Goal: Task Accomplishment & Management: Manage account settings

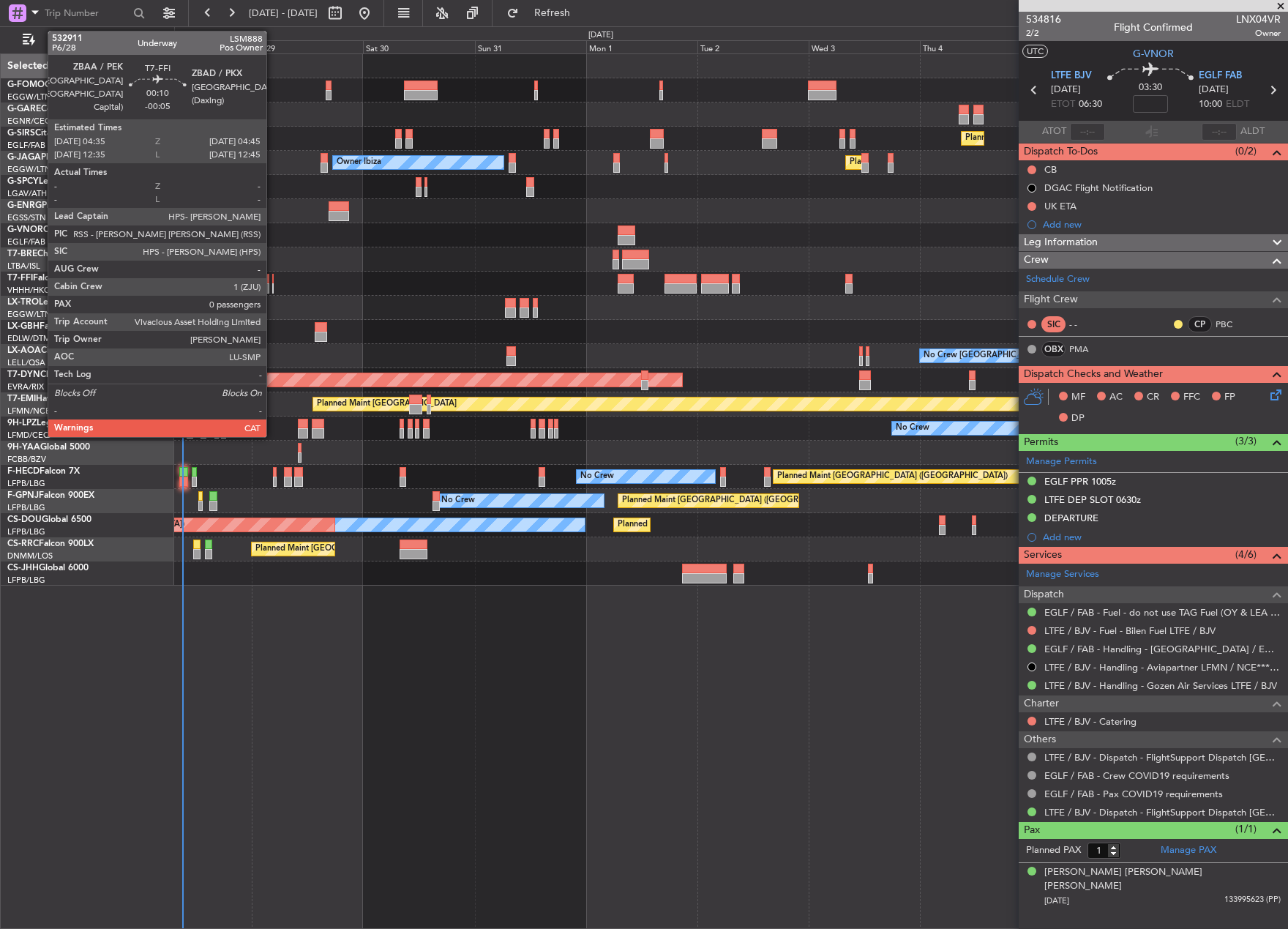
click at [273, 281] on div at bounding box center [273, 279] width 2 height 10
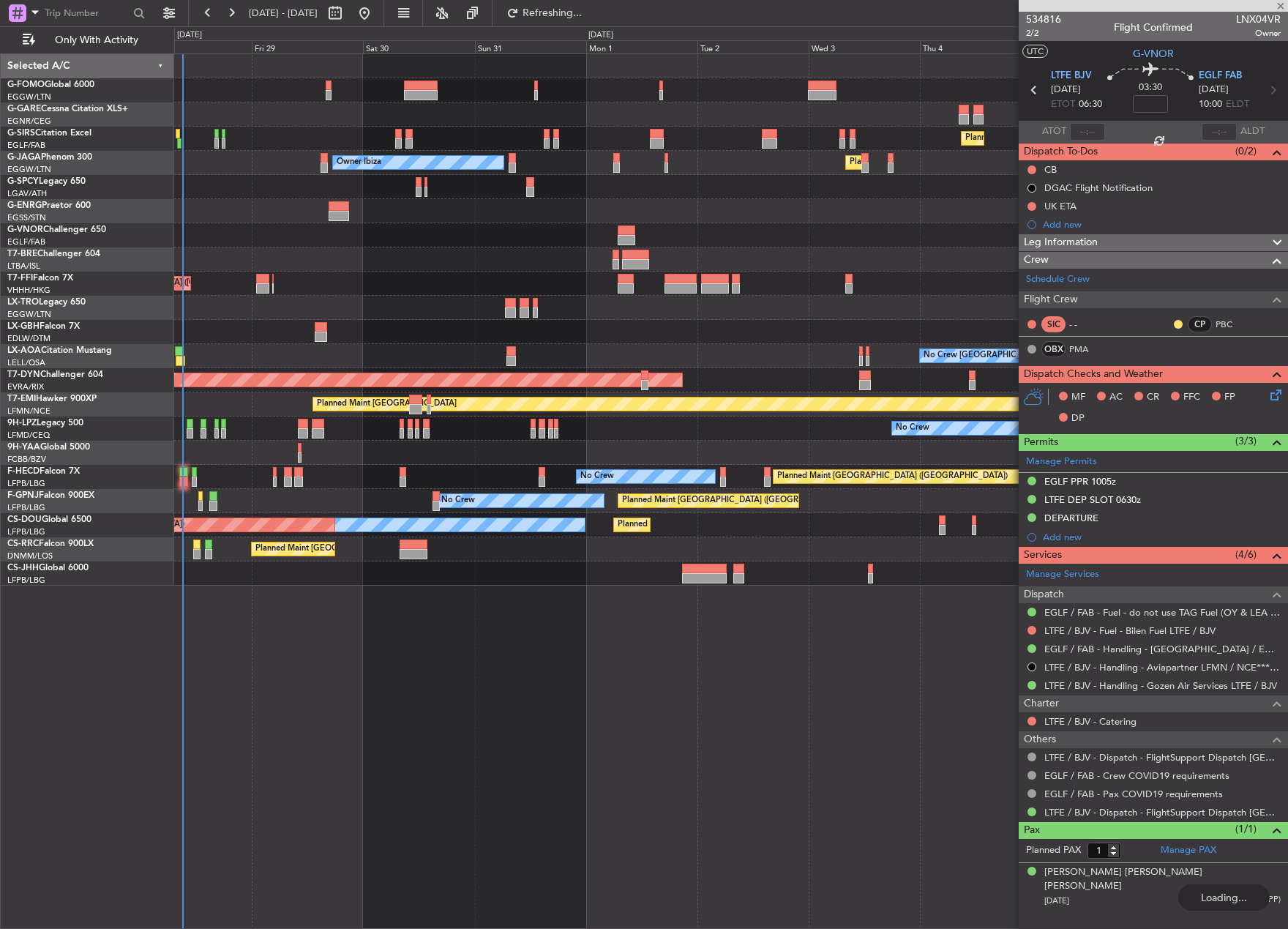
type input "-00:05"
type input "0"
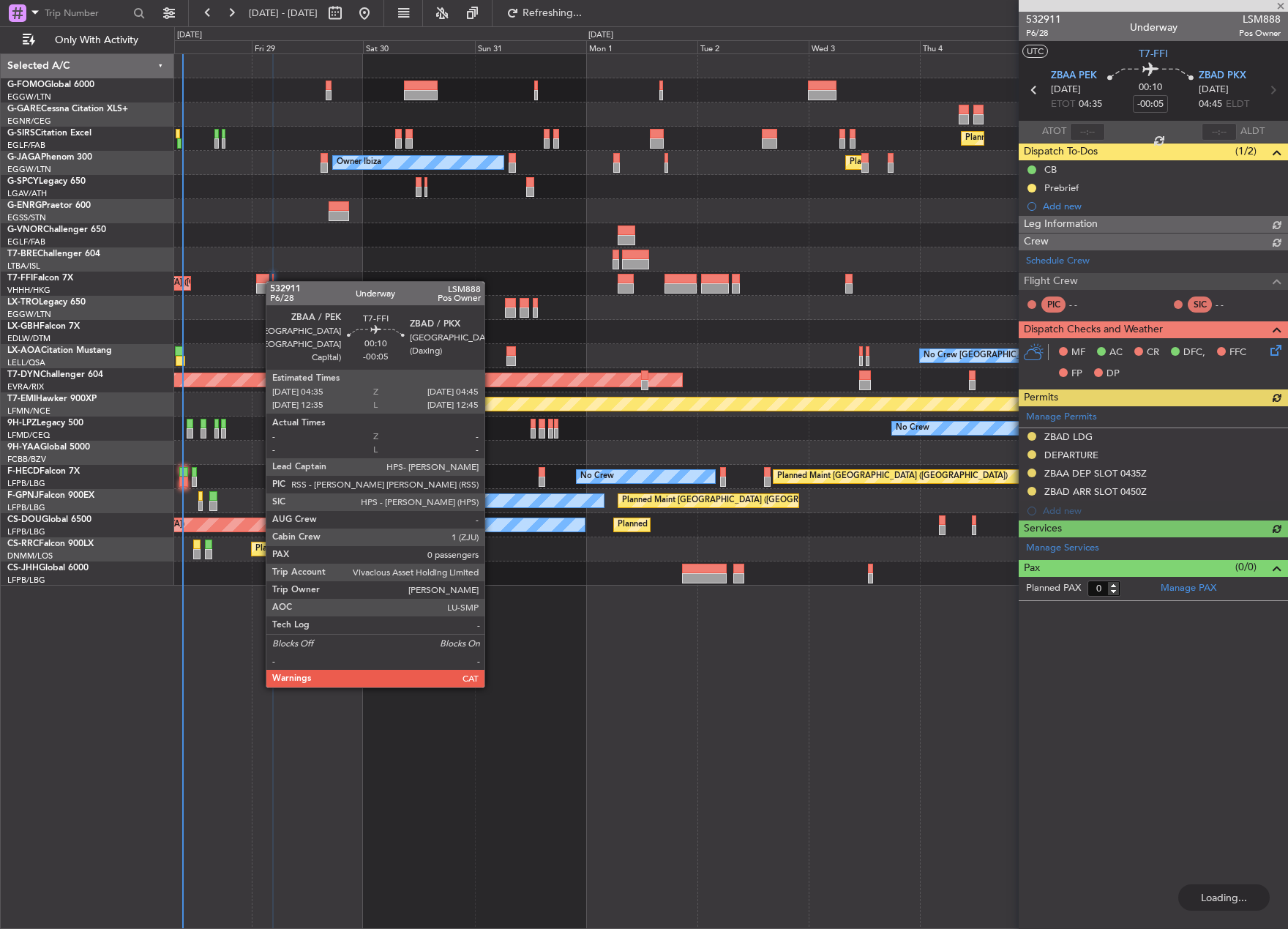
type input "1"
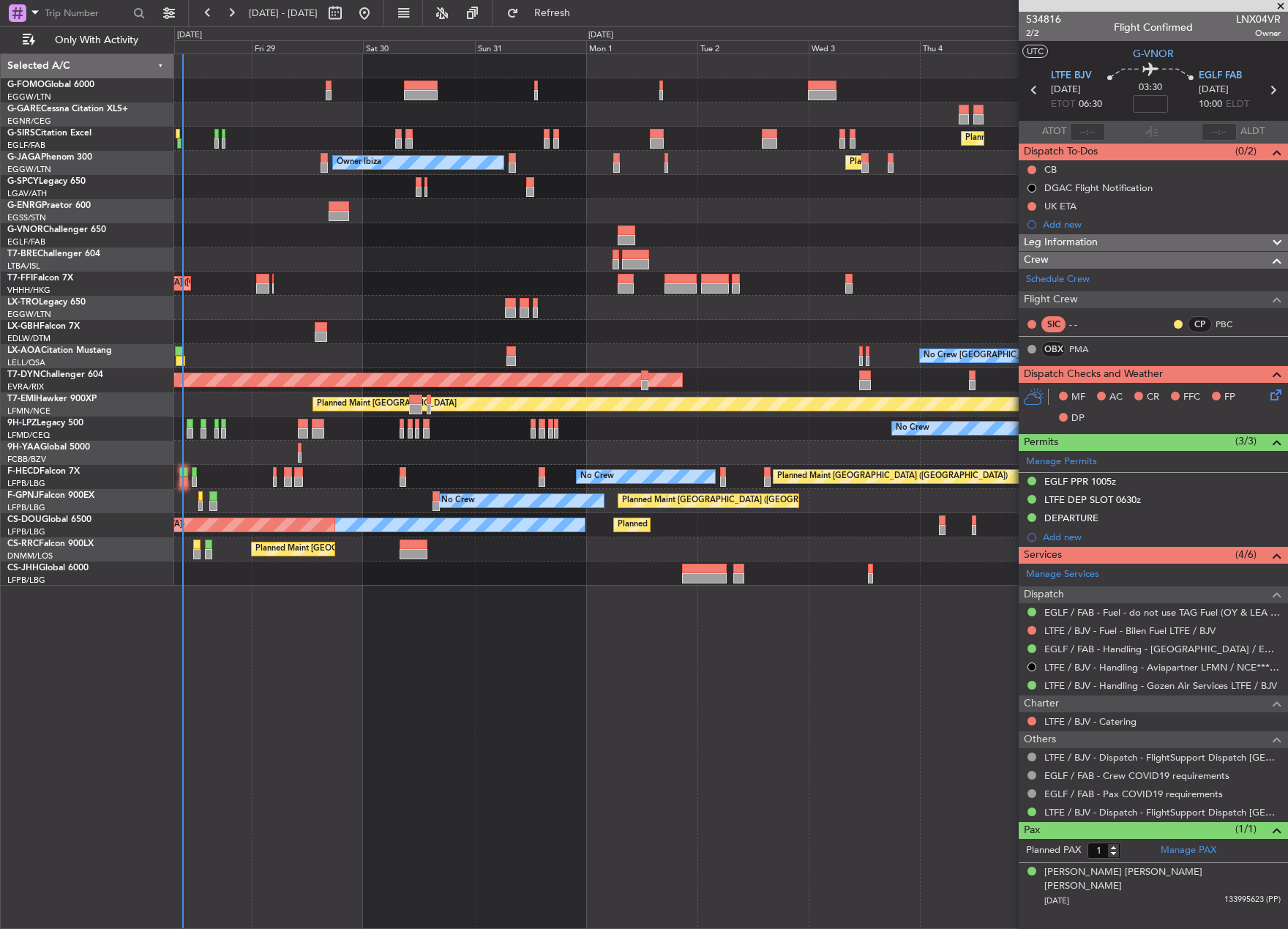
click at [271, 279] on div "Planned Maint [GEOGRAPHIC_DATA] ([GEOGRAPHIC_DATA] Intl)" at bounding box center [730, 283] width 1113 height 24
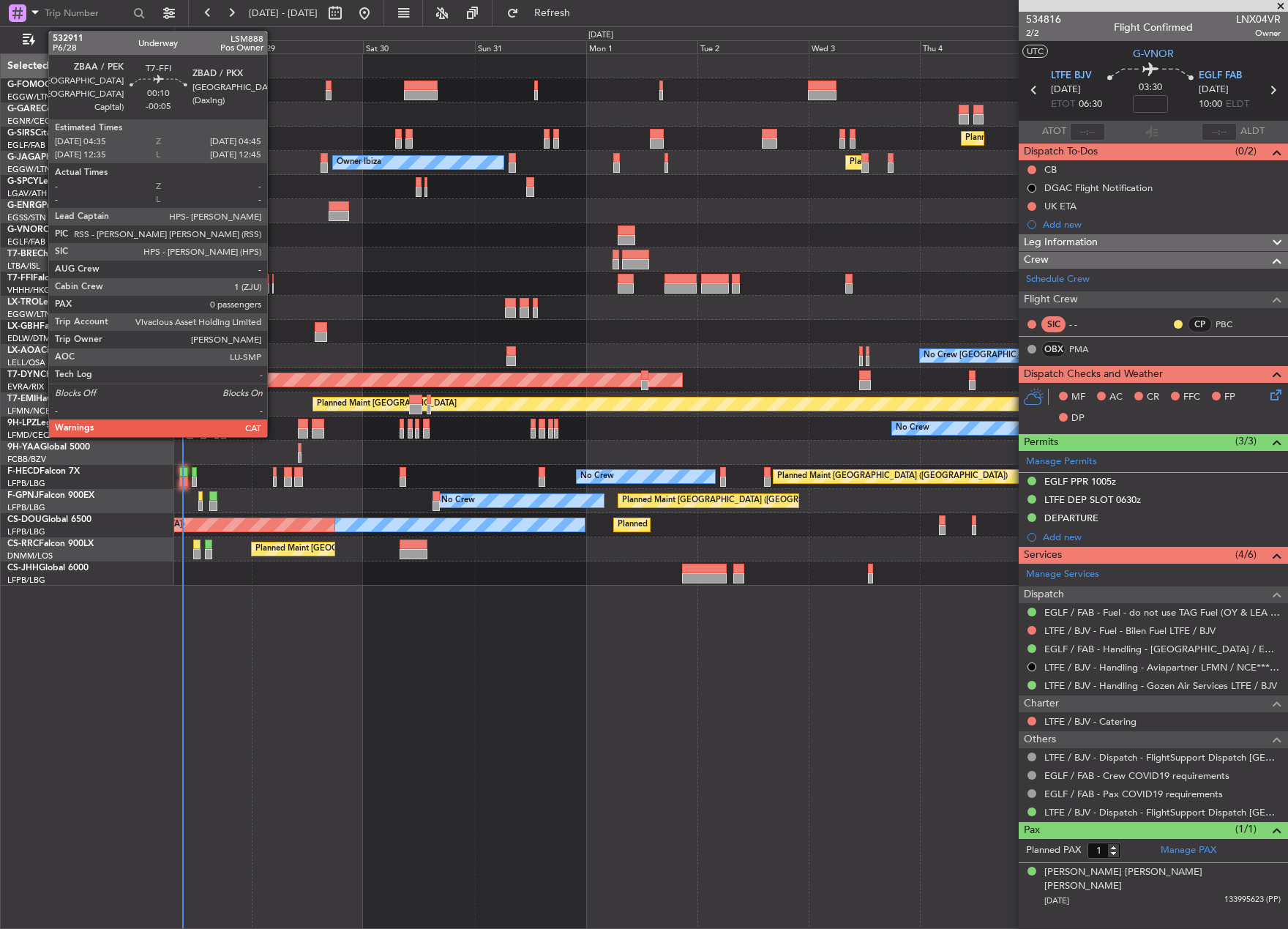
click at [274, 282] on div at bounding box center [273, 279] width 2 height 10
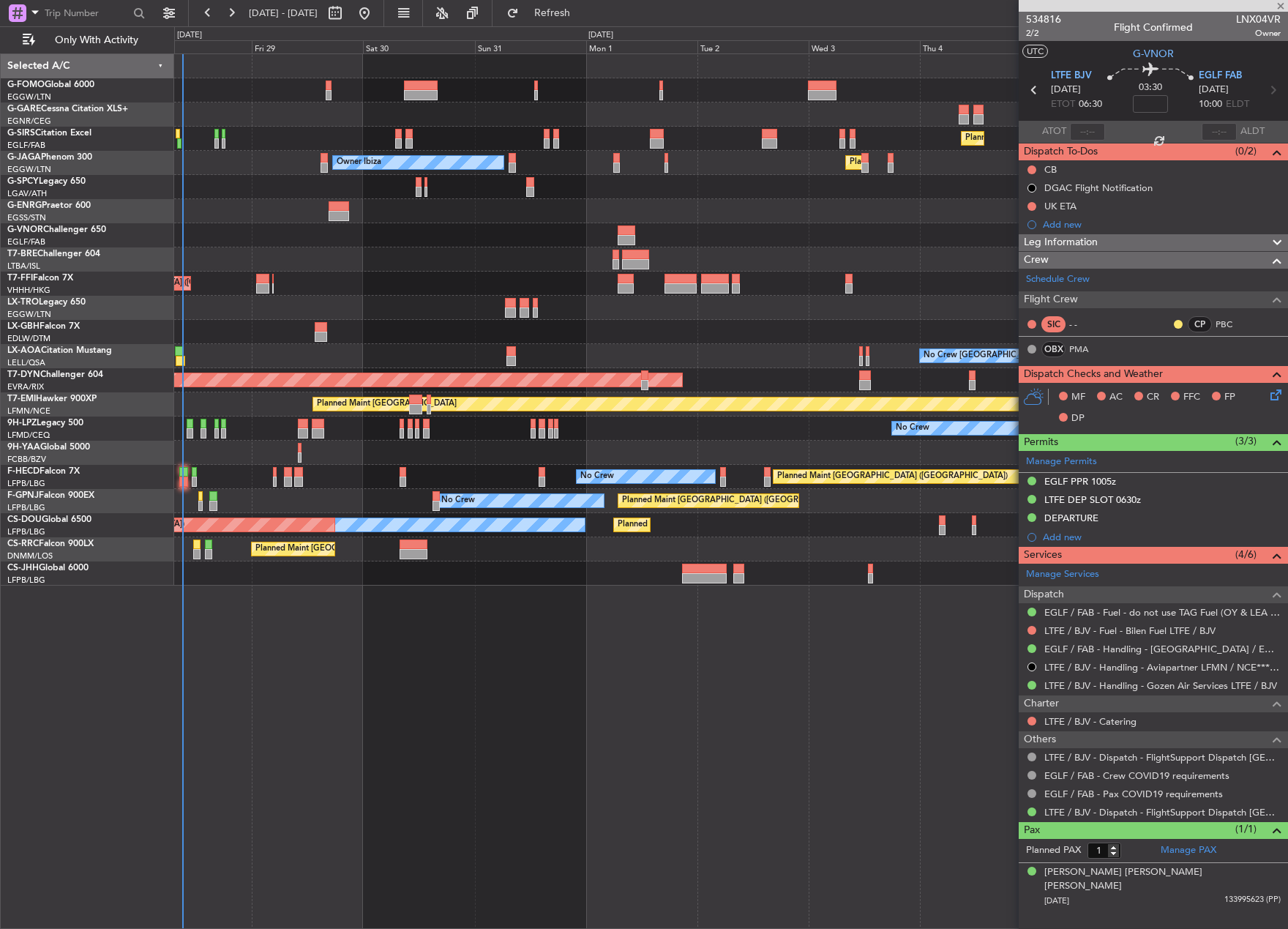
type input "-00:05"
type input "0"
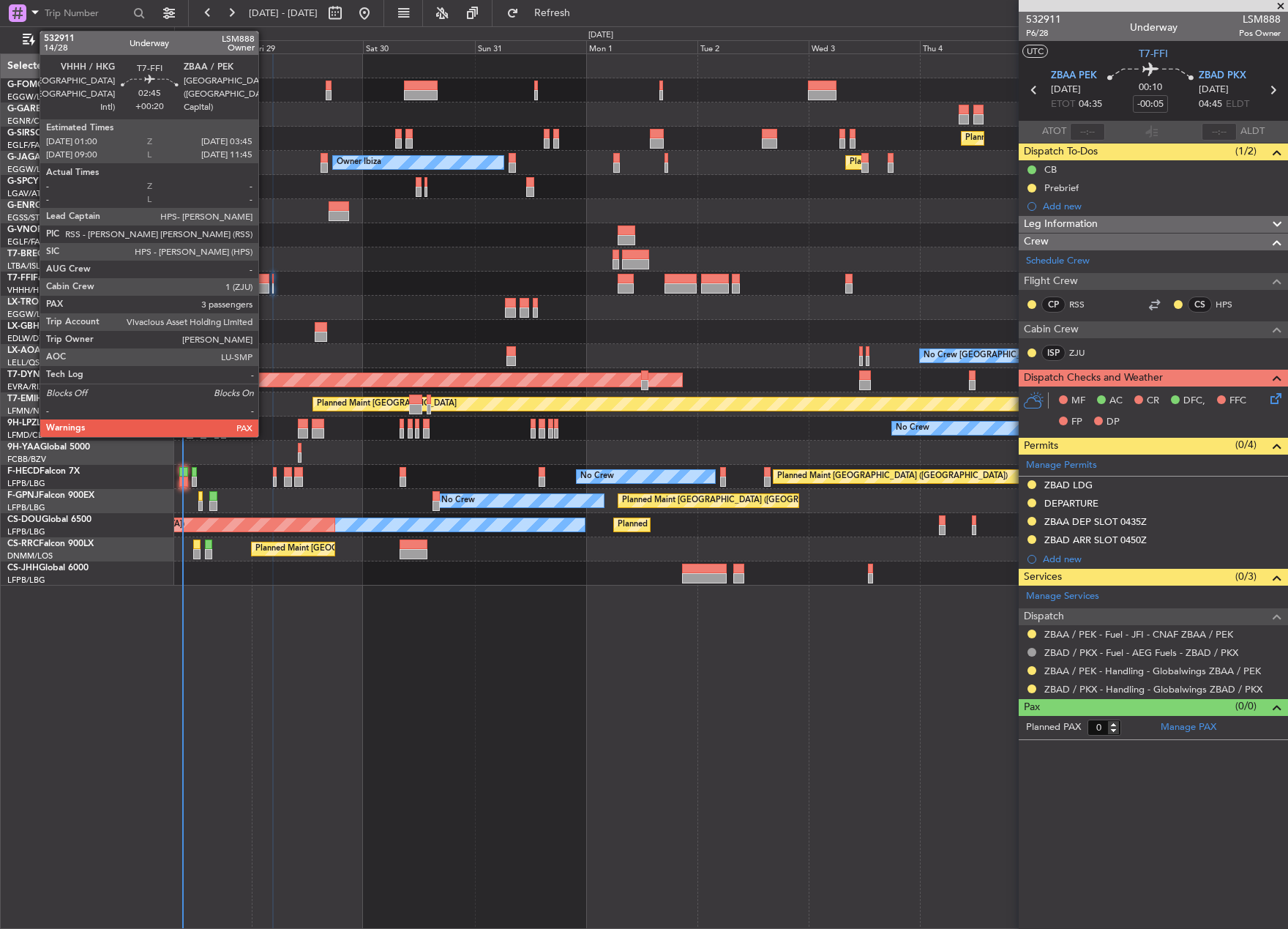
click at [265, 283] on div at bounding box center [263, 279] width 14 height 10
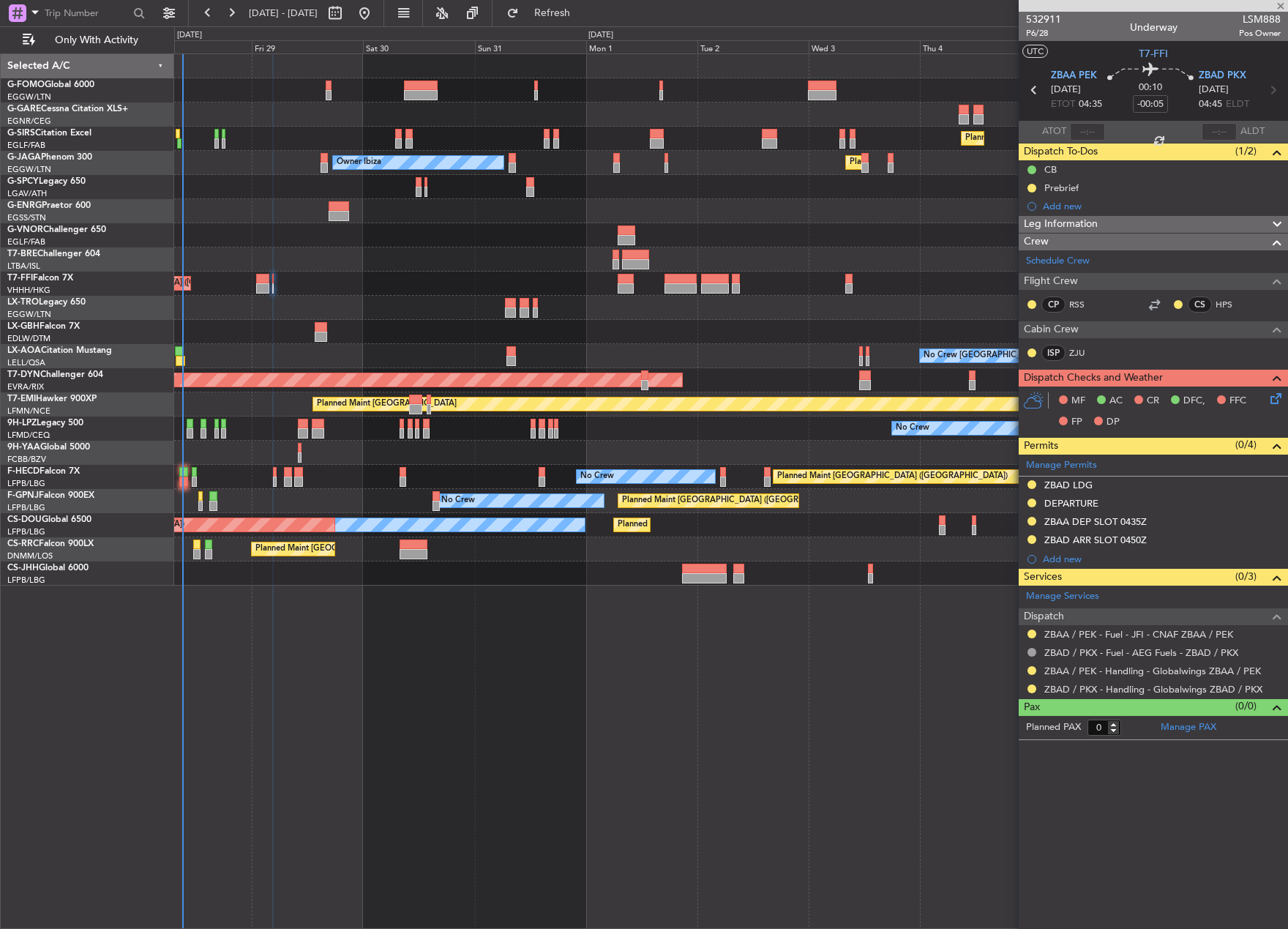
type input "+00:20"
type input "3"
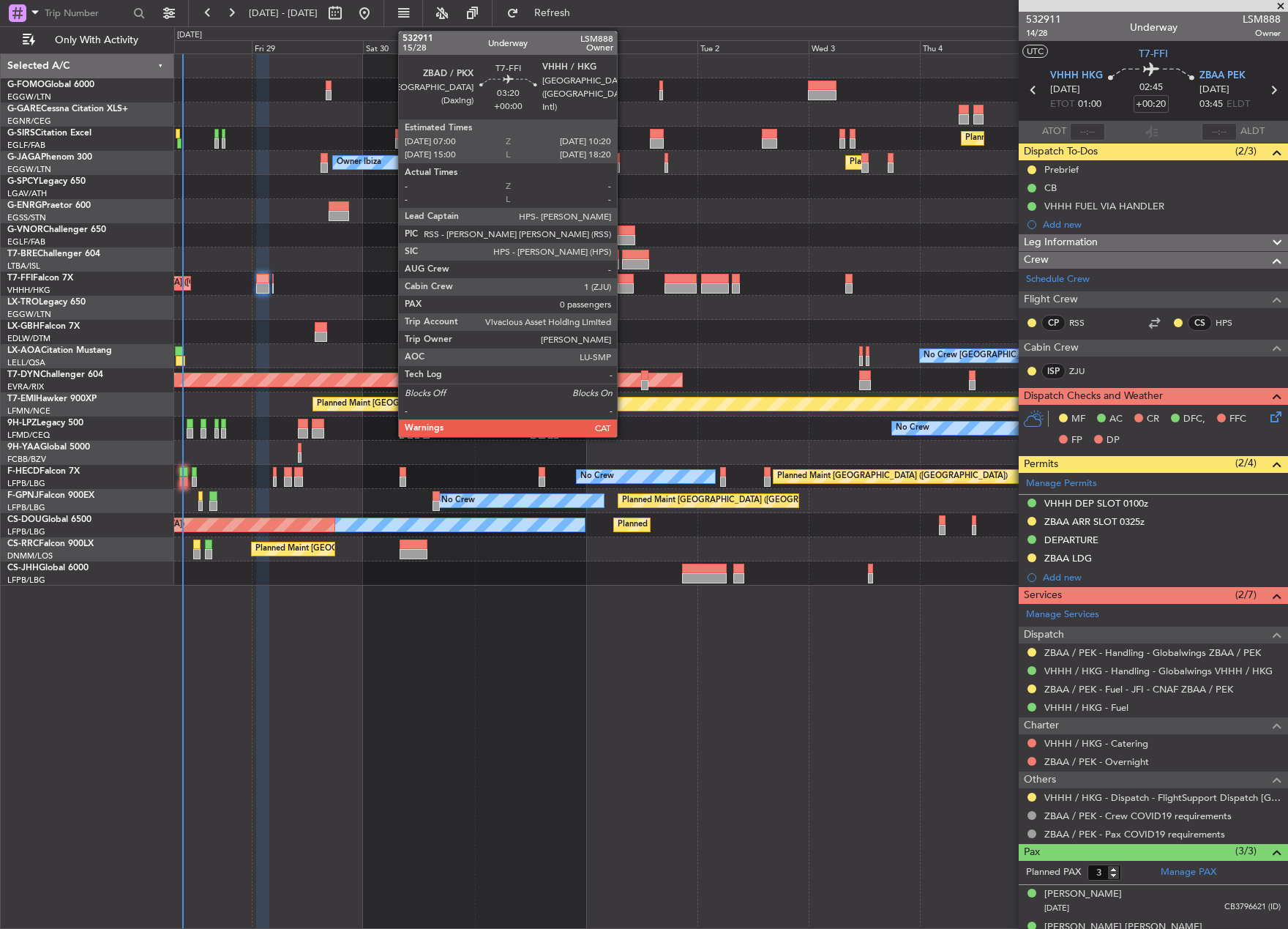
click at [623, 282] on div at bounding box center [626, 279] width 16 height 10
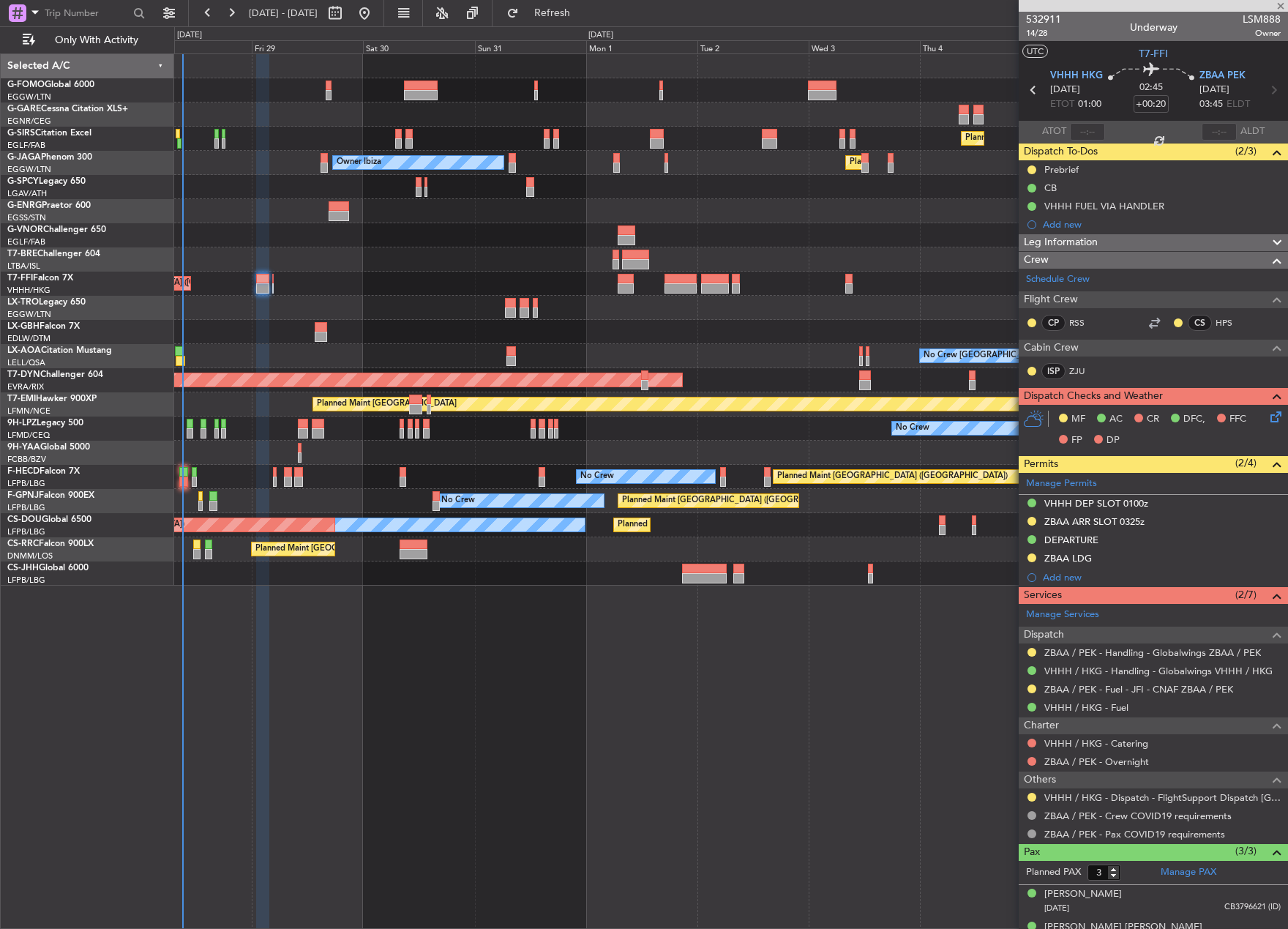
type input "0"
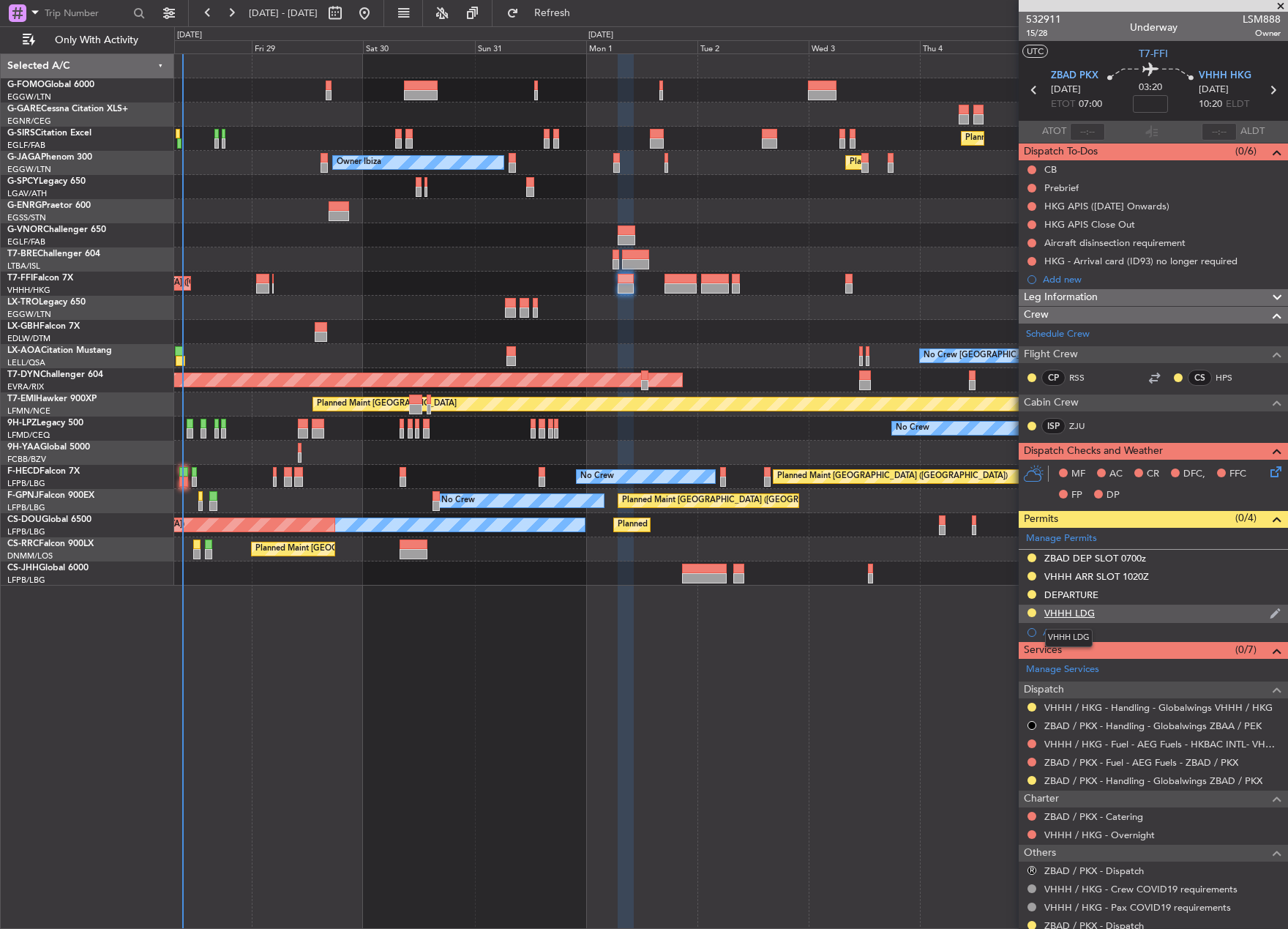
click at [1054, 611] on div "VHHH LDG" at bounding box center [1069, 613] width 50 height 13
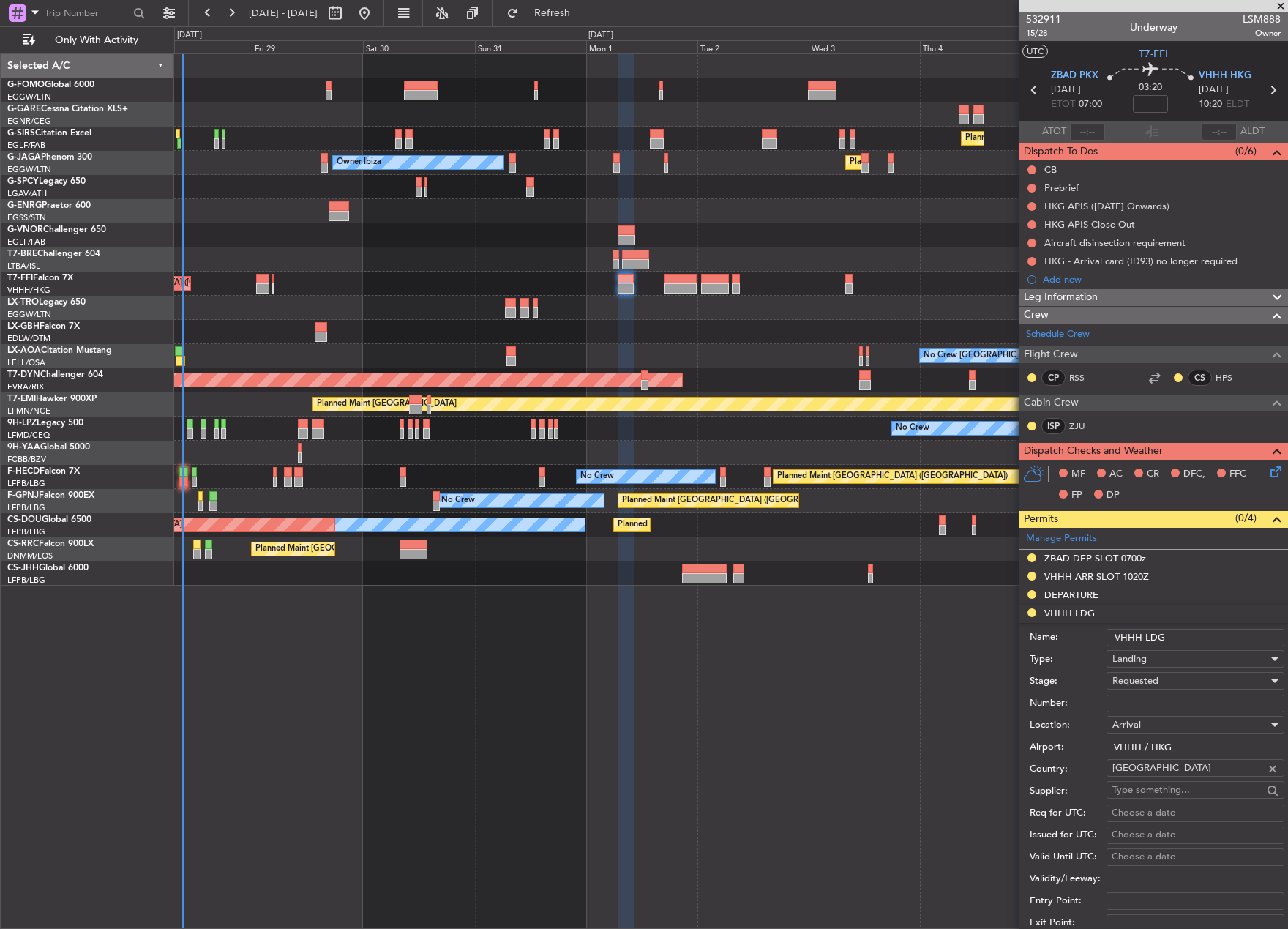
click at [1137, 703] on input "Number:" at bounding box center [1195, 703] width 178 height 18
paste input "CAD/B252205"
type input "CAD/B252205"
click at [1132, 684] on span "Requested" at bounding box center [1136, 681] width 46 height 14
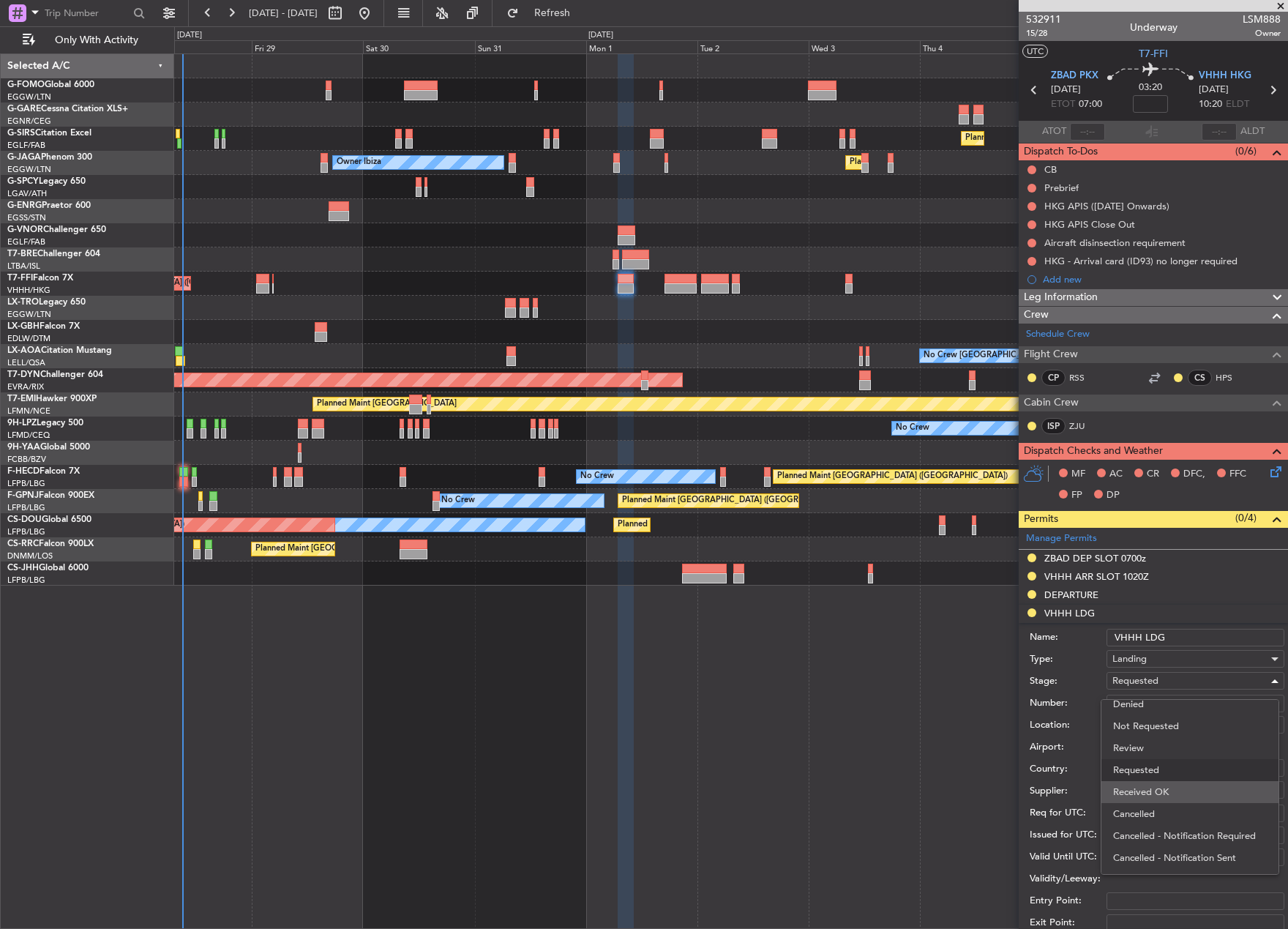
click at [1156, 782] on span "Received OK" at bounding box center [1190, 792] width 154 height 22
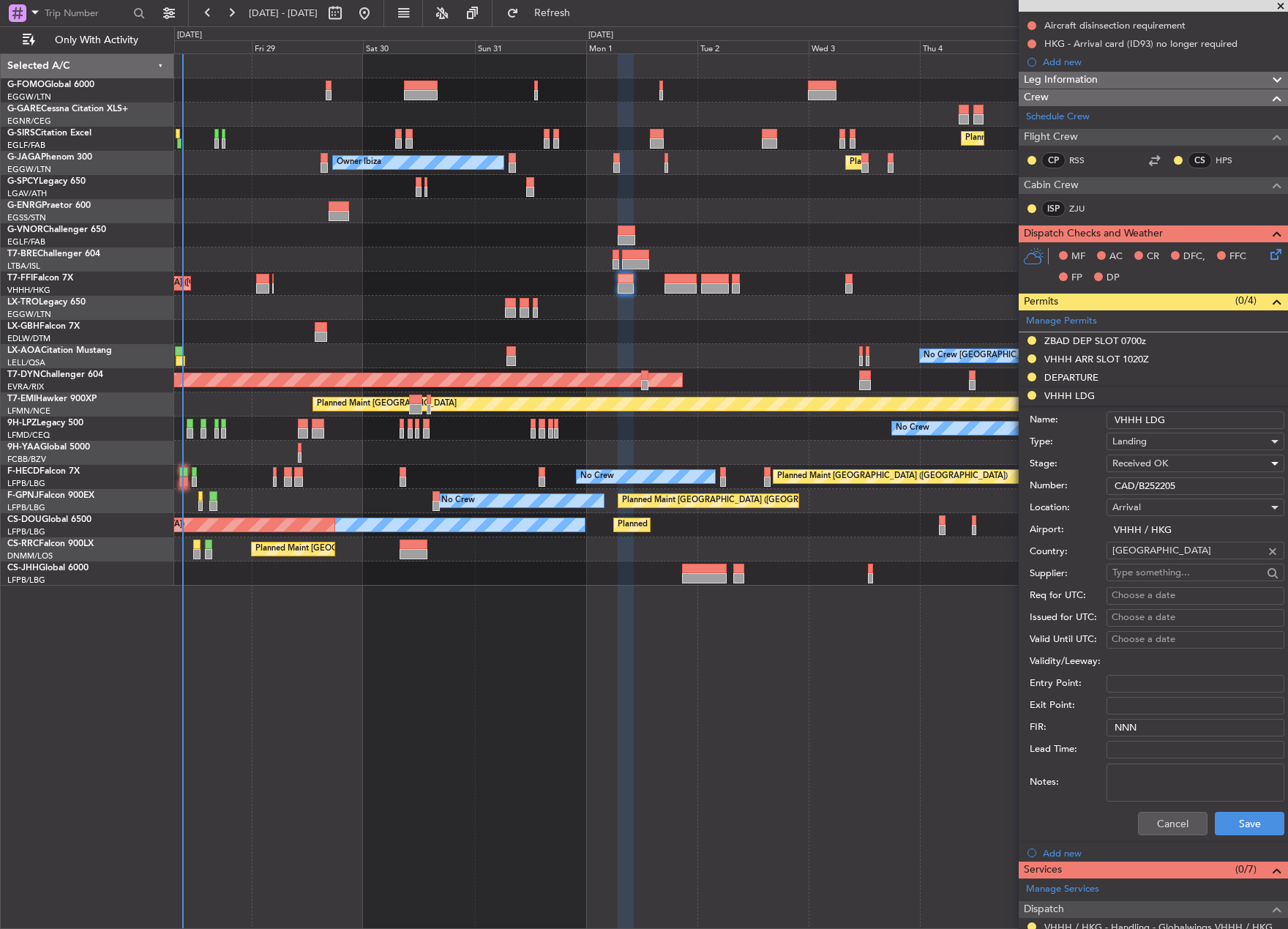
scroll to position [219, 0]
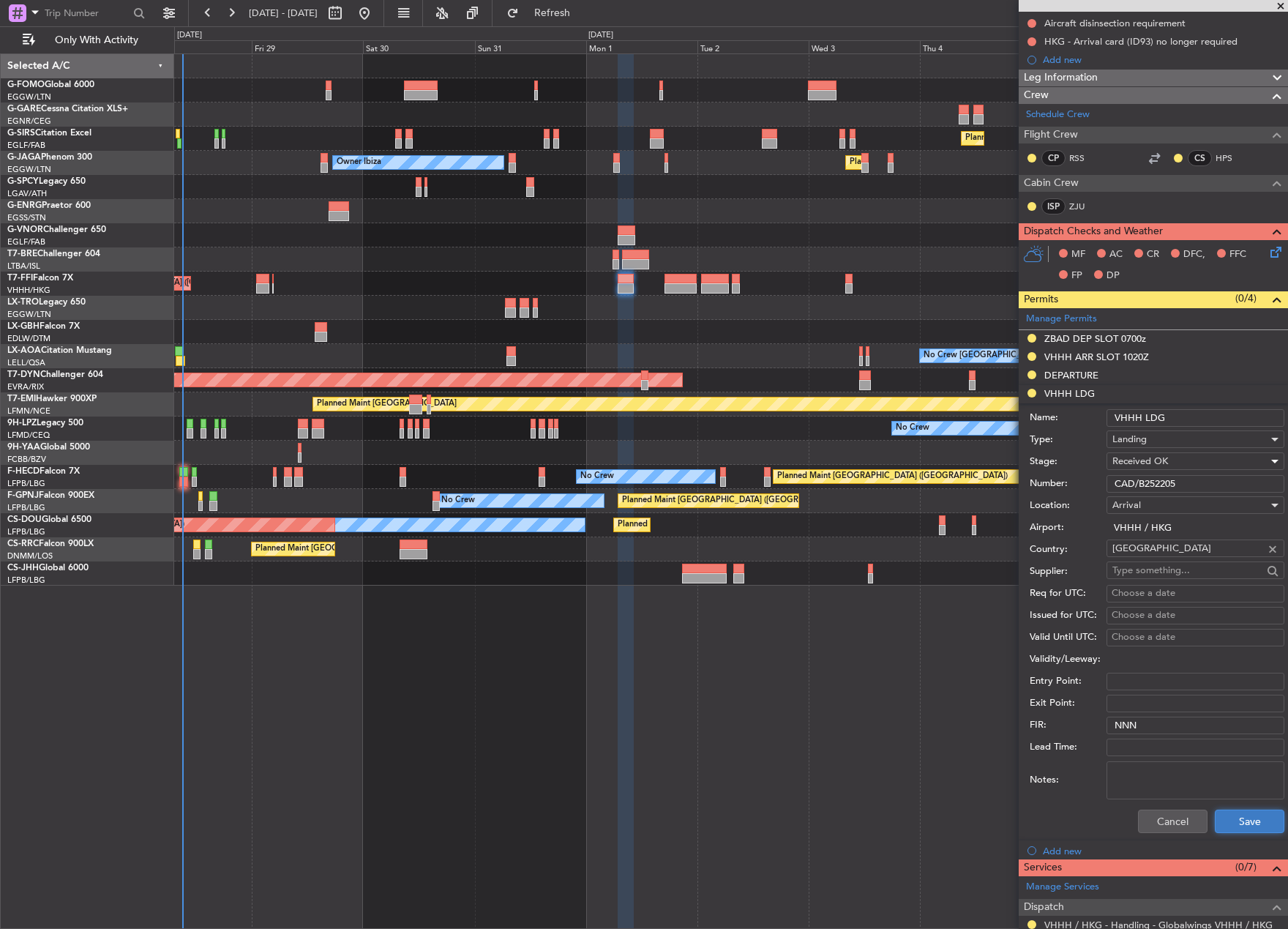
click at [1225, 816] on button "Save" at bounding box center [1249, 820] width 69 height 23
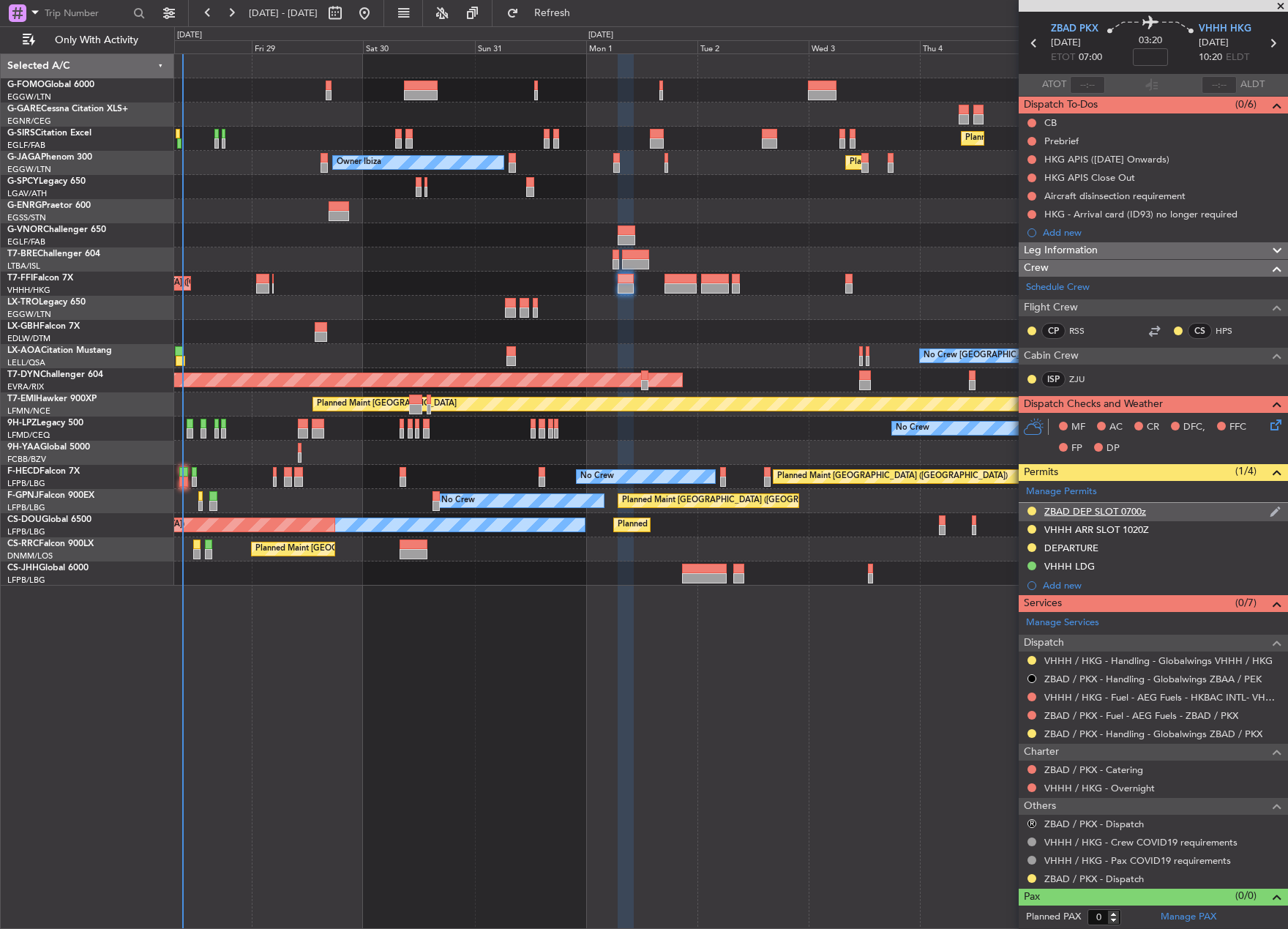
scroll to position [0, 0]
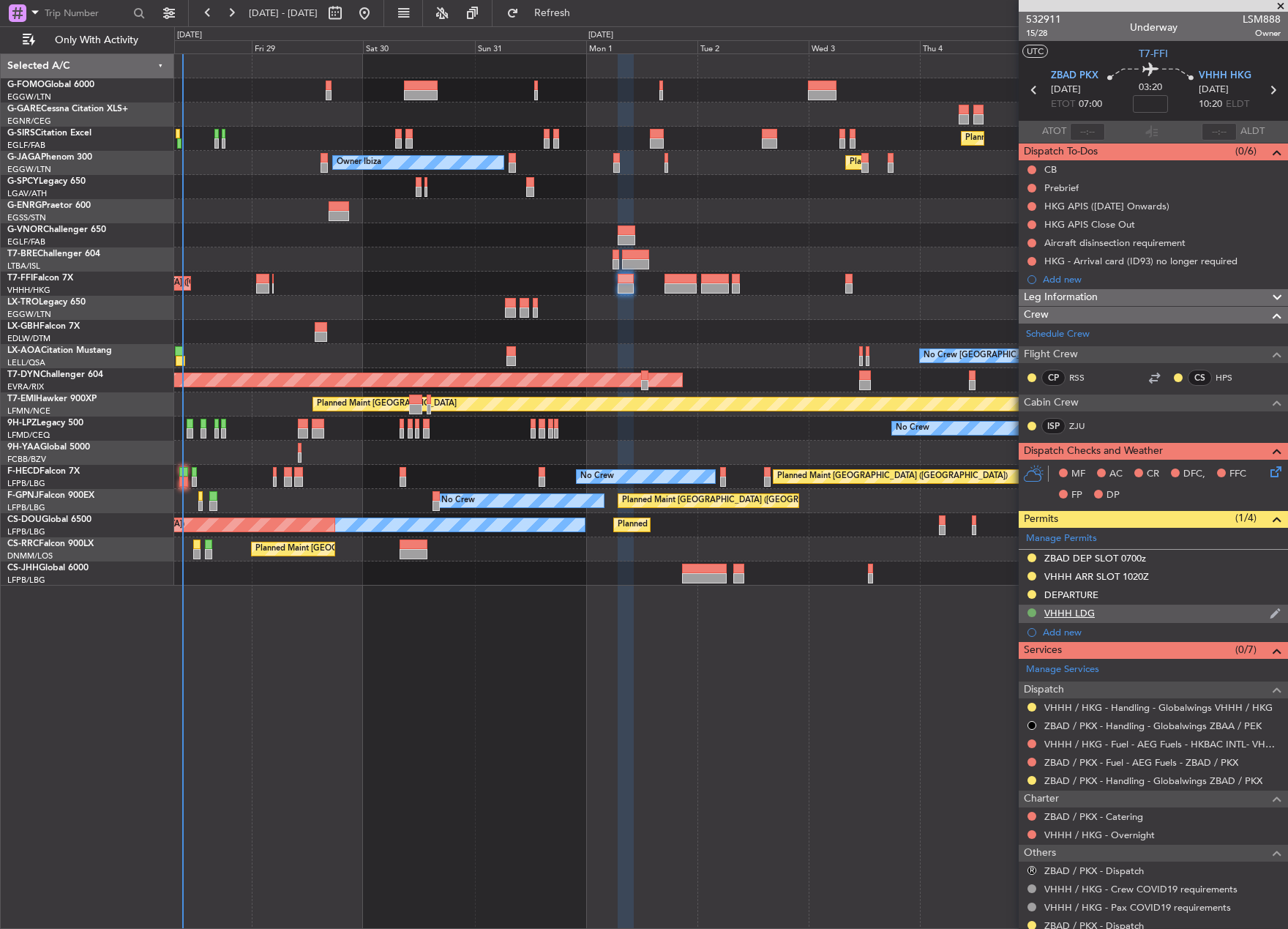
click at [1032, 611] on button at bounding box center [1031, 612] width 9 height 9
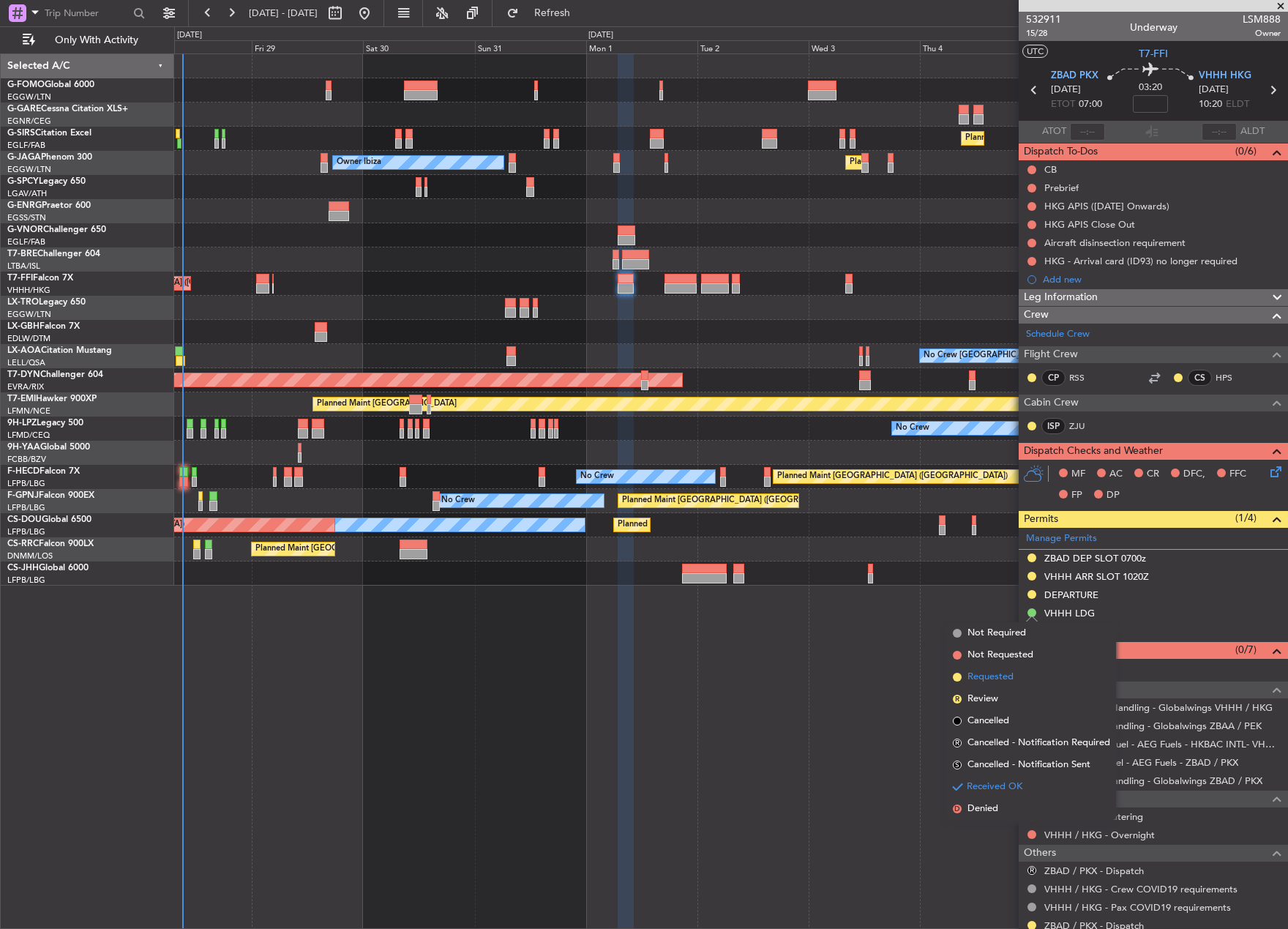
click at [1020, 682] on li "Requested" at bounding box center [1032, 677] width 169 height 22
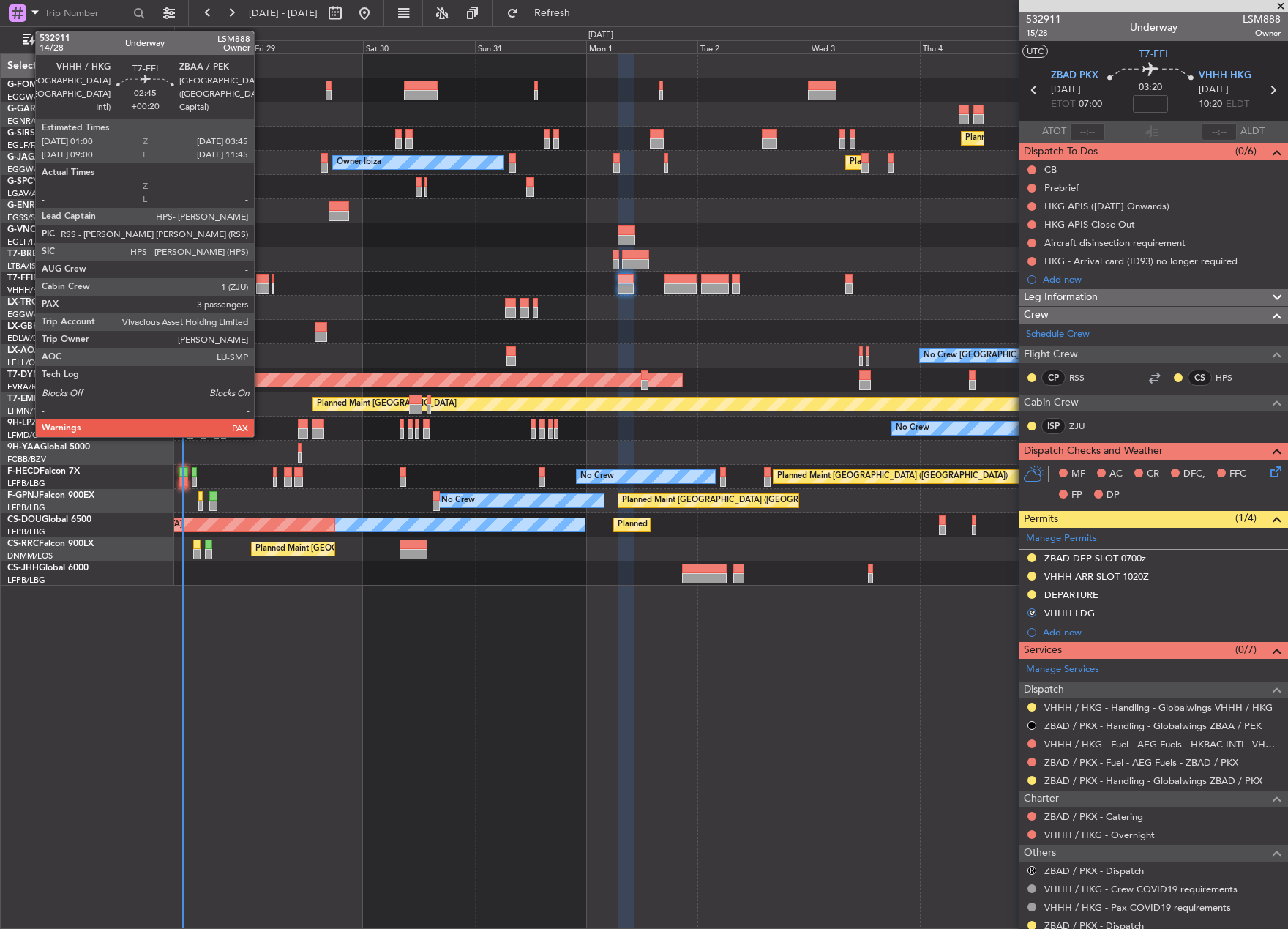
click at [260, 286] on div at bounding box center [263, 288] width 14 height 10
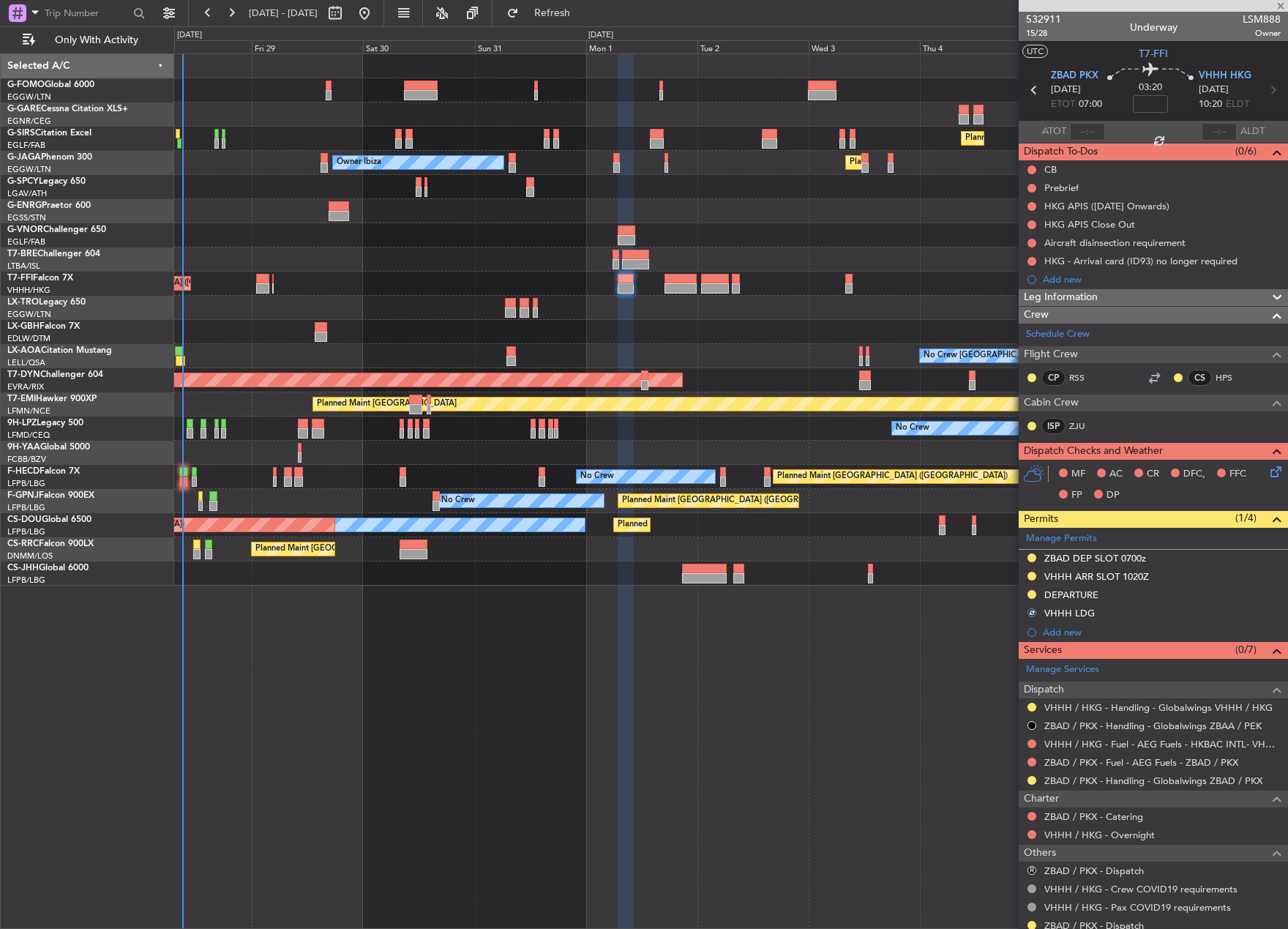
type input "+00:20"
type input "3"
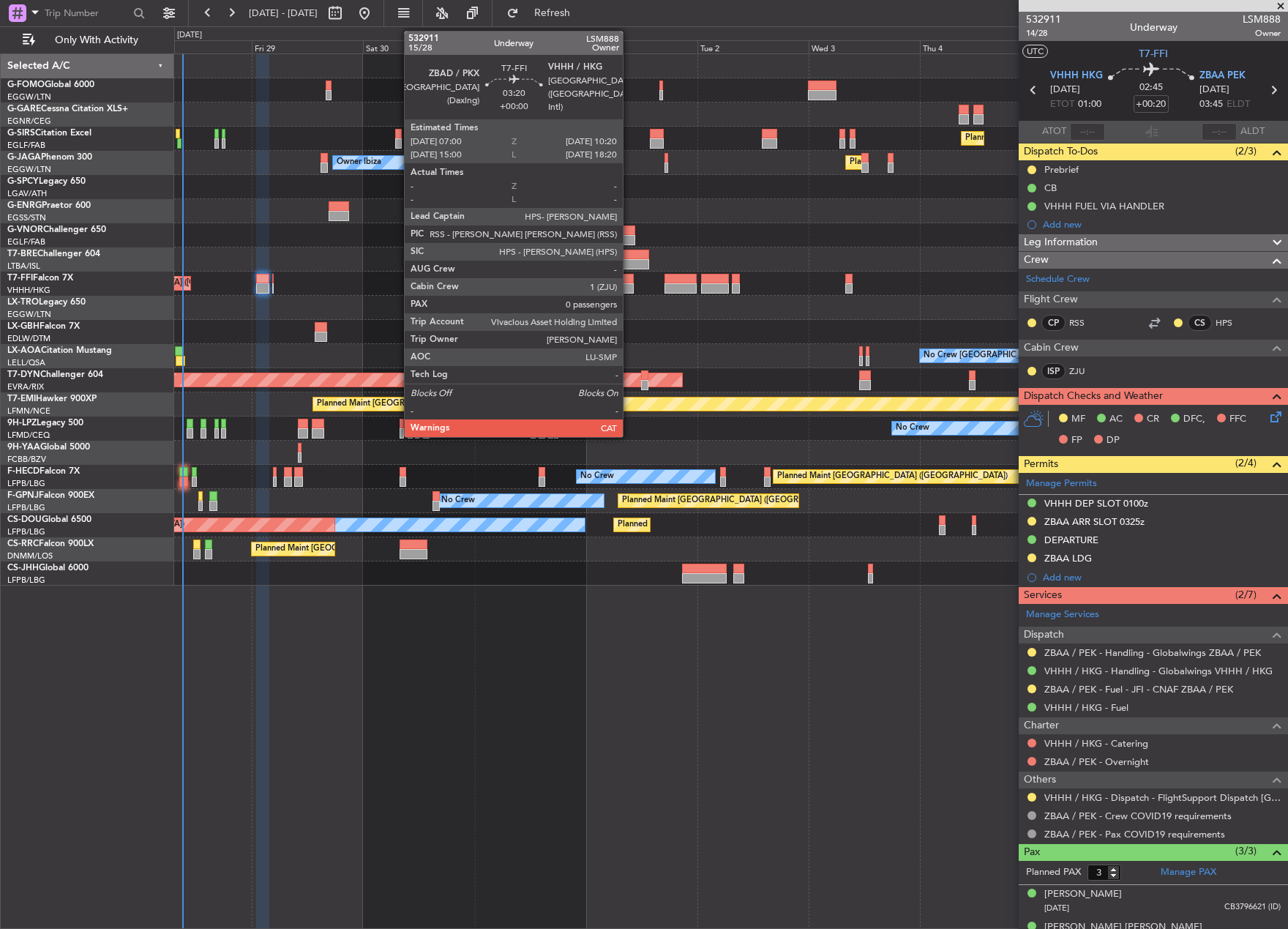
click at [630, 279] on div at bounding box center [626, 279] width 16 height 10
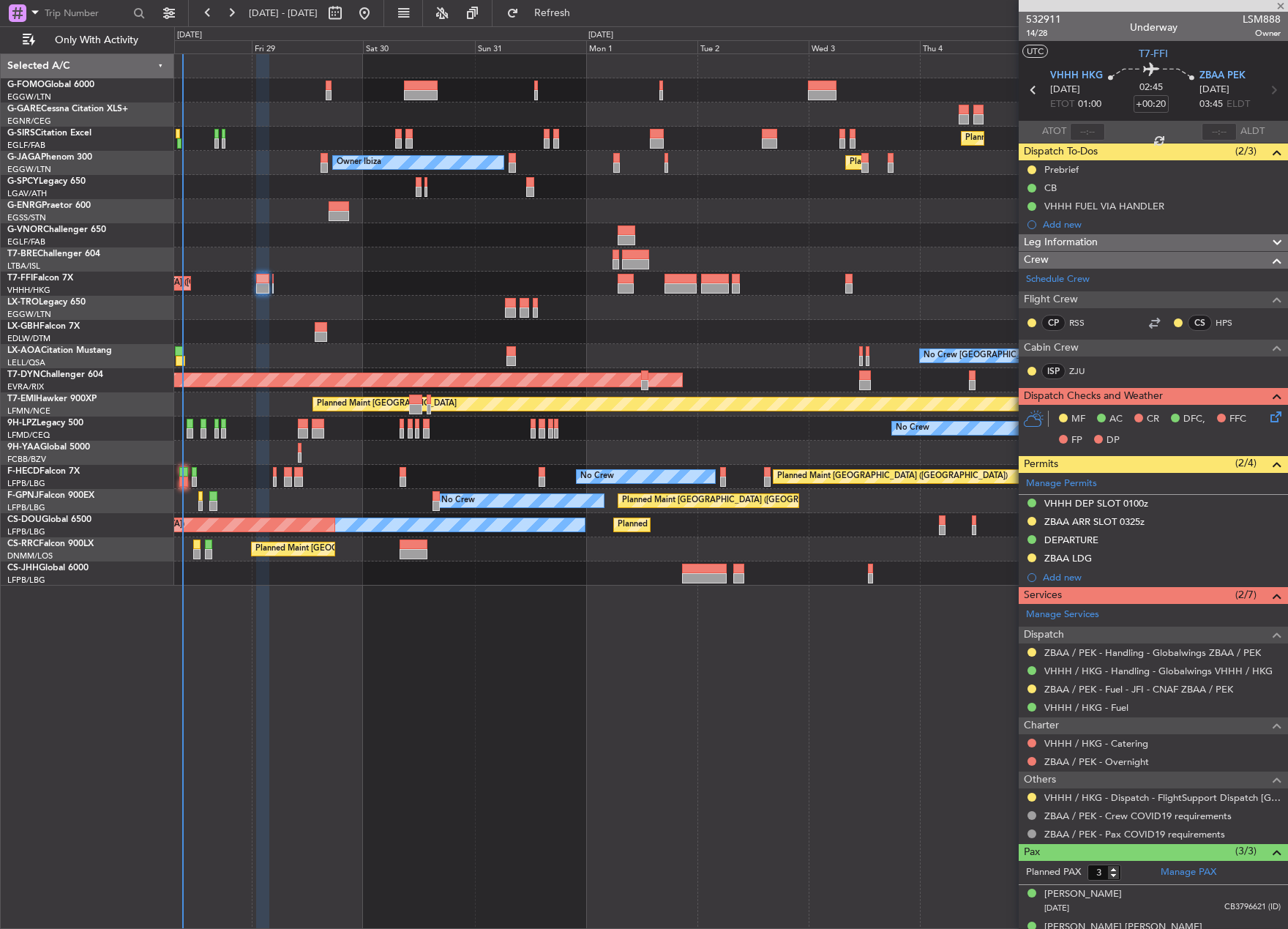
type input "0"
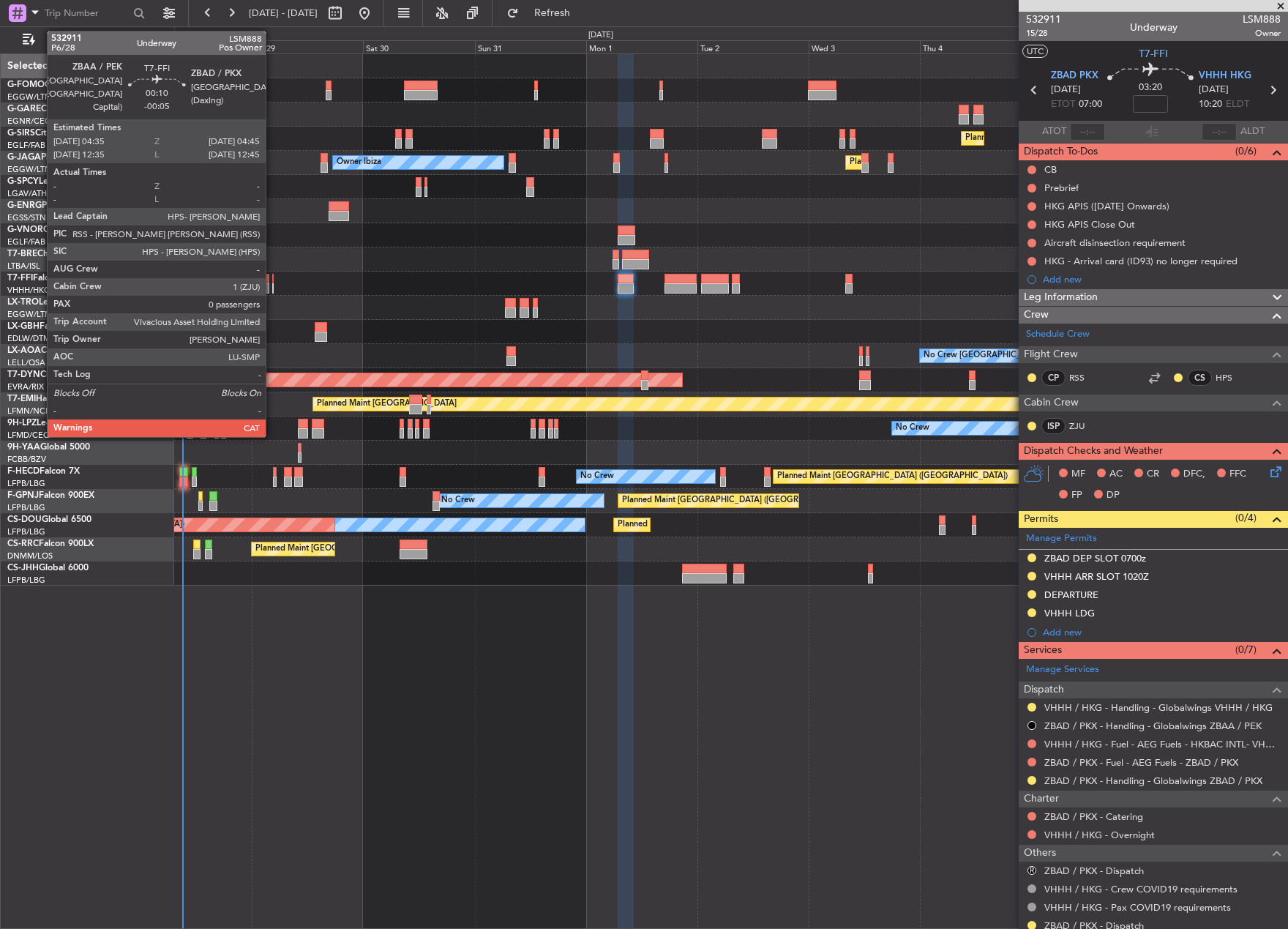
click at [272, 279] on div at bounding box center [273, 279] width 2 height 10
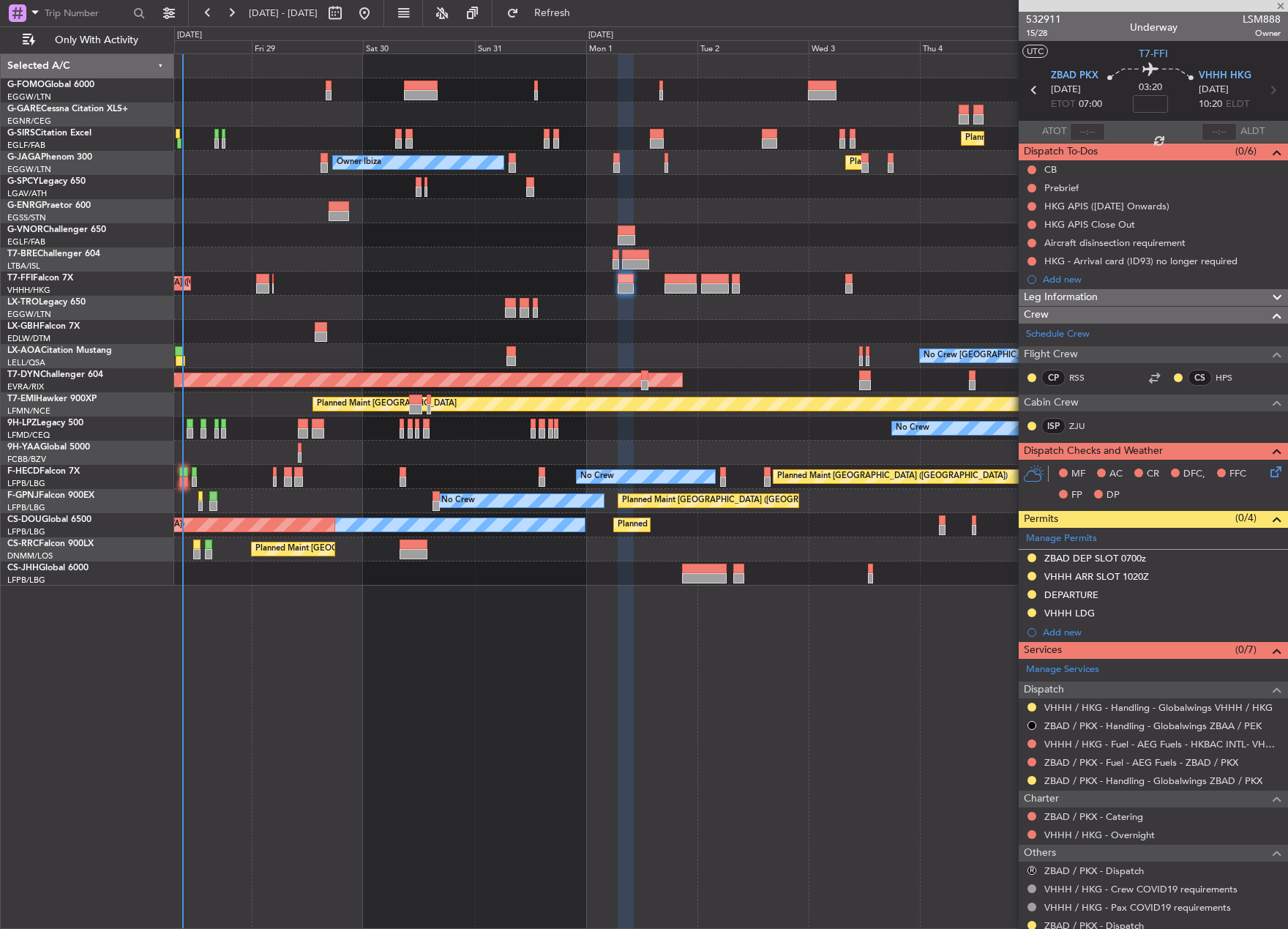
type input "-00:05"
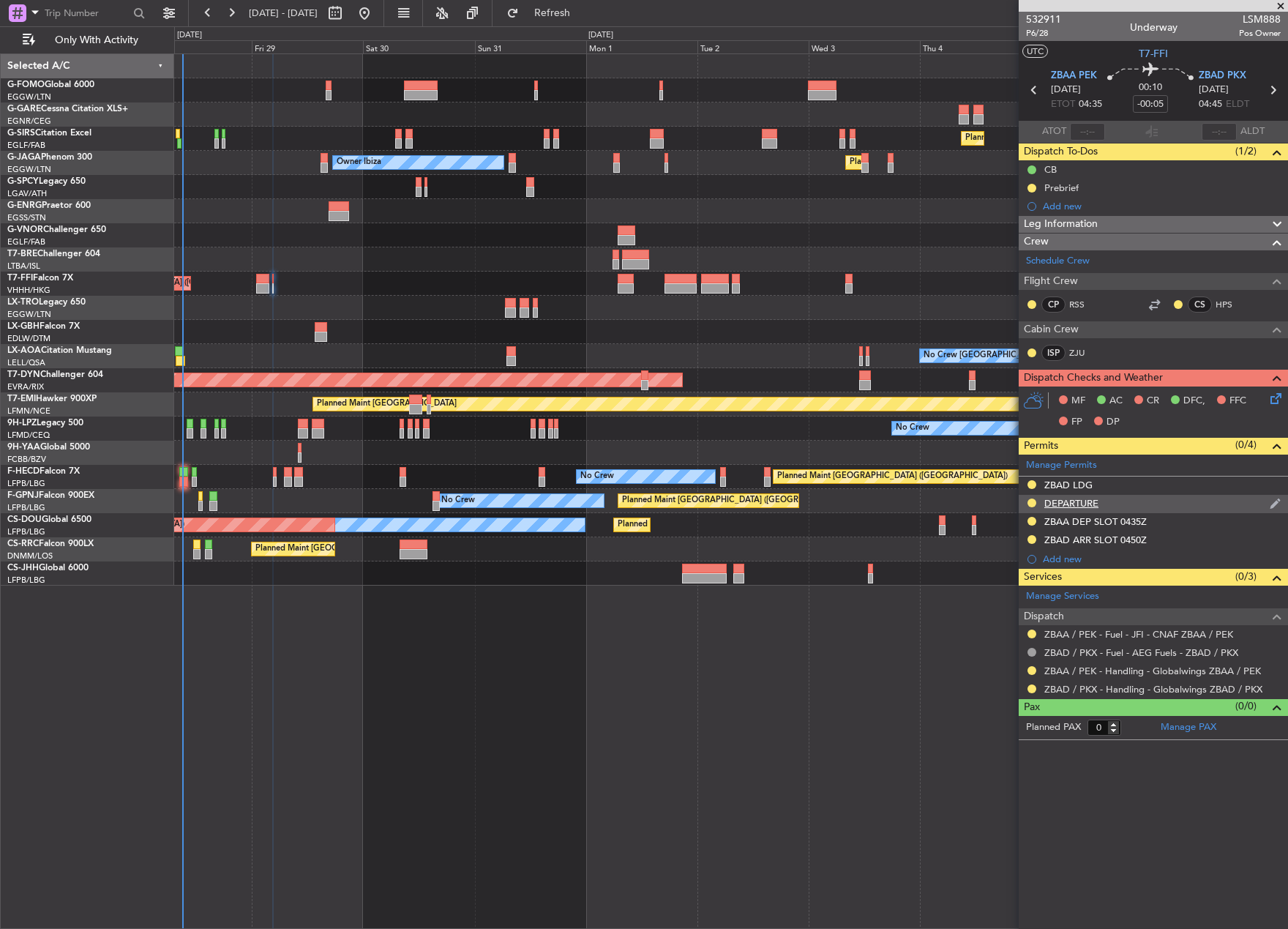
click at [1103, 498] on div "DEPARTURE" at bounding box center [1152, 504] width 269 height 18
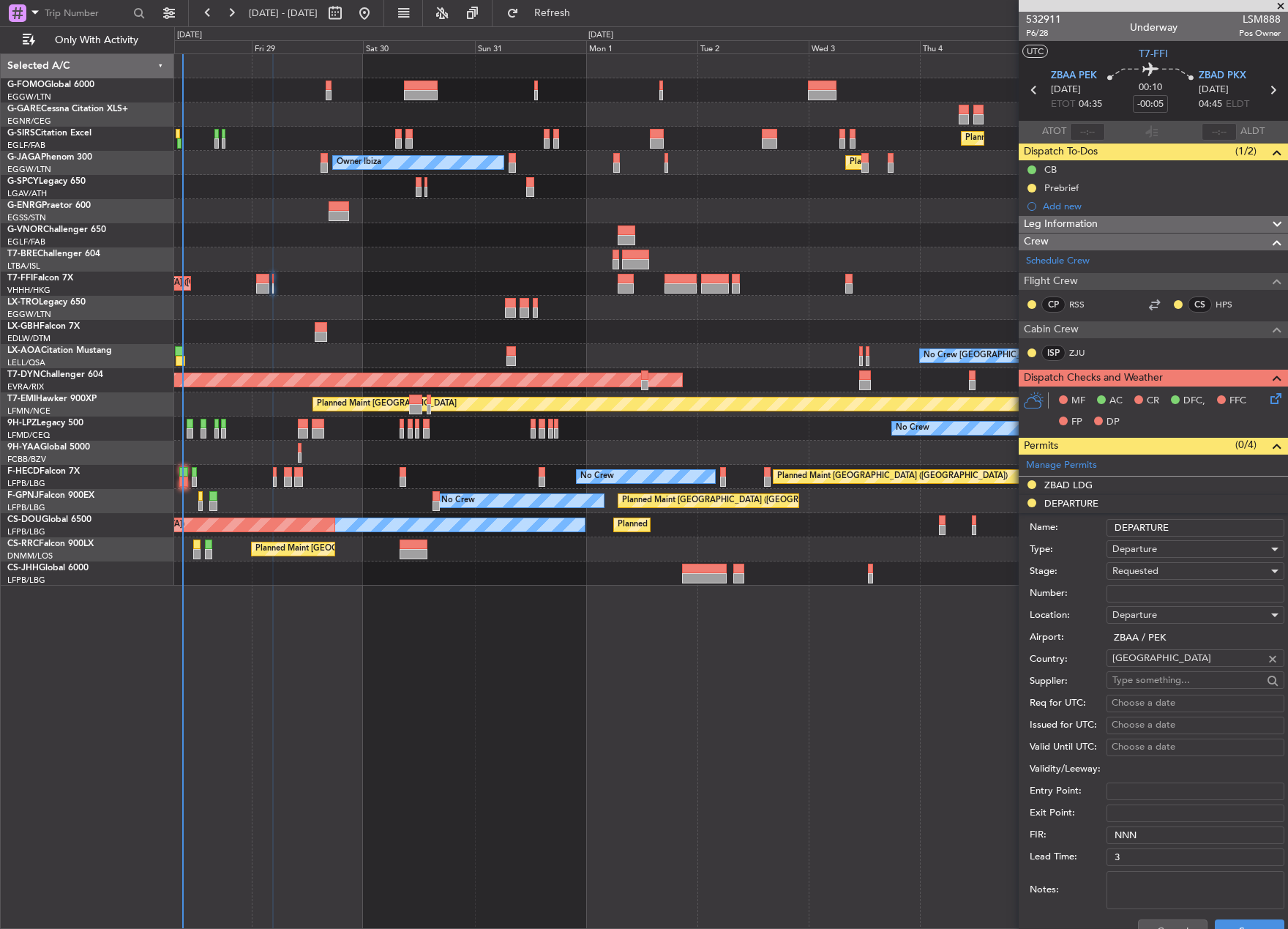
click at [1140, 595] on input "Number:" at bounding box center [1195, 594] width 178 height 18
paste input "CAD/B252205"
type input "CAD/B252205"
click at [1159, 574] on span "Requested" at bounding box center [1136, 571] width 46 height 14
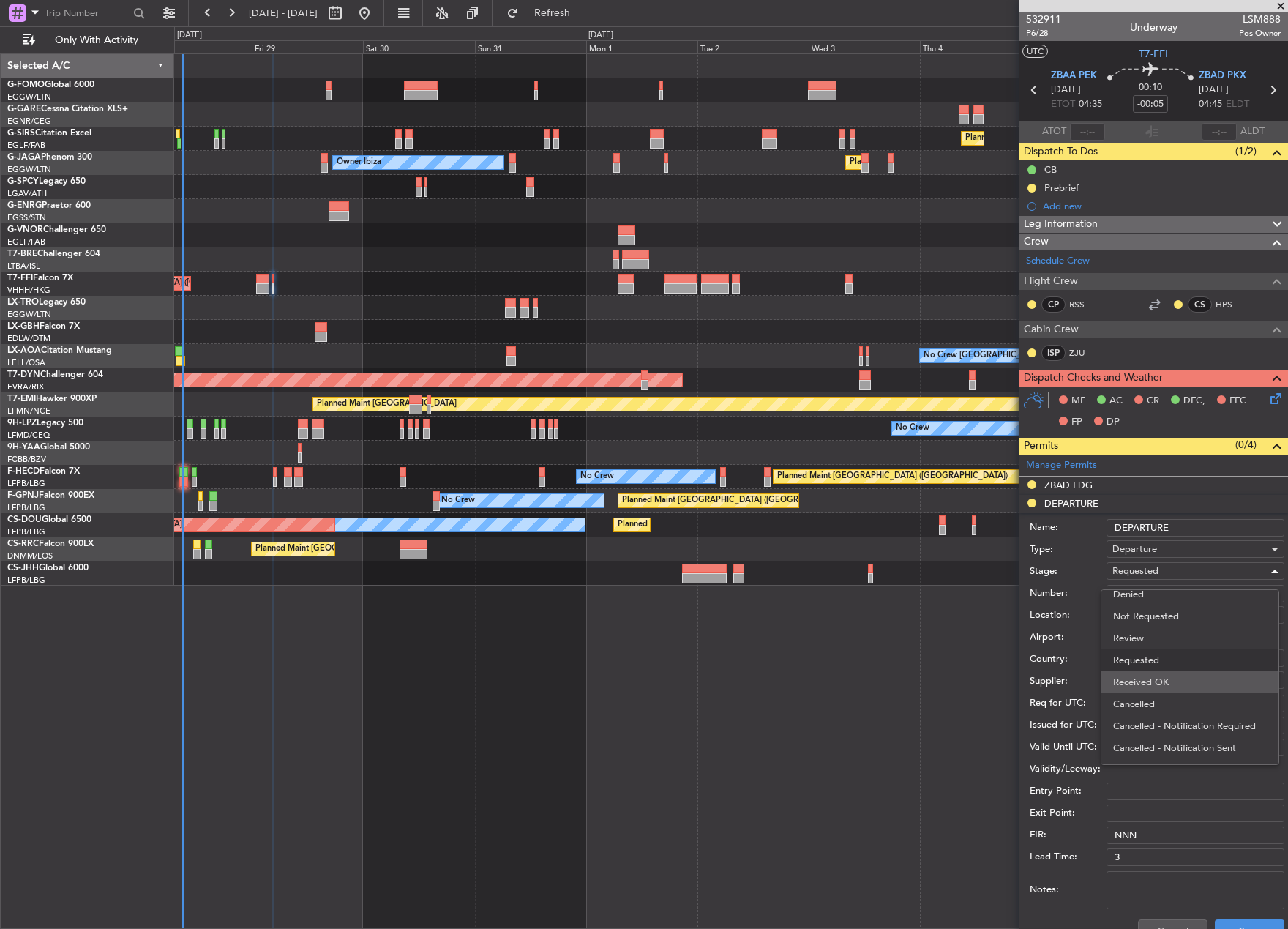
click at [1185, 678] on span "Received OK" at bounding box center [1190, 682] width 154 height 22
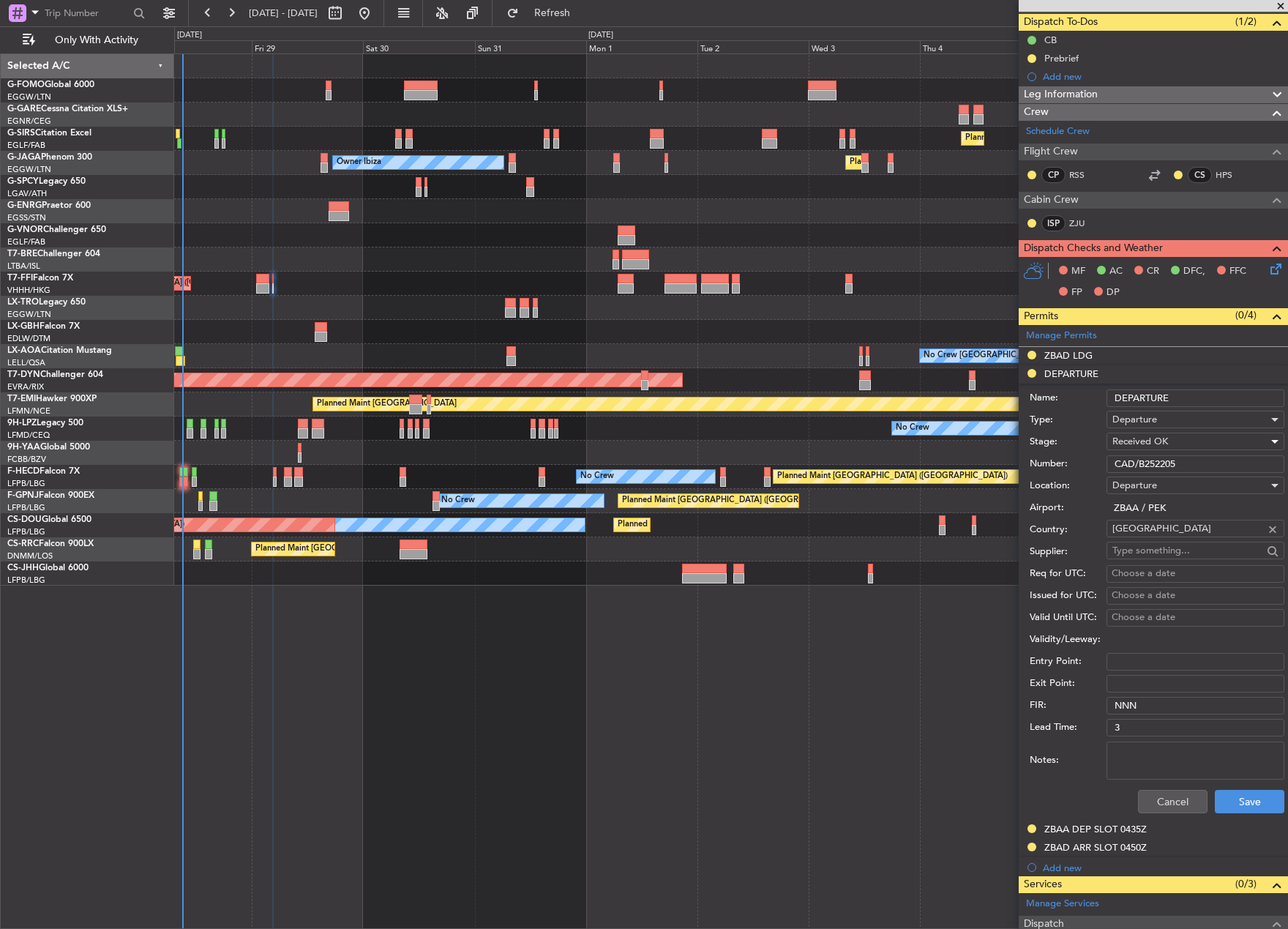
scroll to position [247, 0]
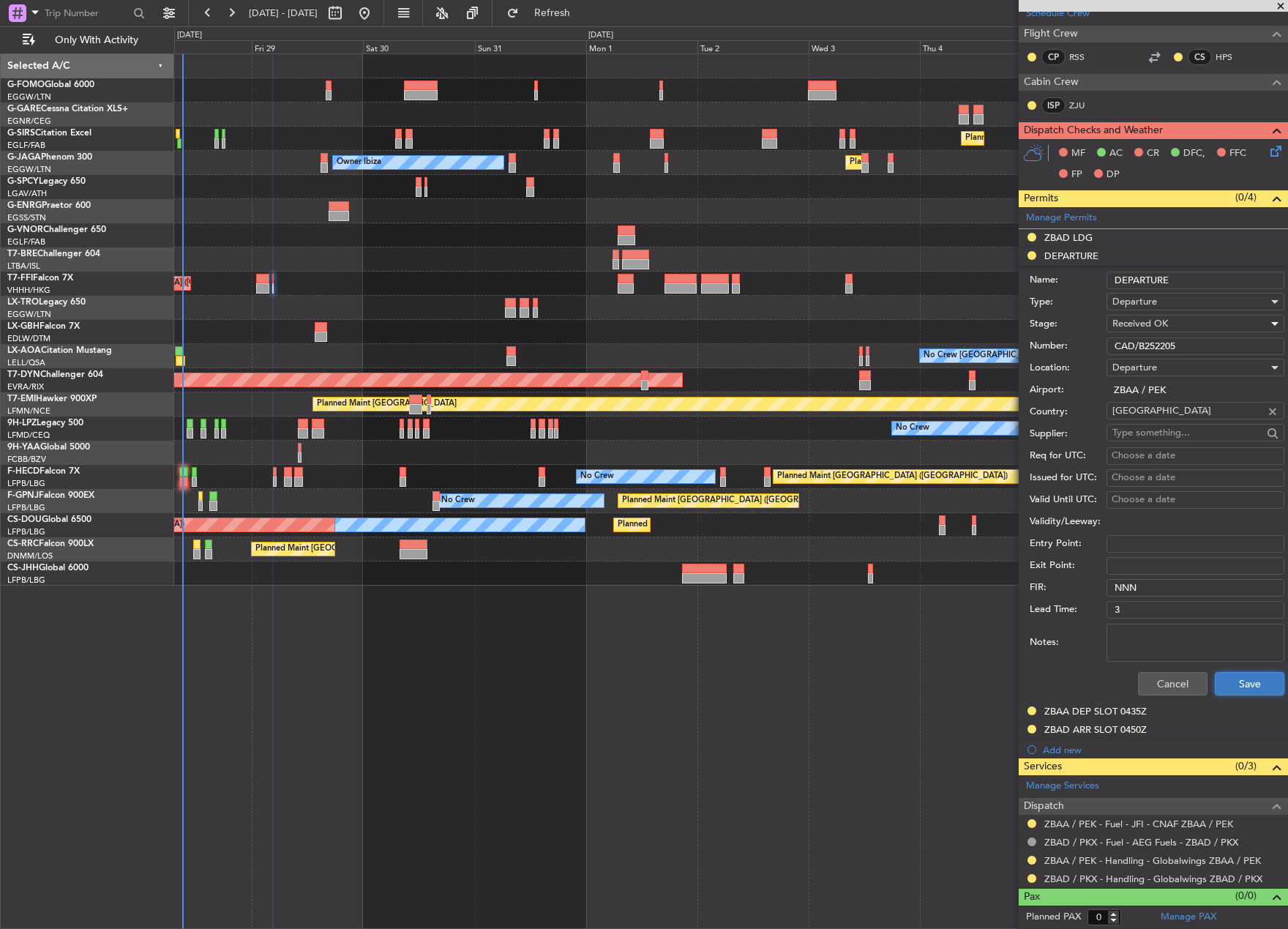
click at [1230, 683] on button "Save" at bounding box center [1249, 683] width 69 height 23
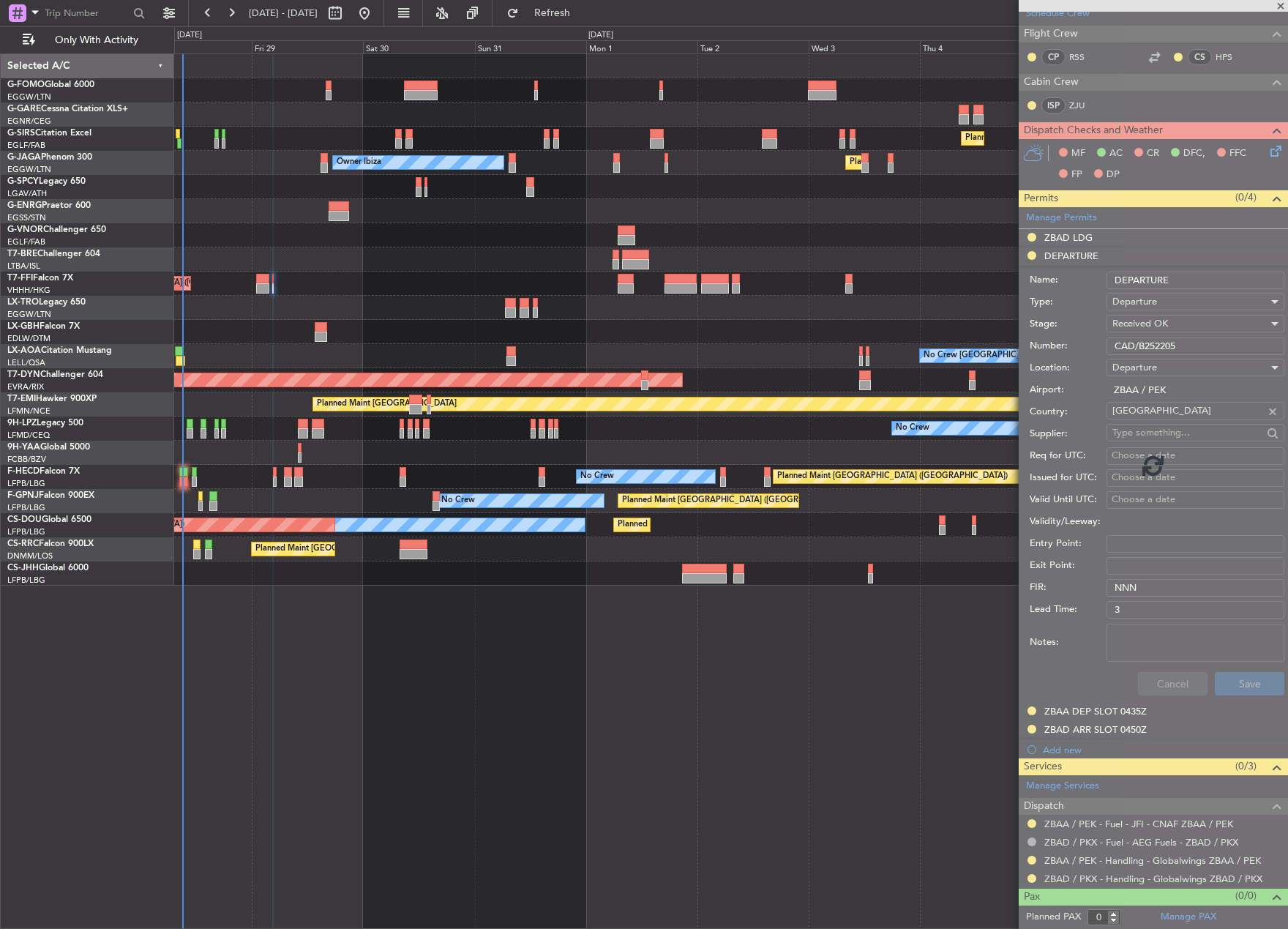
scroll to position [0, 0]
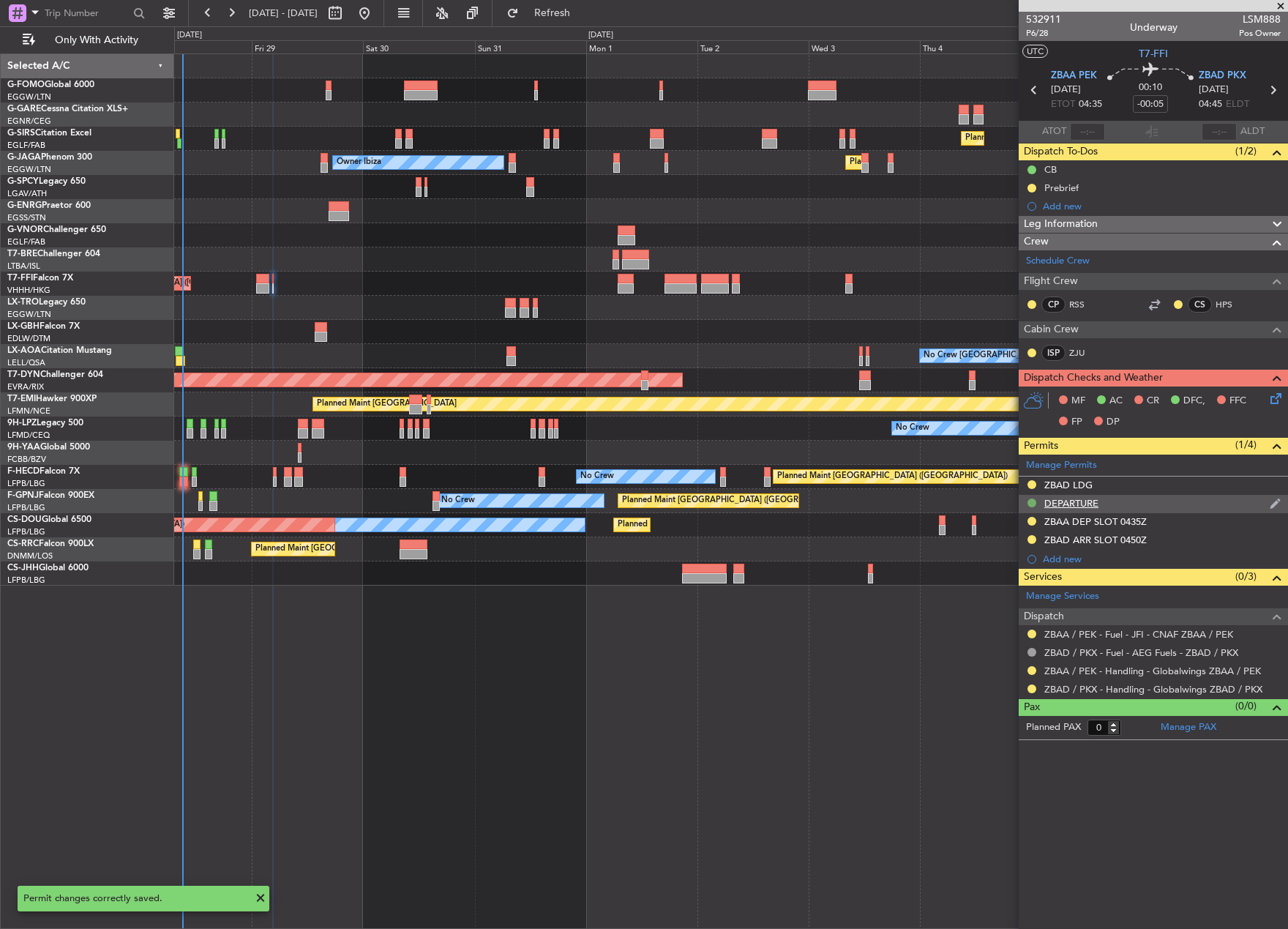
click at [1034, 504] on button at bounding box center [1031, 502] width 9 height 9
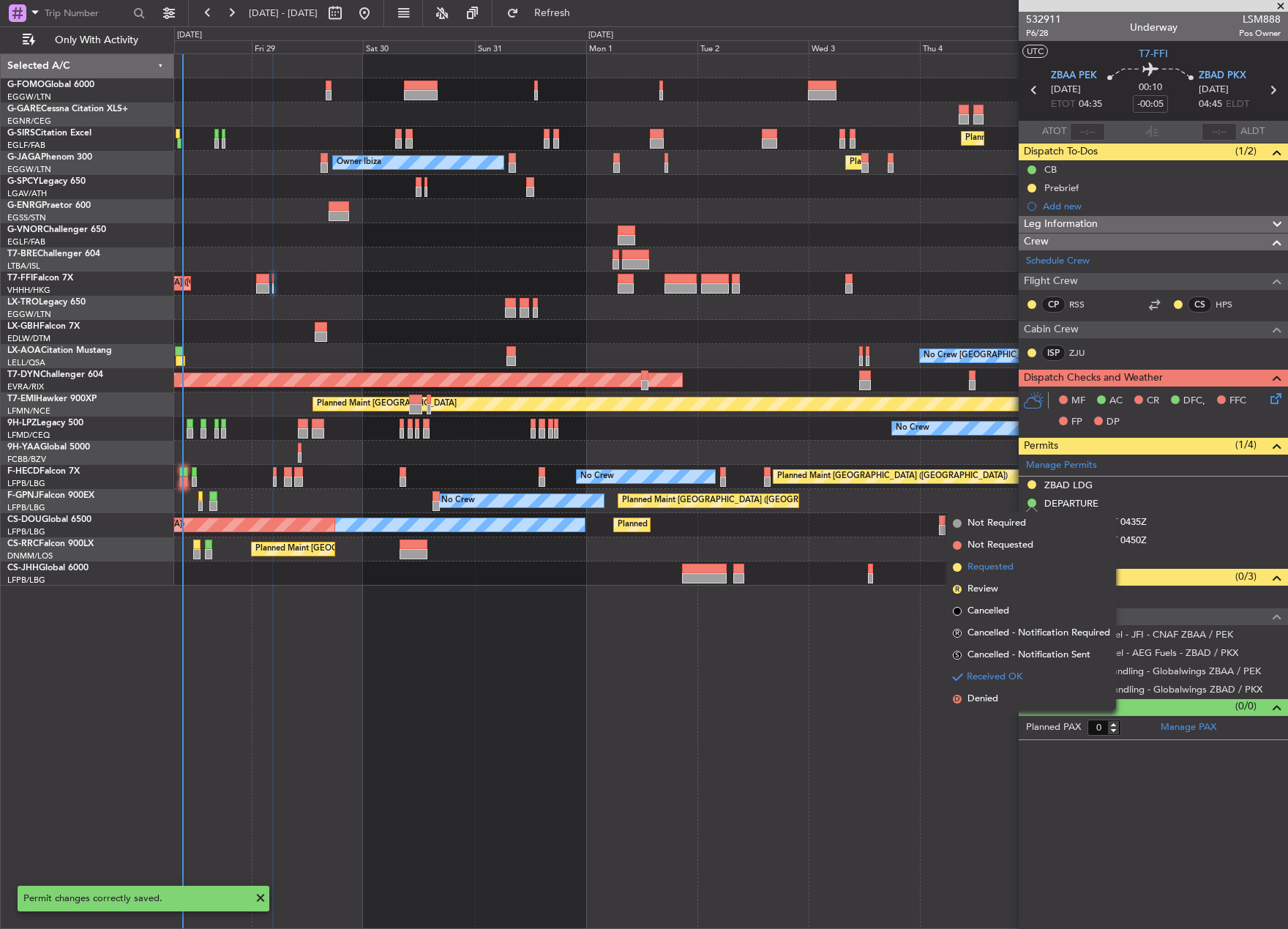
click at [998, 571] on span "Requested" at bounding box center [990, 567] width 46 height 14
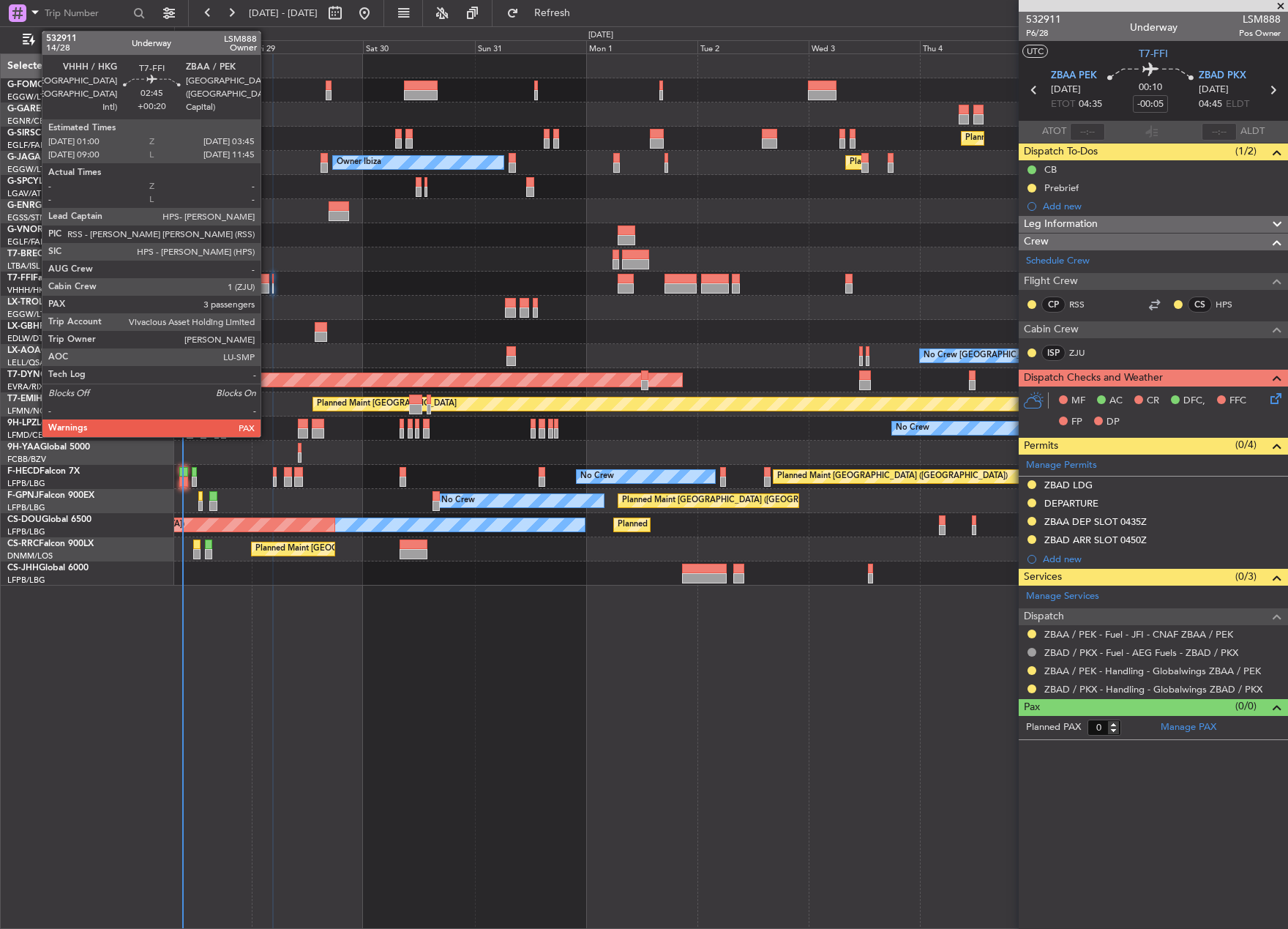
click at [267, 285] on div at bounding box center [263, 288] width 14 height 10
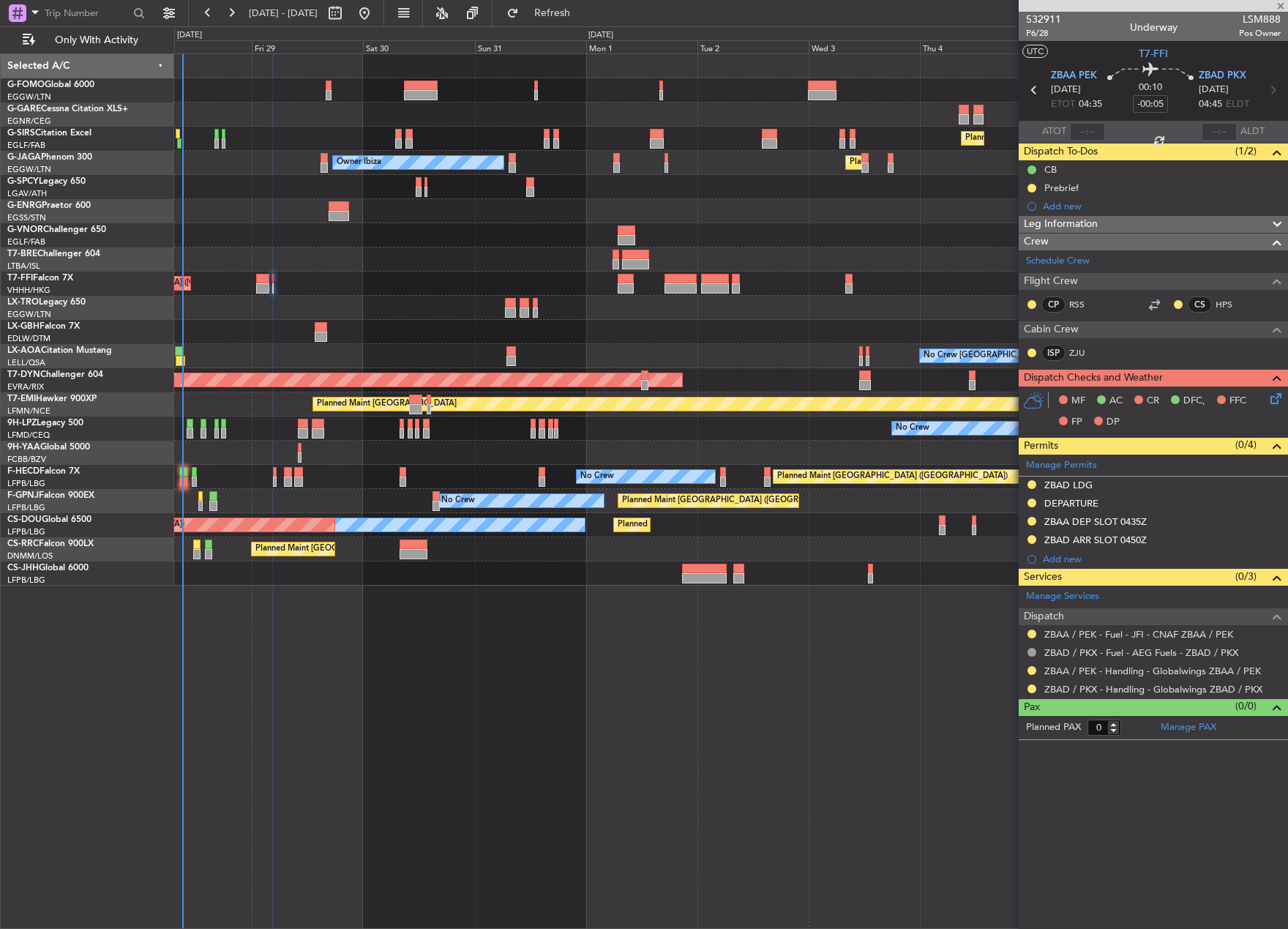
type input "+00:20"
type input "3"
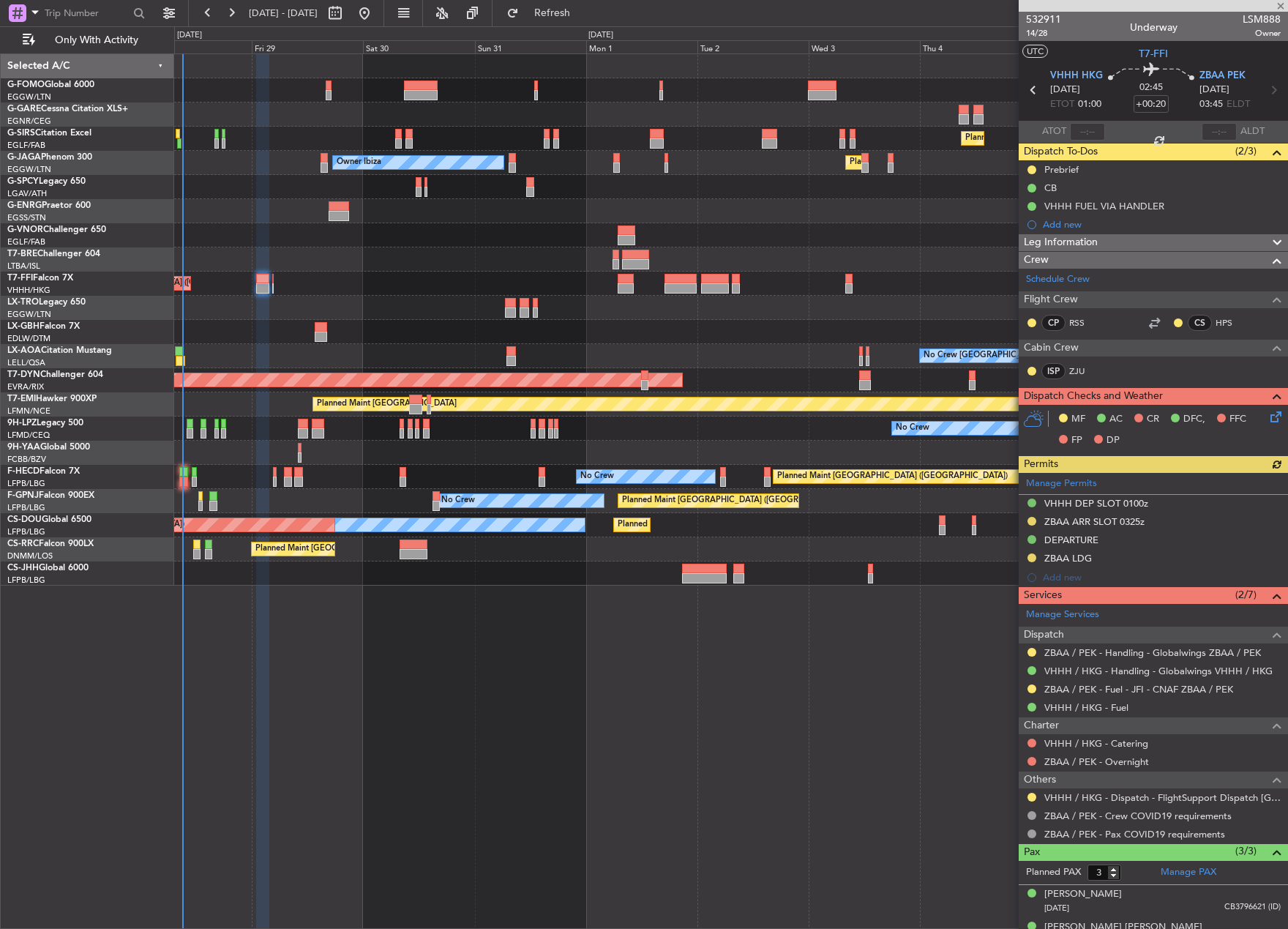
click at [1070, 542] on div "Manage Permits VHHH DEP SLOT 0100z ZBAA ARR SLOT 0325z DEPARTURE ZBAA LDG Add n…" at bounding box center [1152, 529] width 269 height 114
click at [1060, 536] on div "DEPARTURE" at bounding box center [1072, 540] width 54 height 13
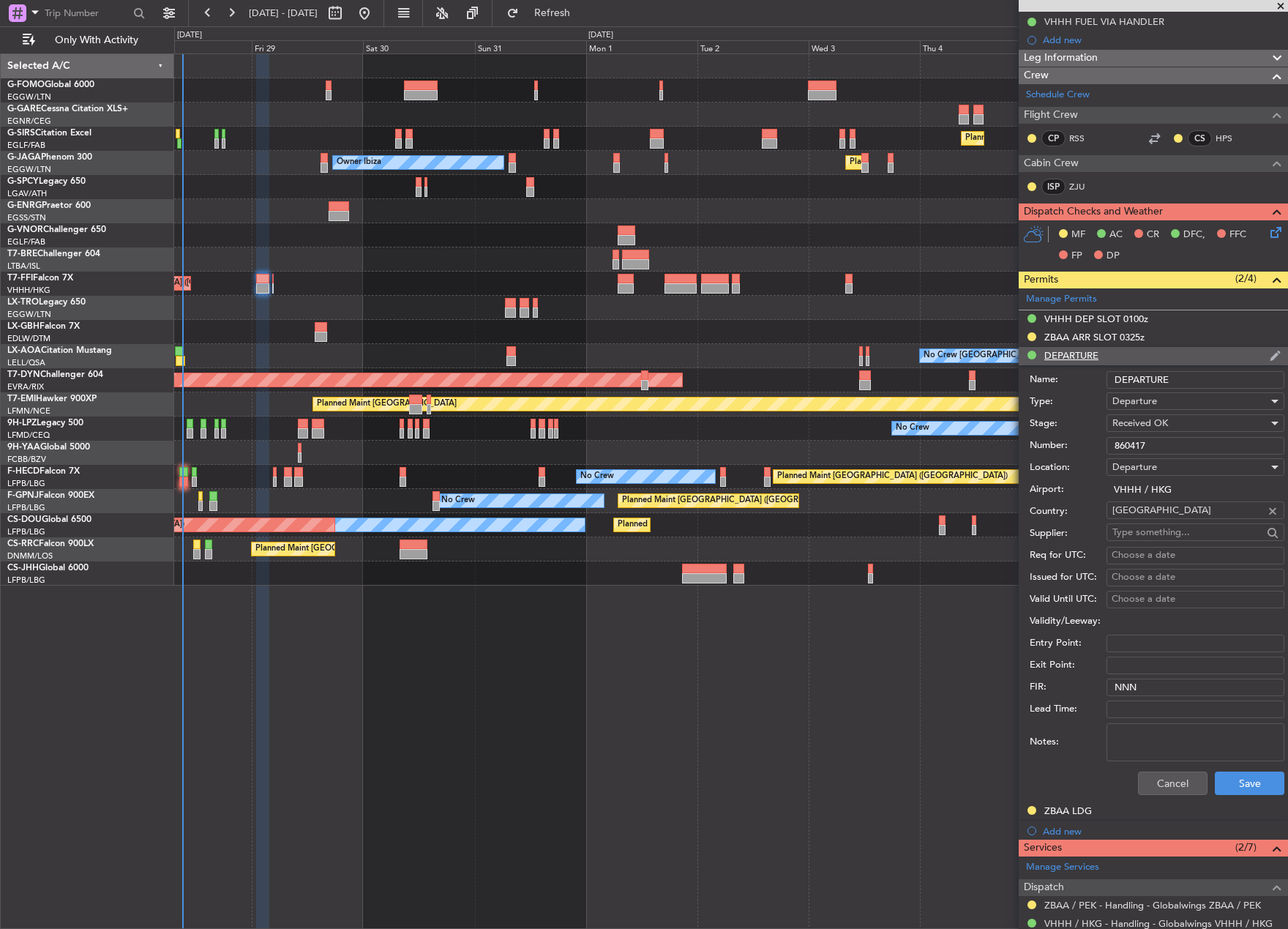
scroll to position [219, 0]
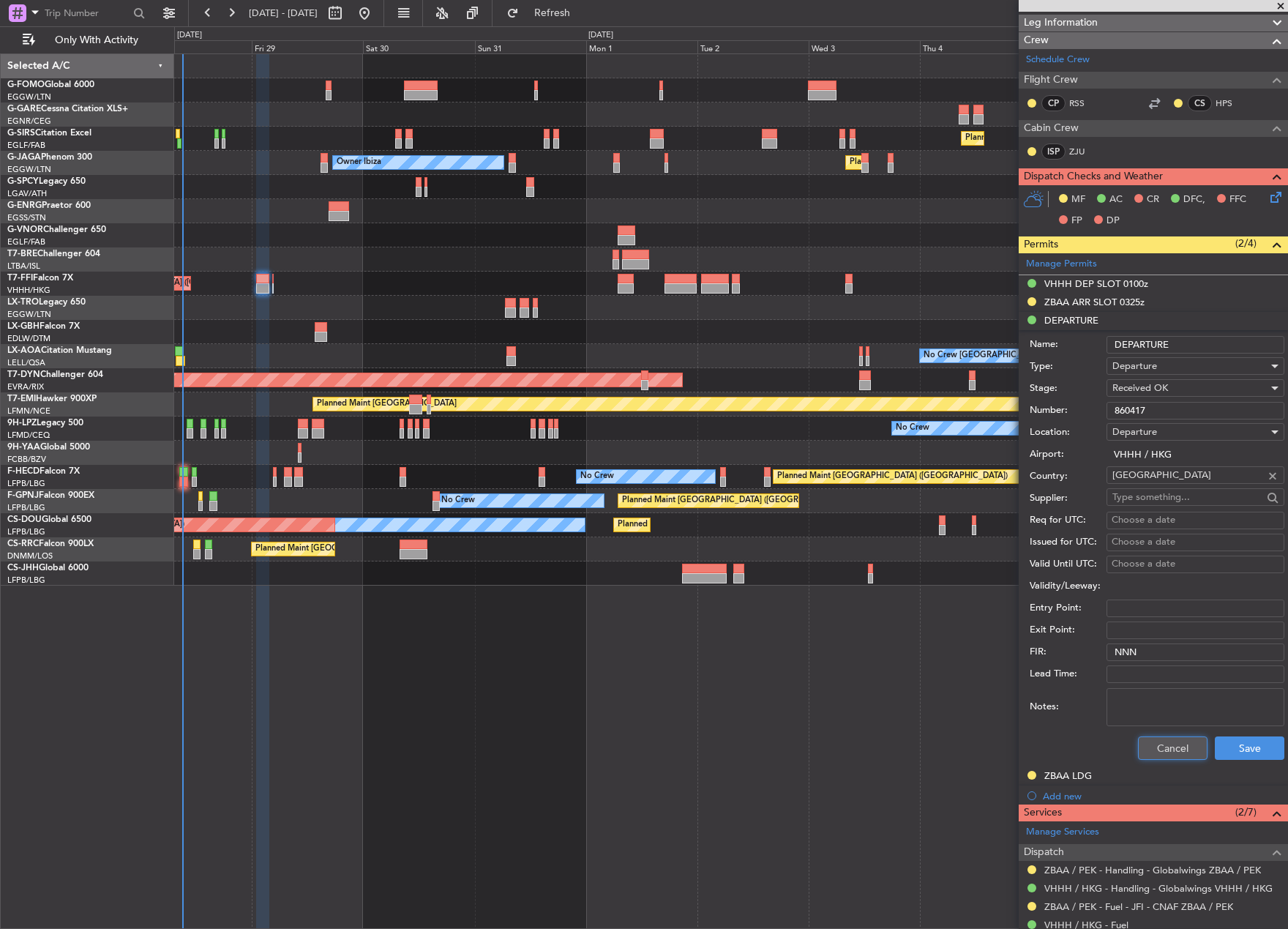
click at [1175, 746] on button "Cancel" at bounding box center [1172, 747] width 69 height 23
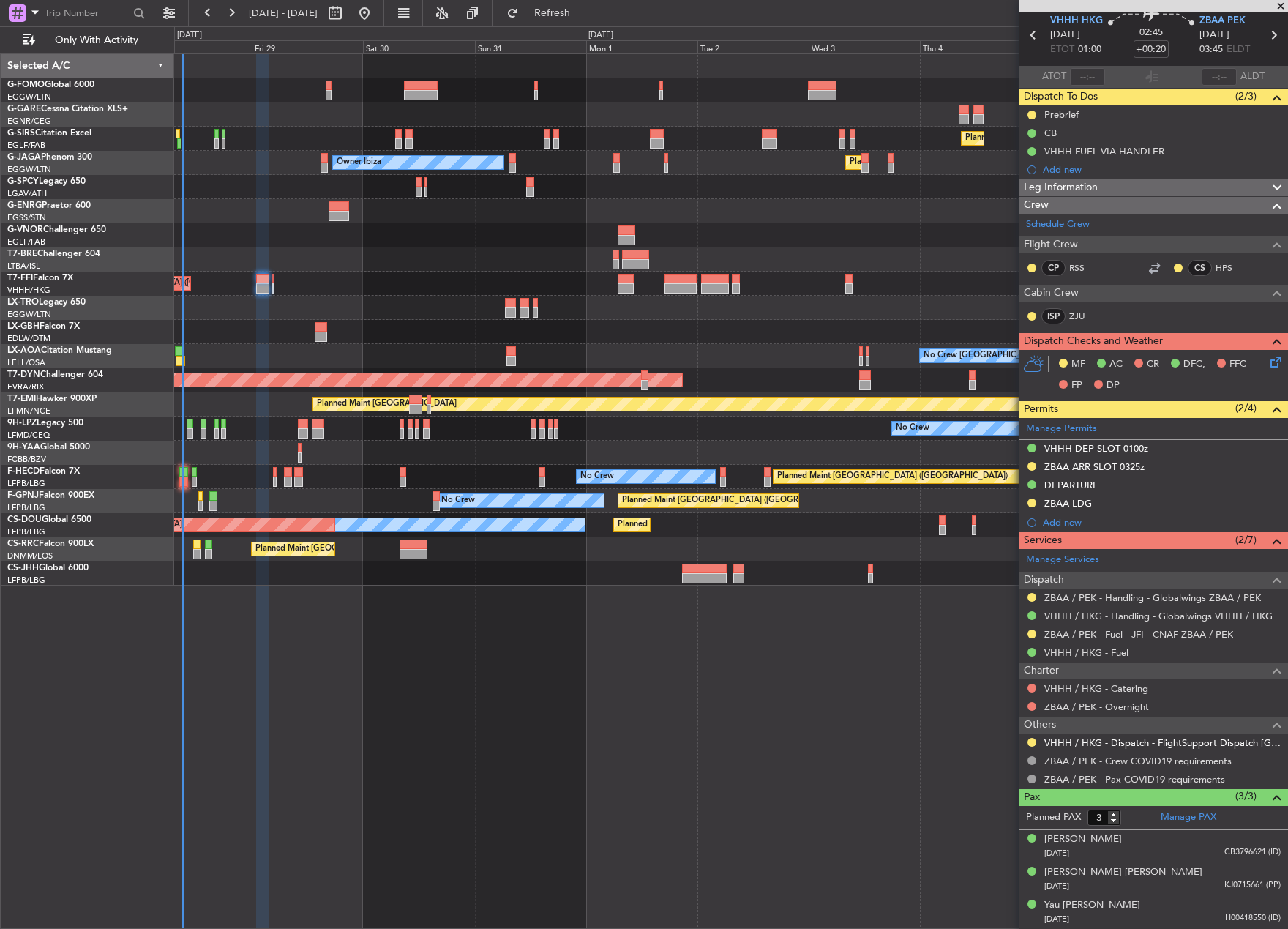
scroll to position [54, 0]
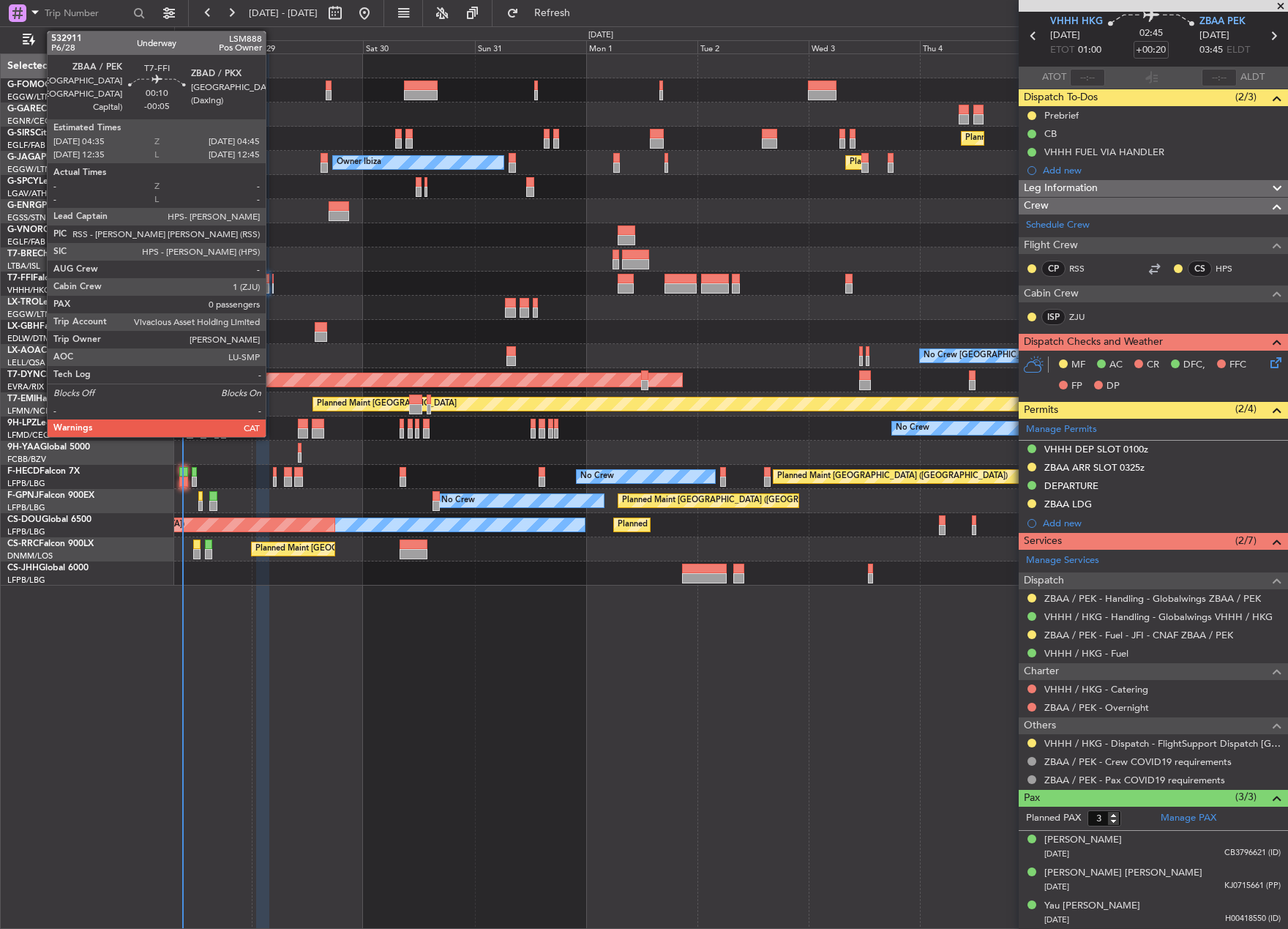
click at [272, 287] on div at bounding box center [273, 288] width 2 height 10
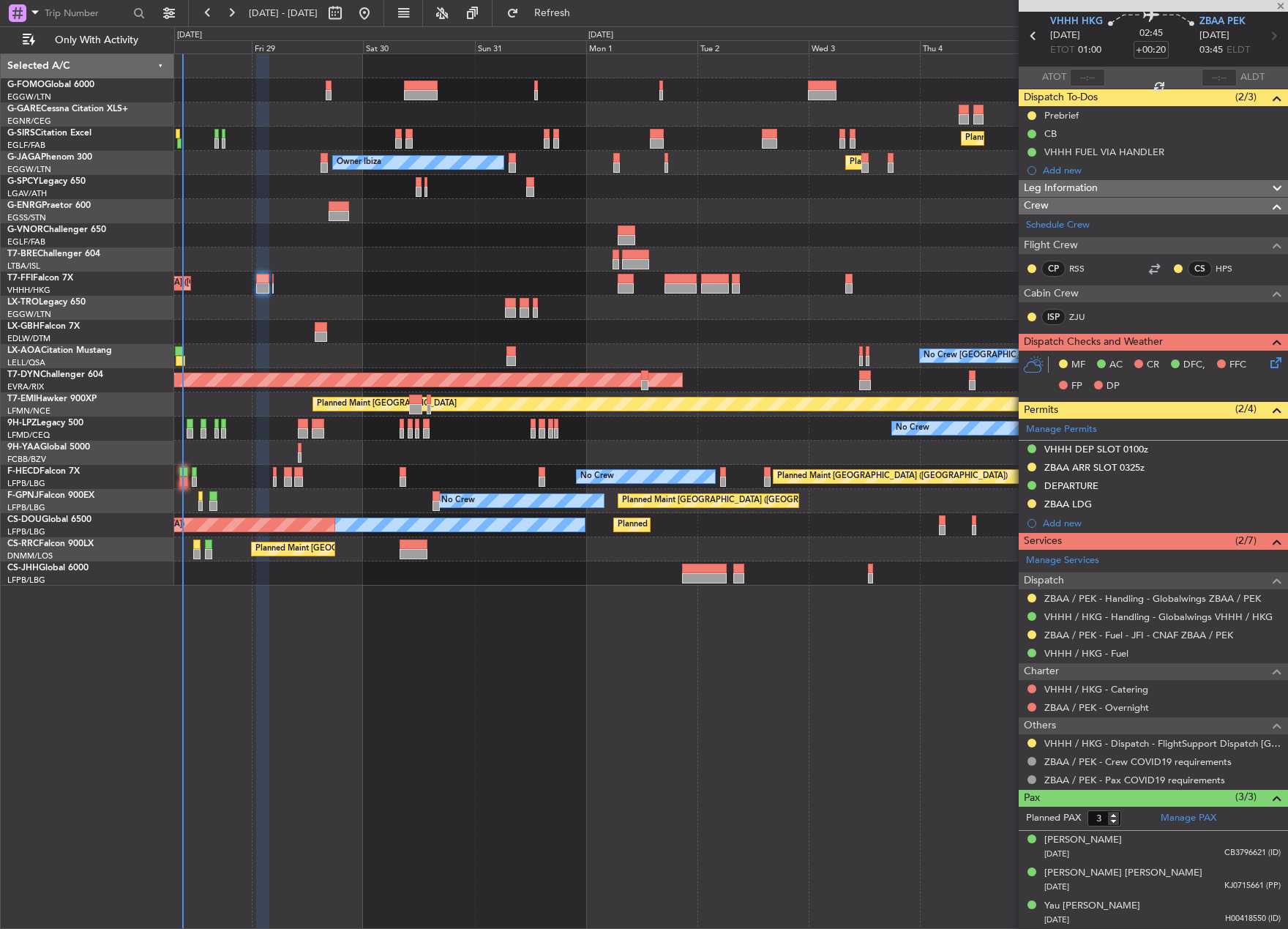
type input "-00:05"
type input "0"
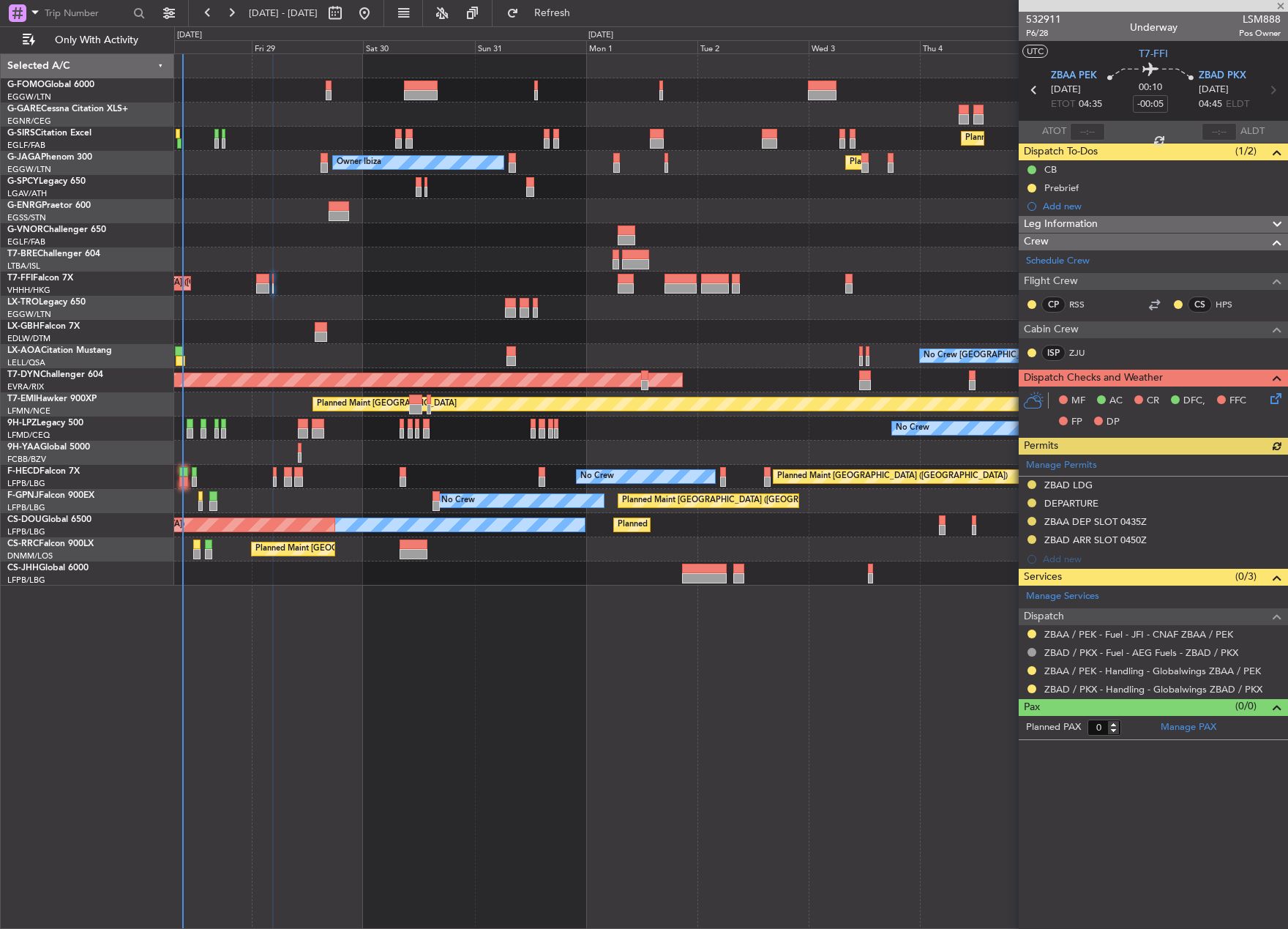
click at [1060, 506] on div "Manage Permits ZBAD LDG DEPARTURE ZBAA DEP SLOT 0435Z [GEOGRAPHIC_DATA] 0450Z A…" at bounding box center [1152, 511] width 269 height 114
click at [1077, 499] on div "DEPARTURE" at bounding box center [1072, 504] width 54 height 13
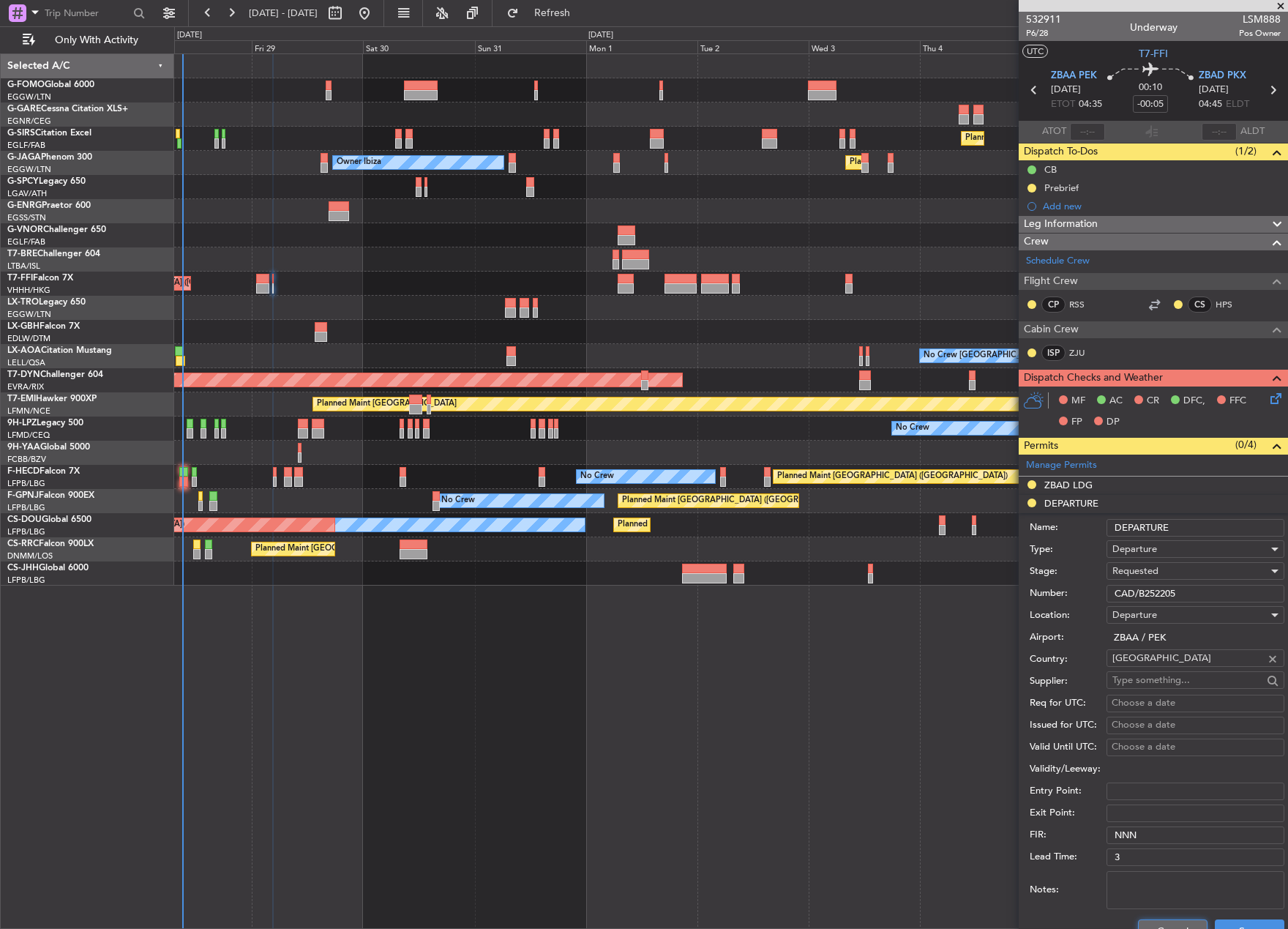
click at [1174, 922] on button "Cancel" at bounding box center [1172, 931] width 69 height 23
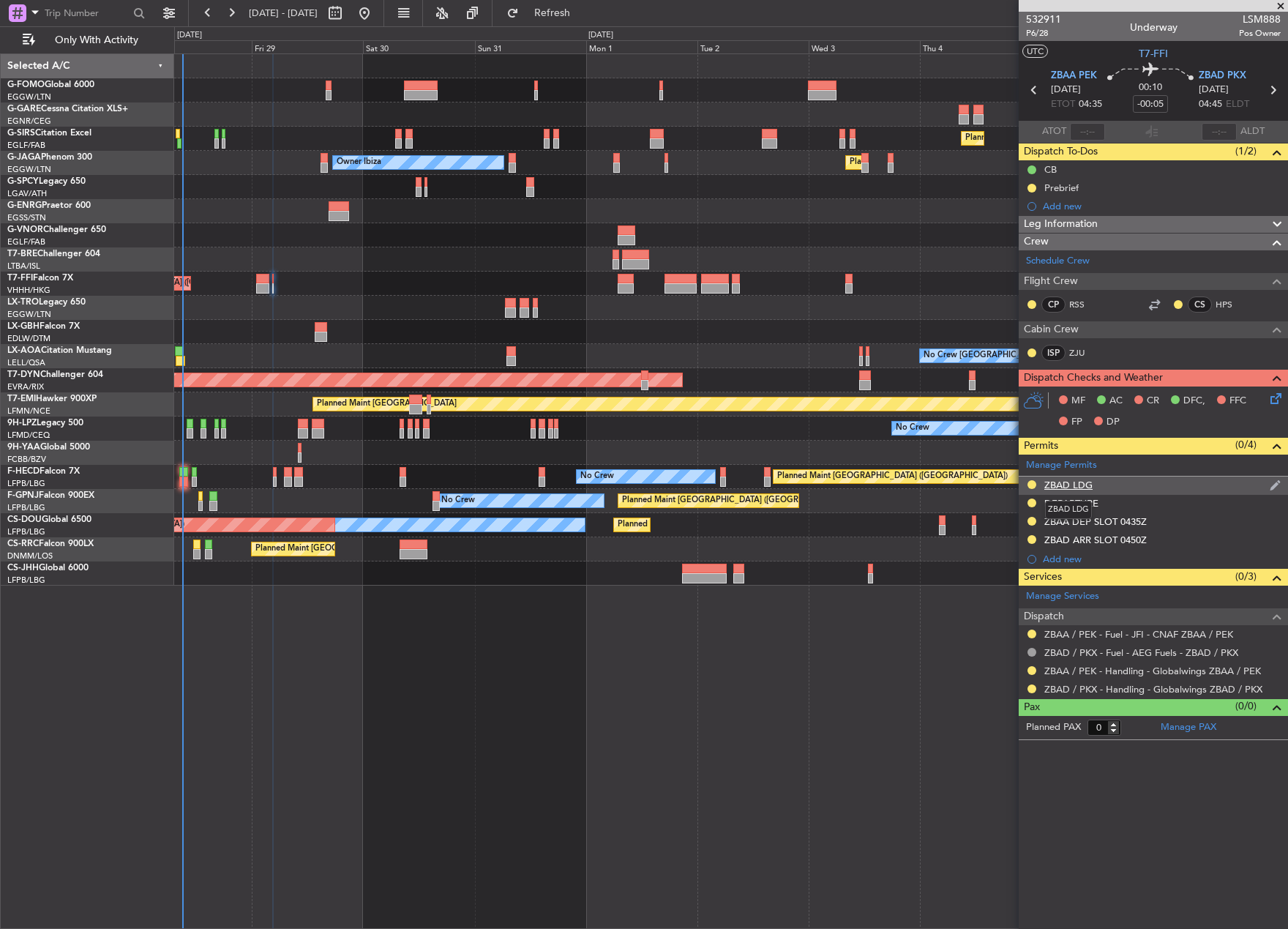
click at [1062, 483] on div "ZBAD LDG" at bounding box center [1069, 485] width 49 height 13
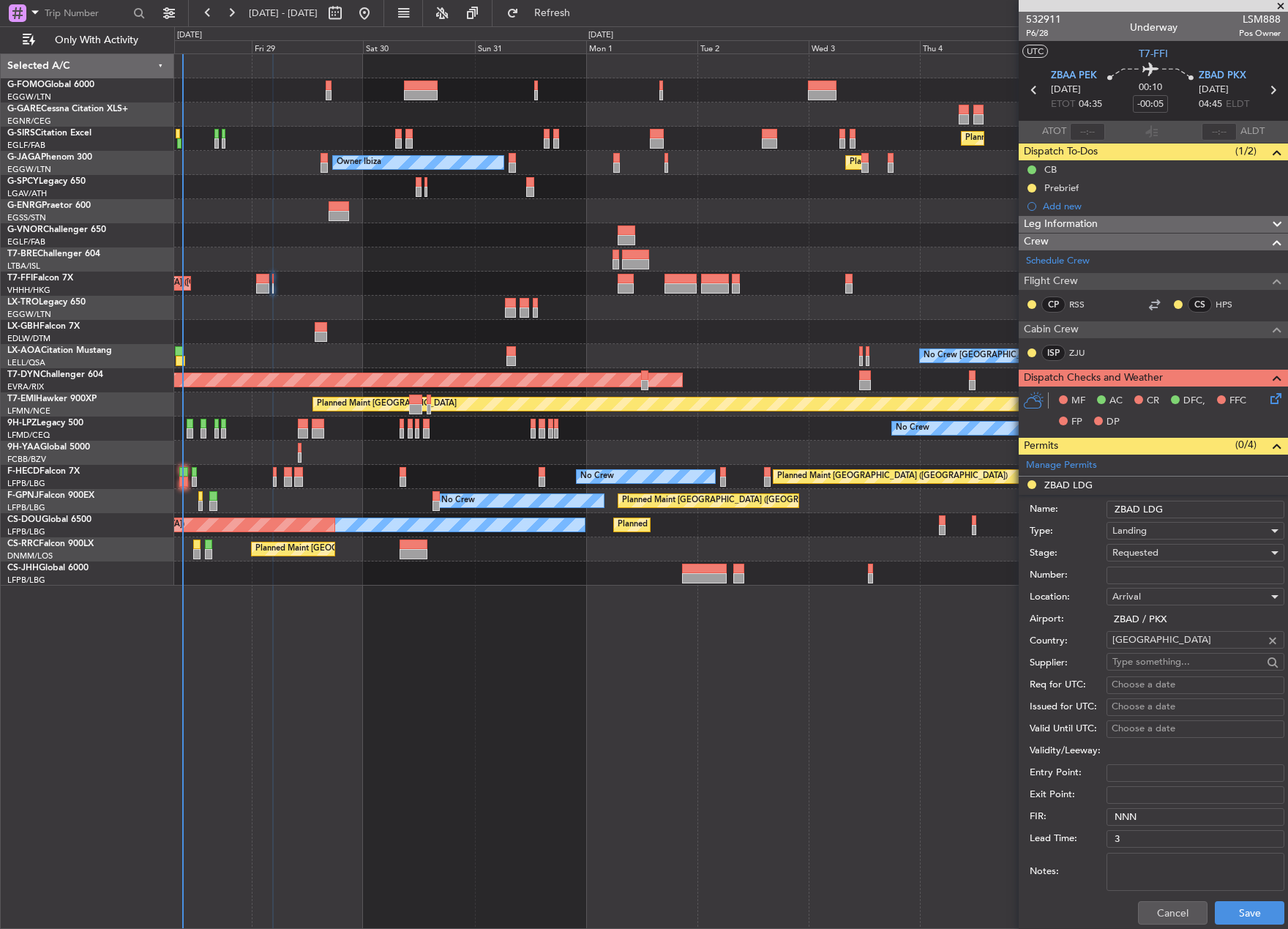
click at [1144, 572] on input "Number:" at bounding box center [1195, 575] width 178 height 18
paste input "CAD/B252205"
type input "CAD/B252205"
click at [1144, 550] on span "Requested" at bounding box center [1136, 552] width 46 height 14
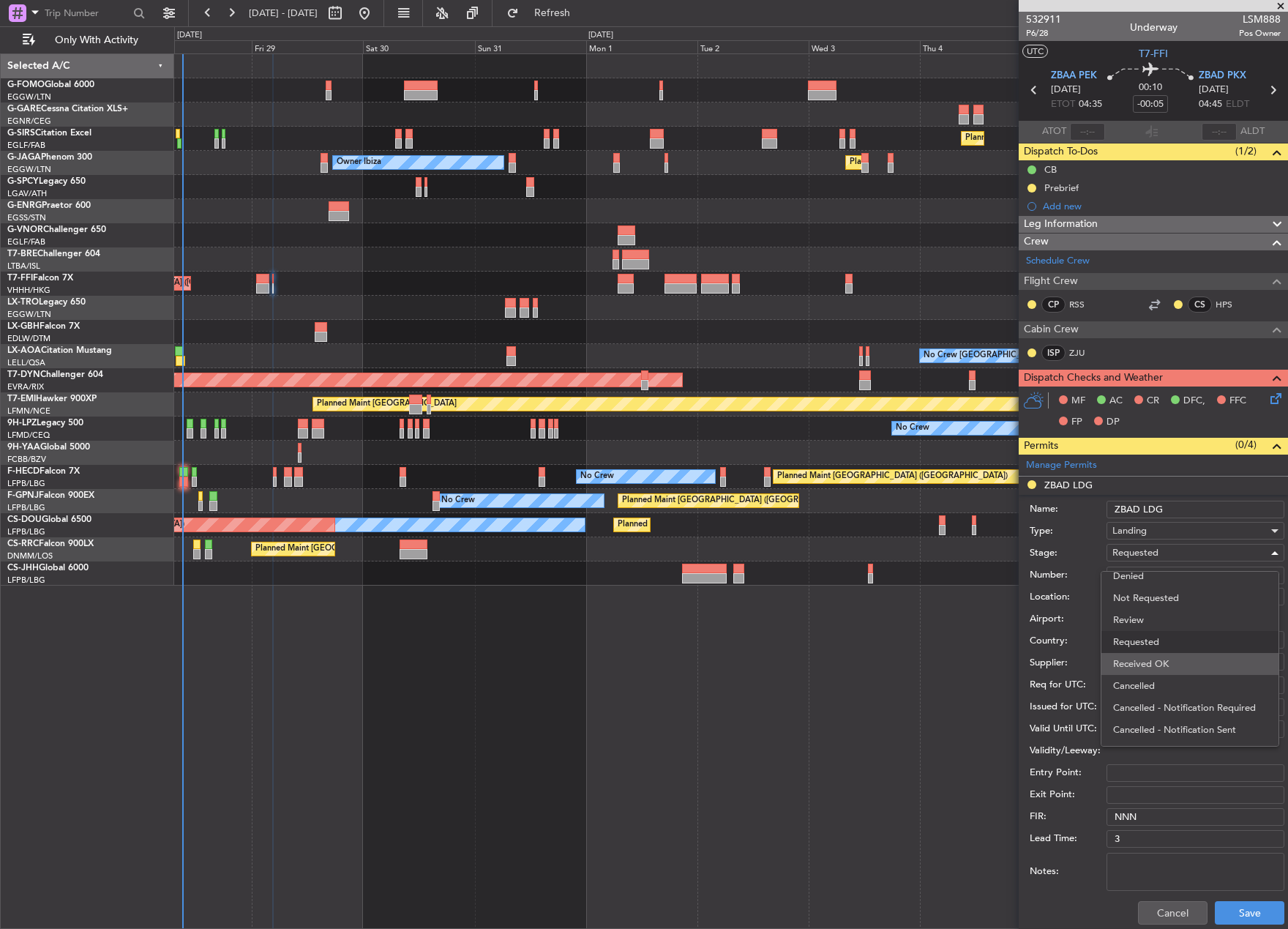
click at [1167, 660] on span "Received OK" at bounding box center [1190, 664] width 154 height 22
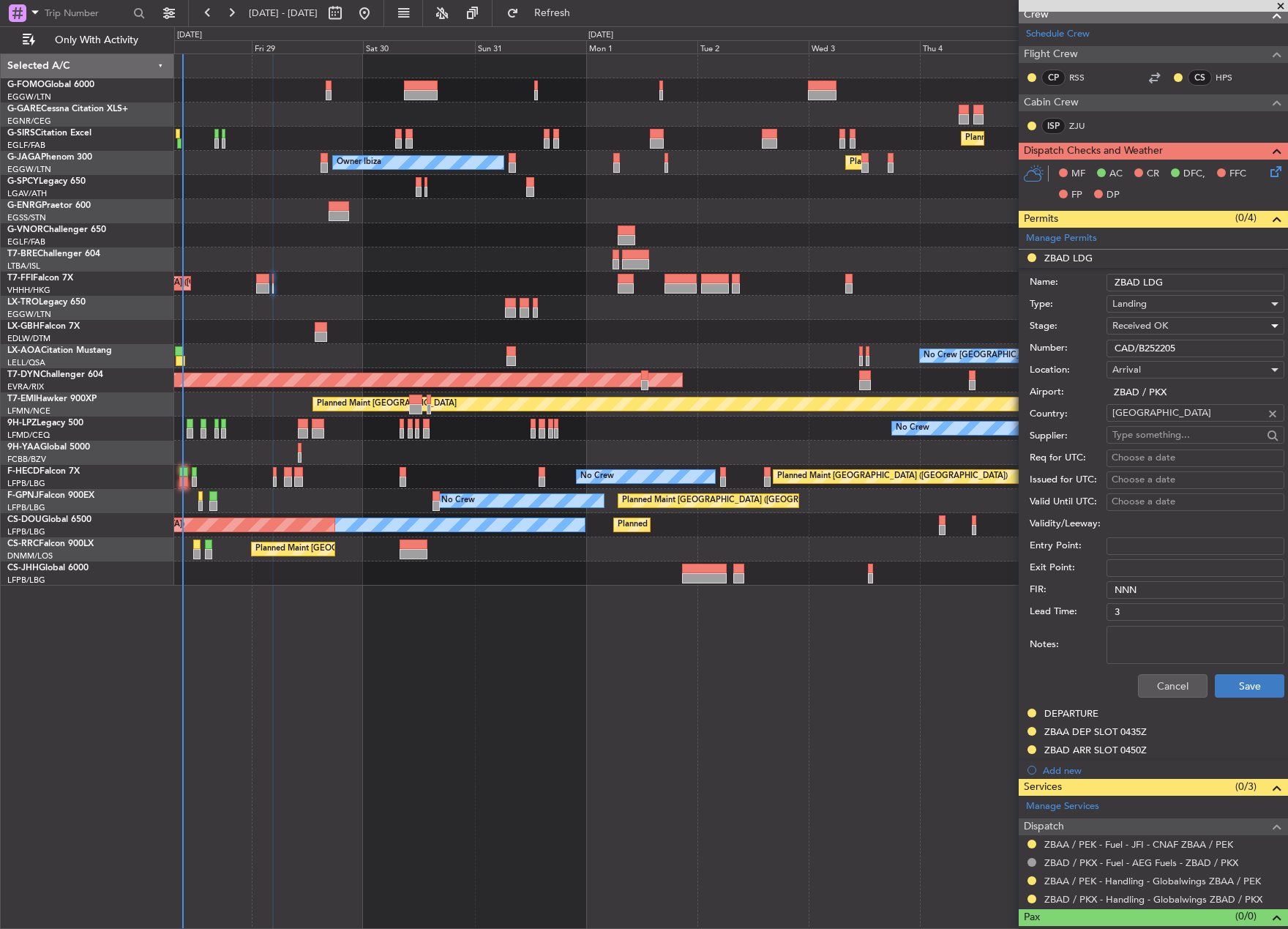
scroll to position [247, 0]
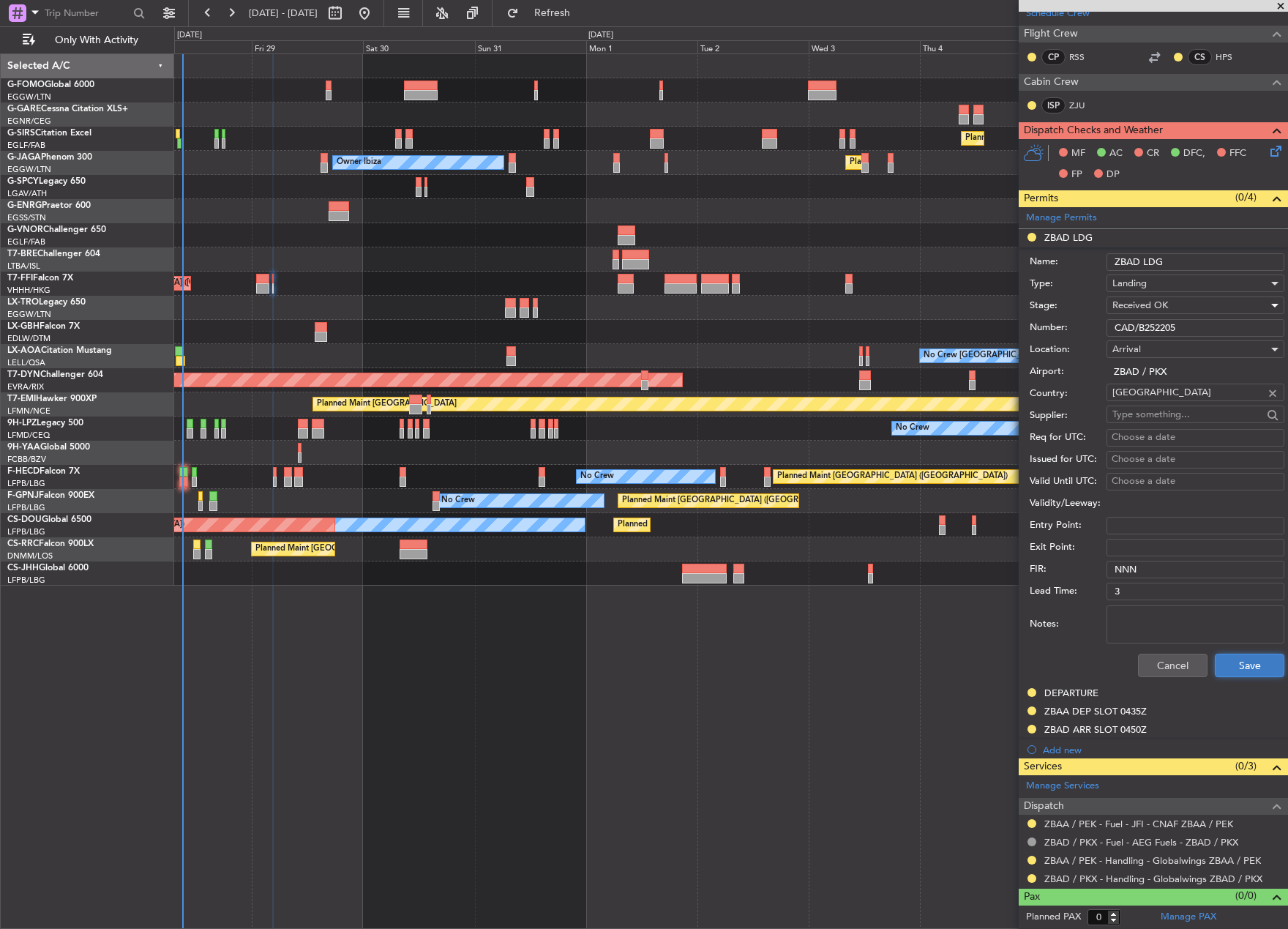
click at [1239, 666] on button "Save" at bounding box center [1249, 665] width 69 height 23
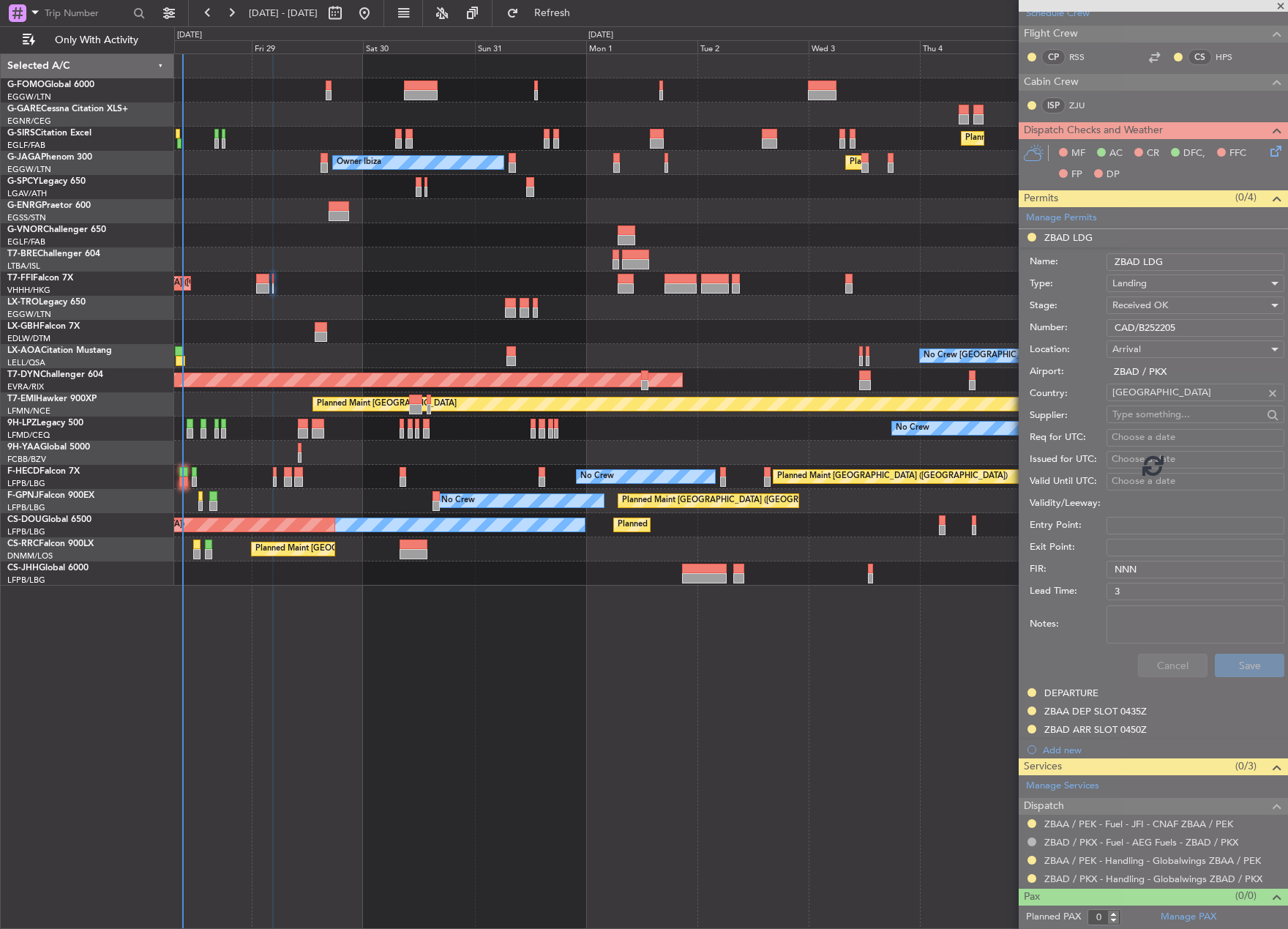
scroll to position [0, 0]
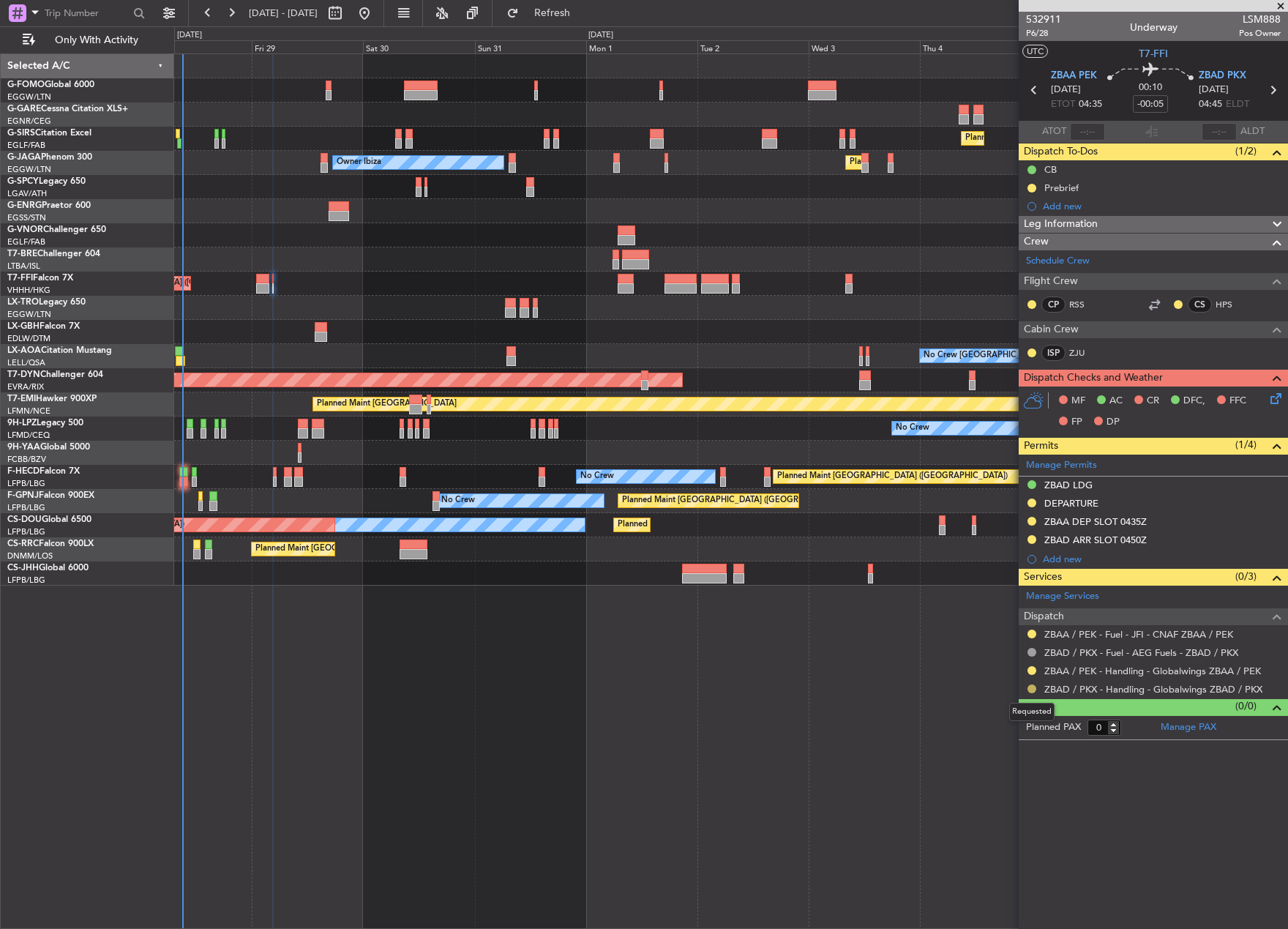
click at [1028, 690] on button at bounding box center [1031, 688] width 9 height 9
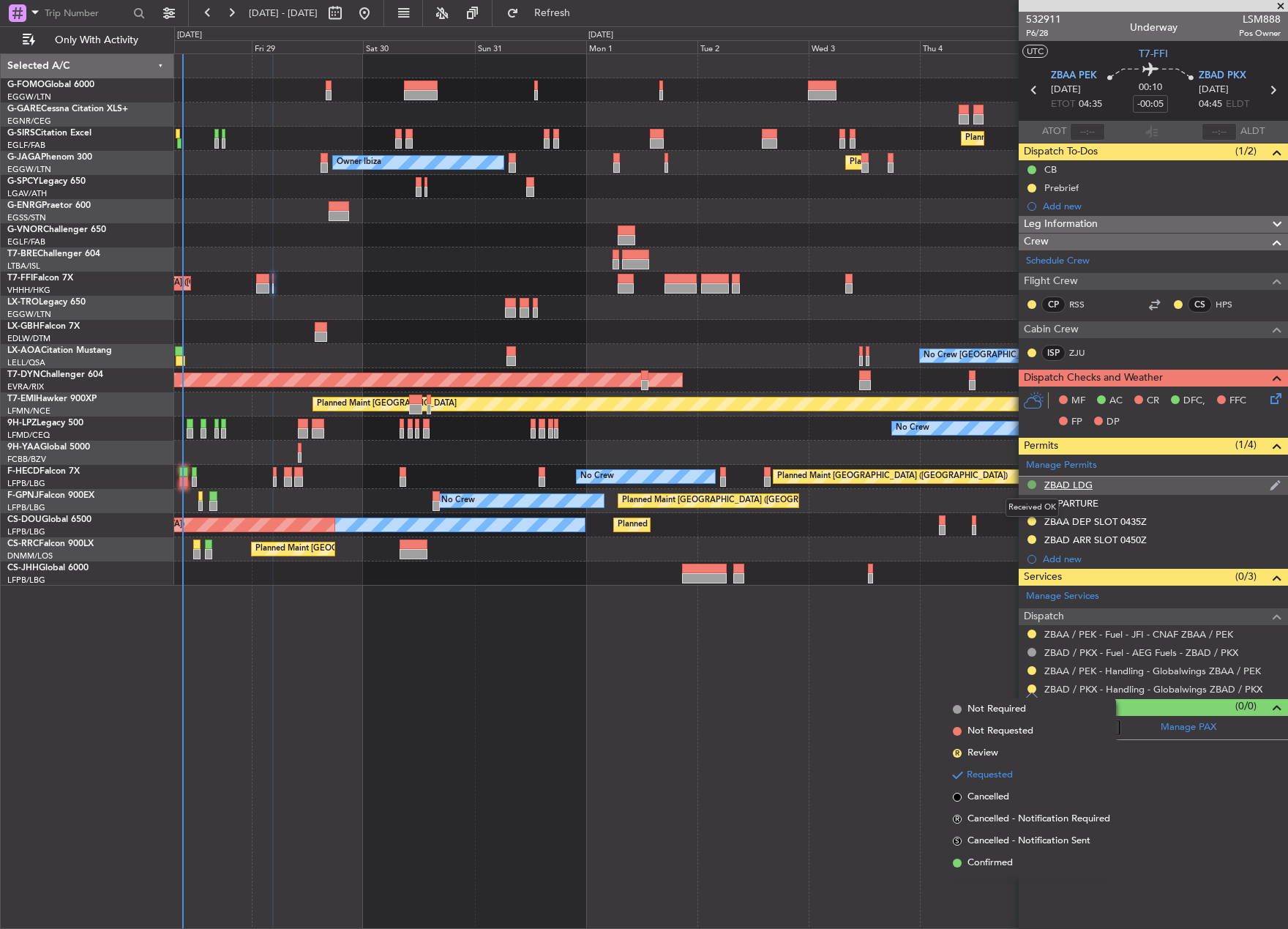
click at [1031, 482] on button at bounding box center [1031, 484] width 9 height 9
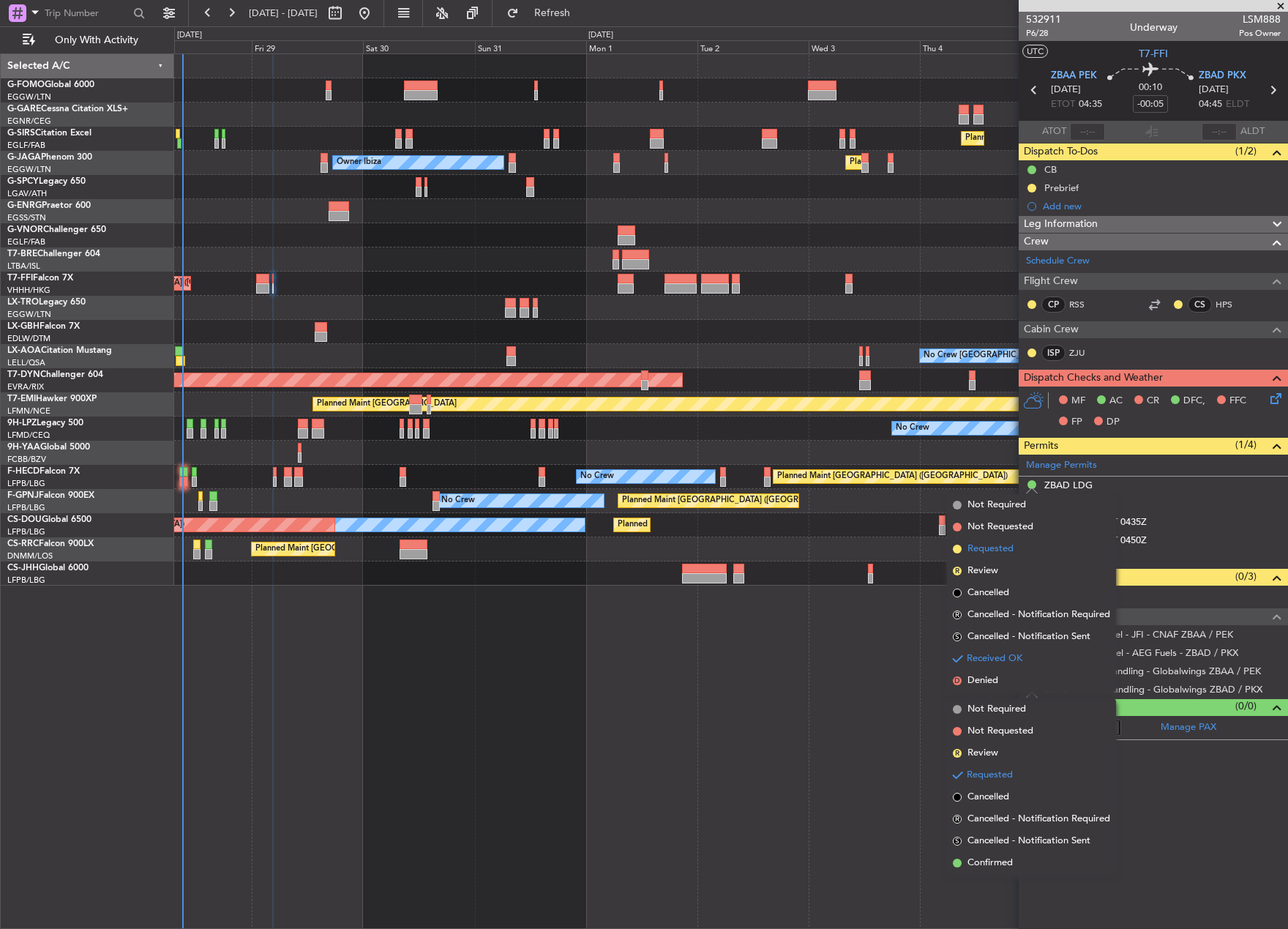
click at [1025, 551] on li "Requested" at bounding box center [1032, 549] width 169 height 22
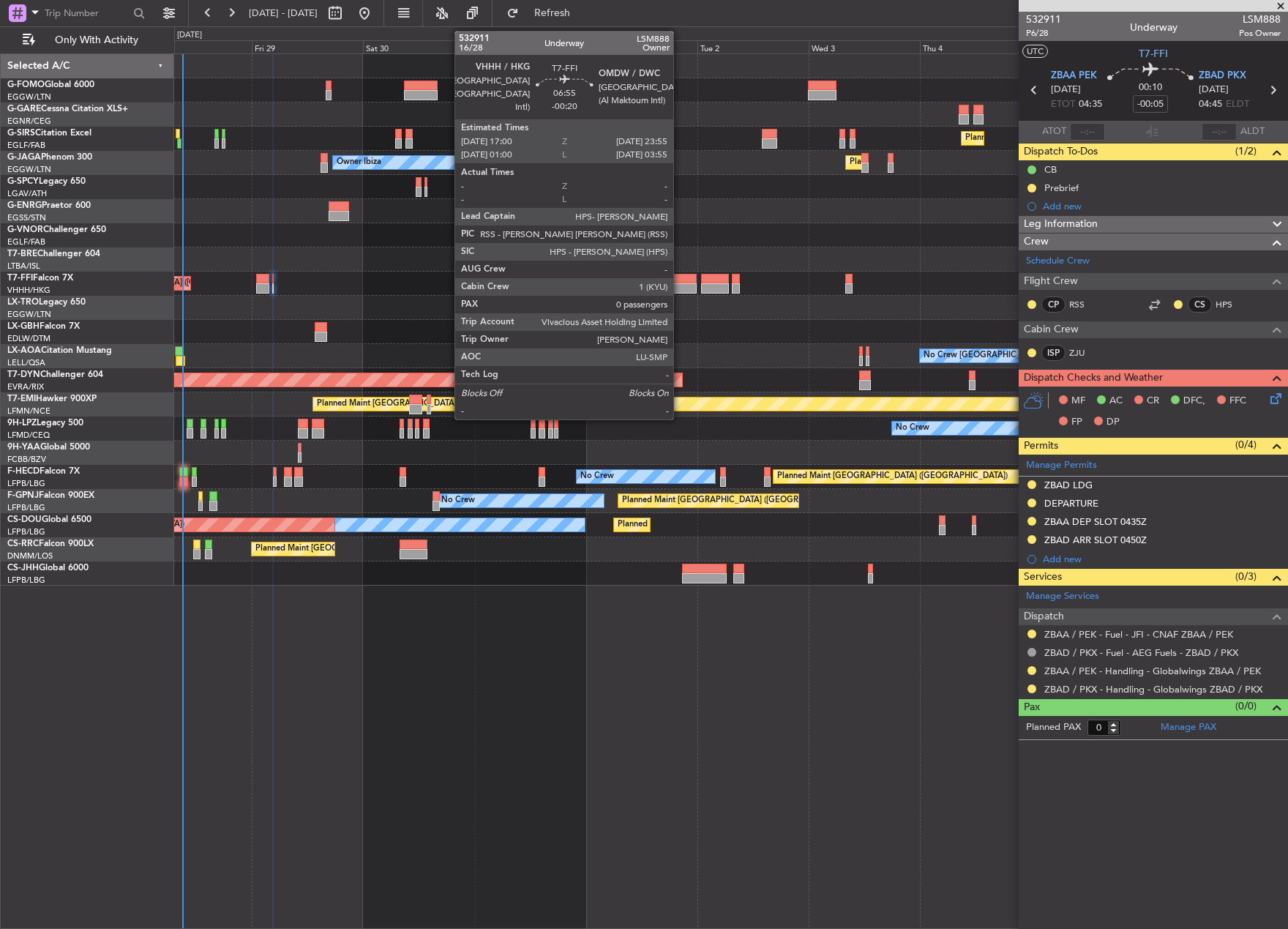
click at [680, 281] on div at bounding box center [681, 279] width 32 height 10
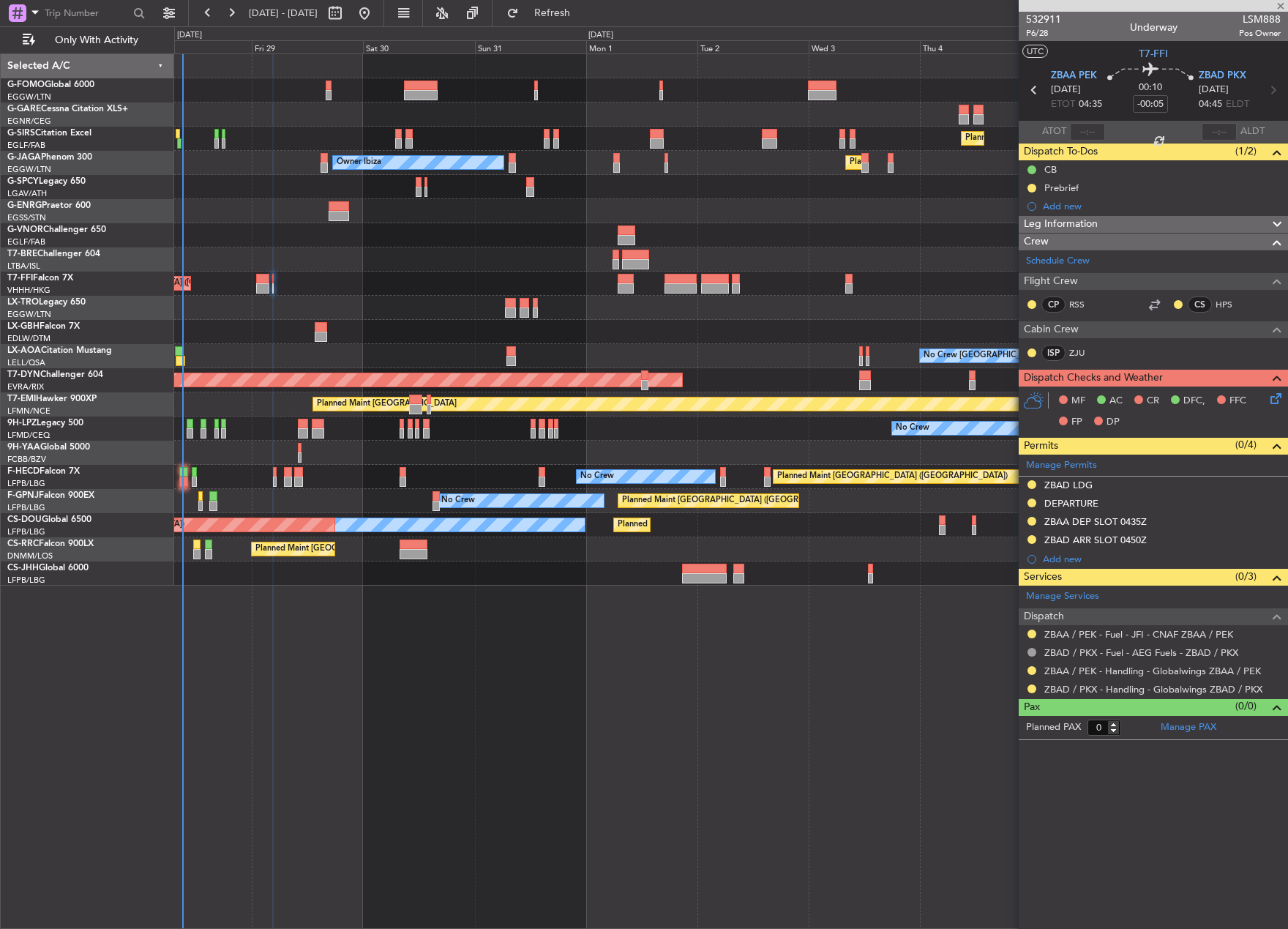
type input "-00:20"
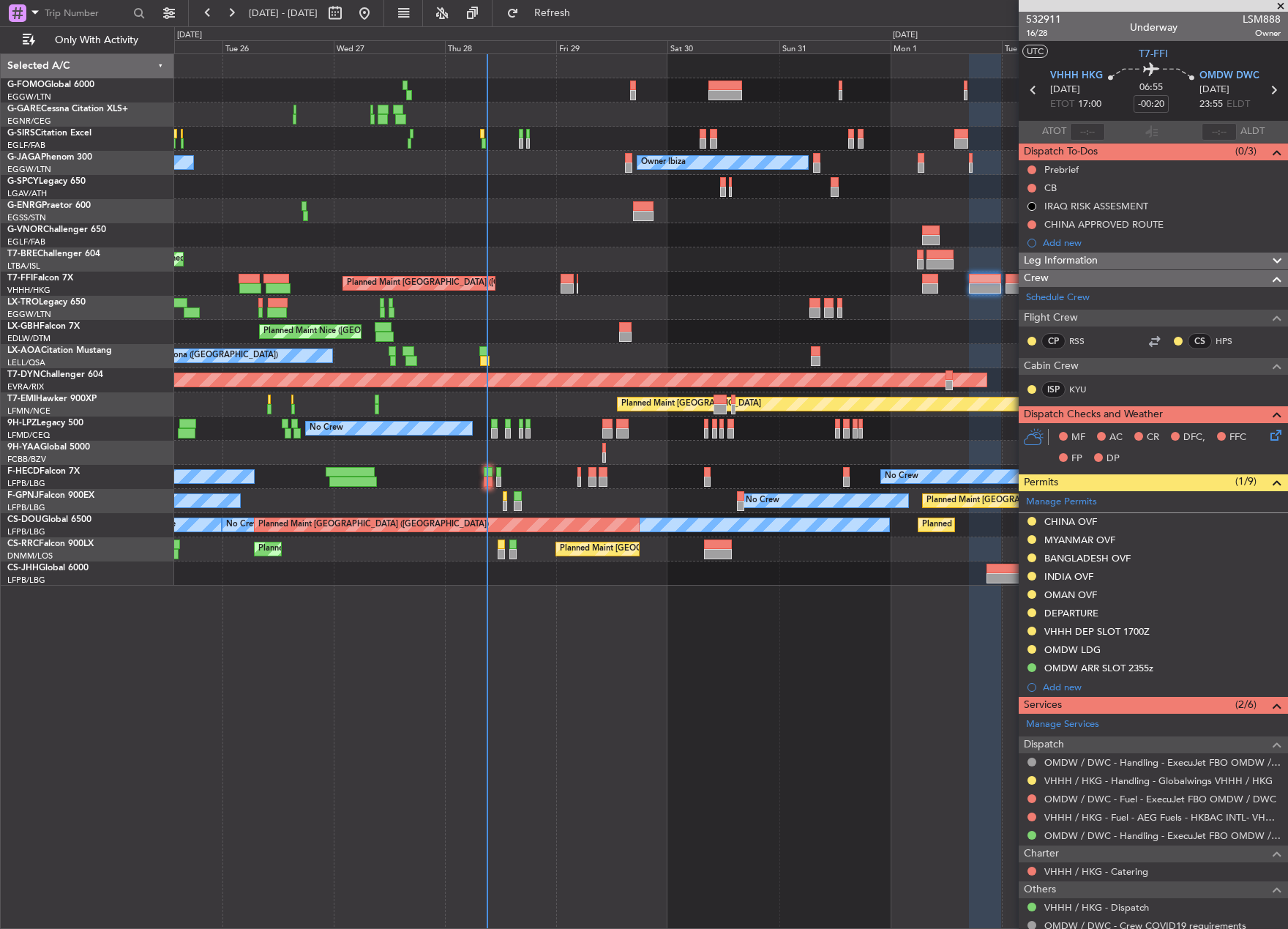
click at [726, 284] on div "Planned Maint [GEOGRAPHIC_DATA] ([GEOGRAPHIC_DATA] Intl)" at bounding box center [730, 283] width 1113 height 24
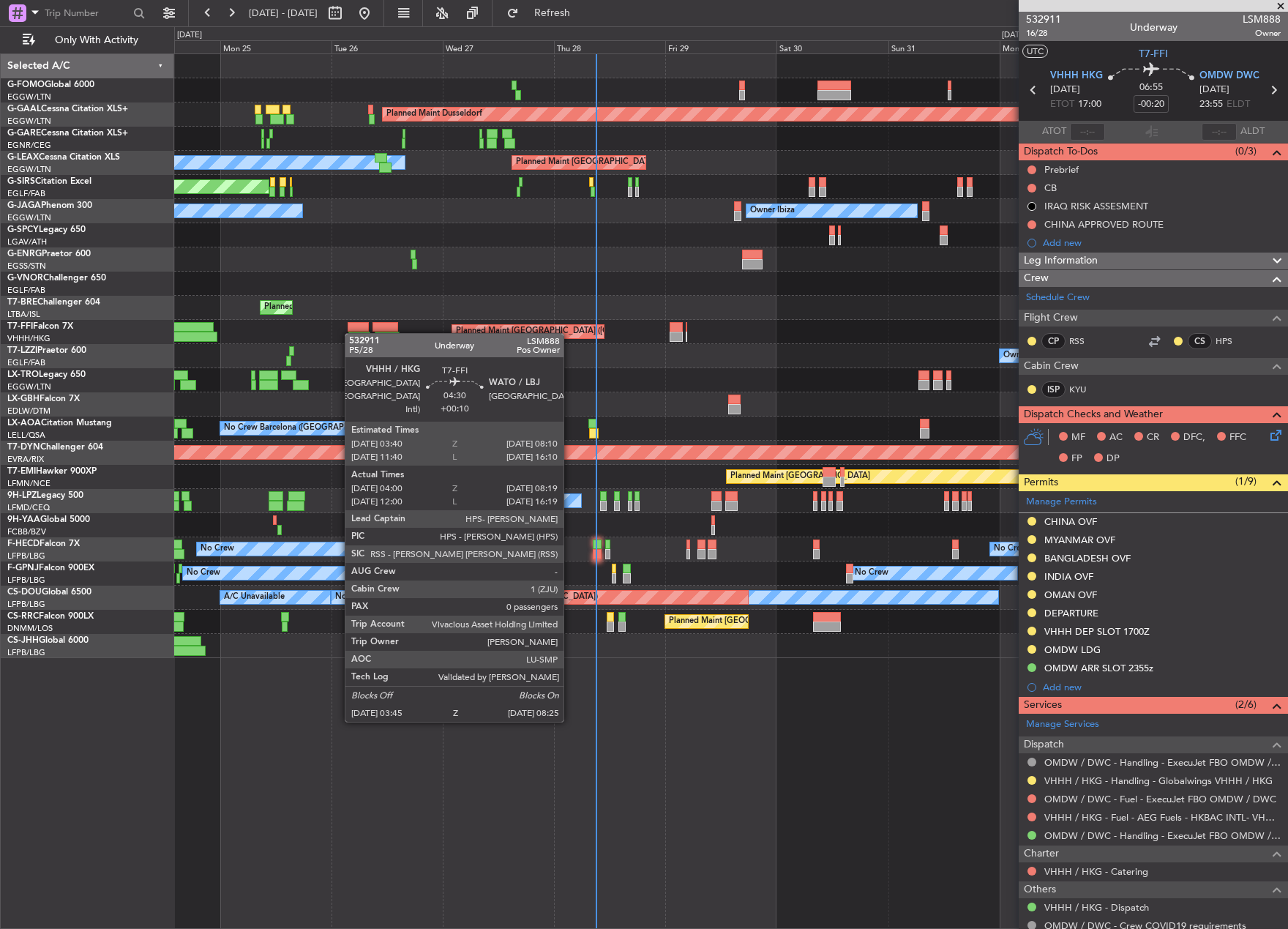
click at [358, 334] on div "Planned Maint [GEOGRAPHIC_DATA] ([GEOGRAPHIC_DATA] Intl)" at bounding box center [730, 332] width 1113 height 24
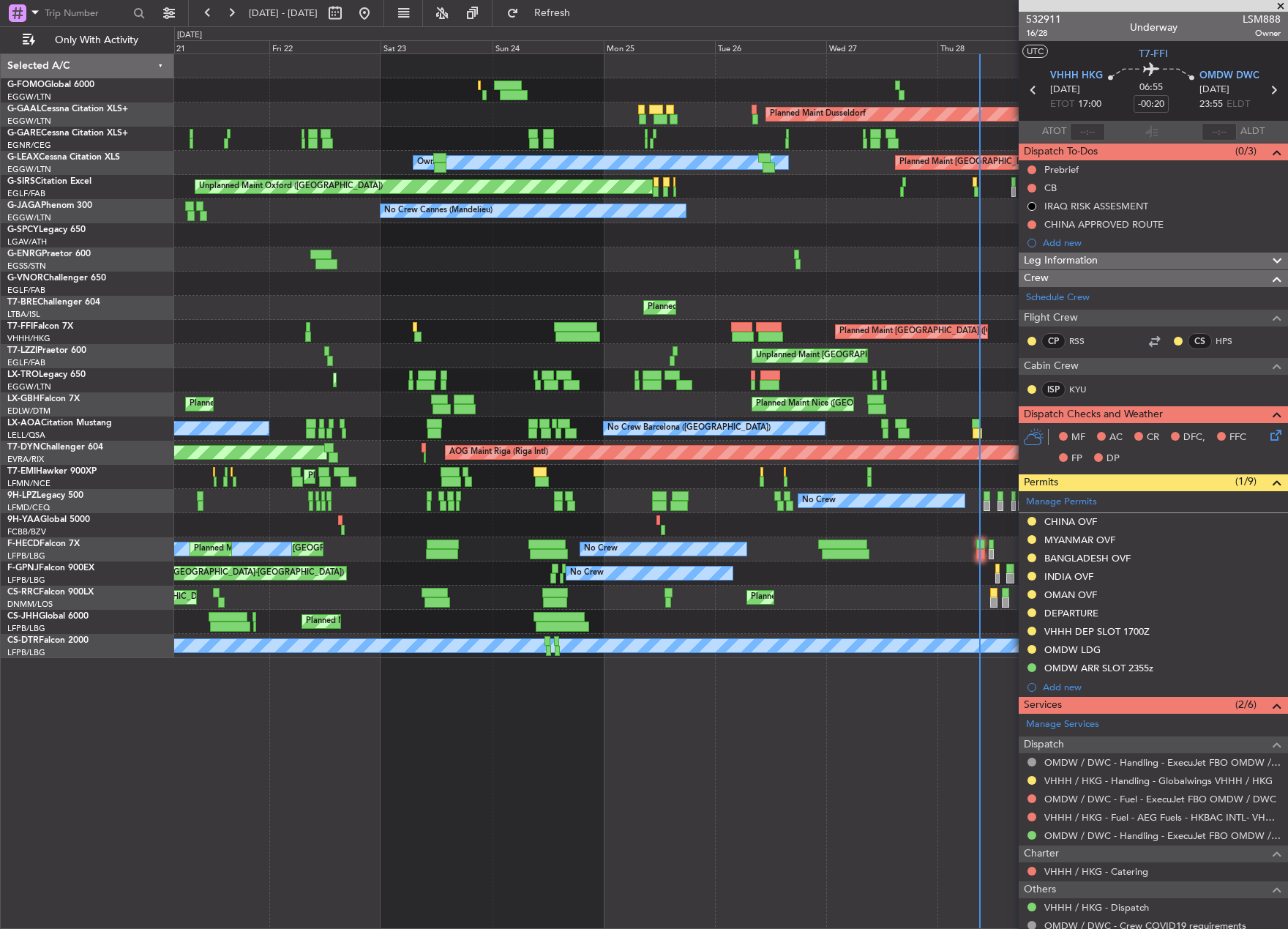
click at [648, 331] on div "Planned Maint [GEOGRAPHIC_DATA] ([GEOGRAPHIC_DATA] Intl)" at bounding box center [730, 332] width 1113 height 24
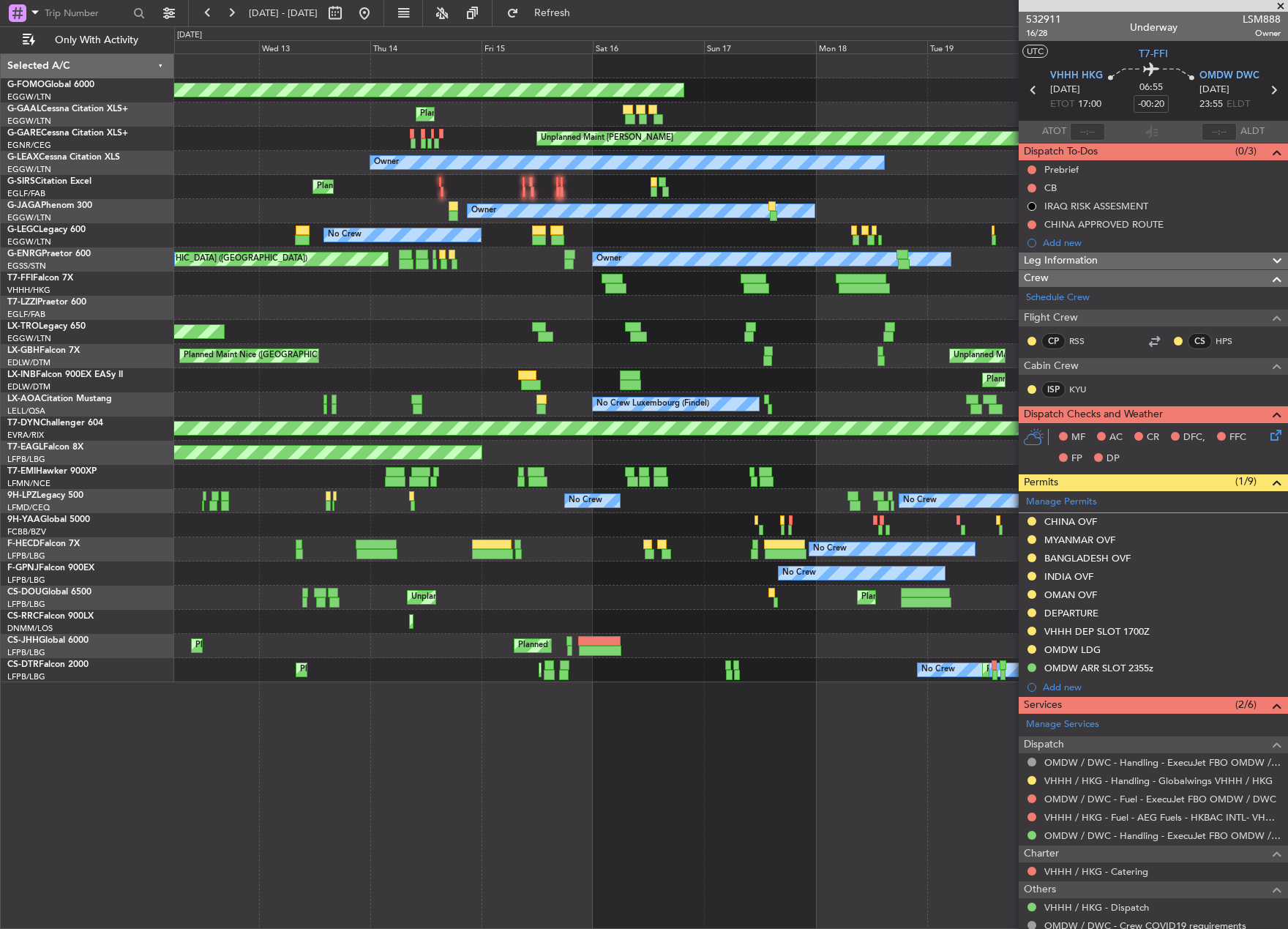
click at [663, 295] on div at bounding box center [730, 283] width 1113 height 24
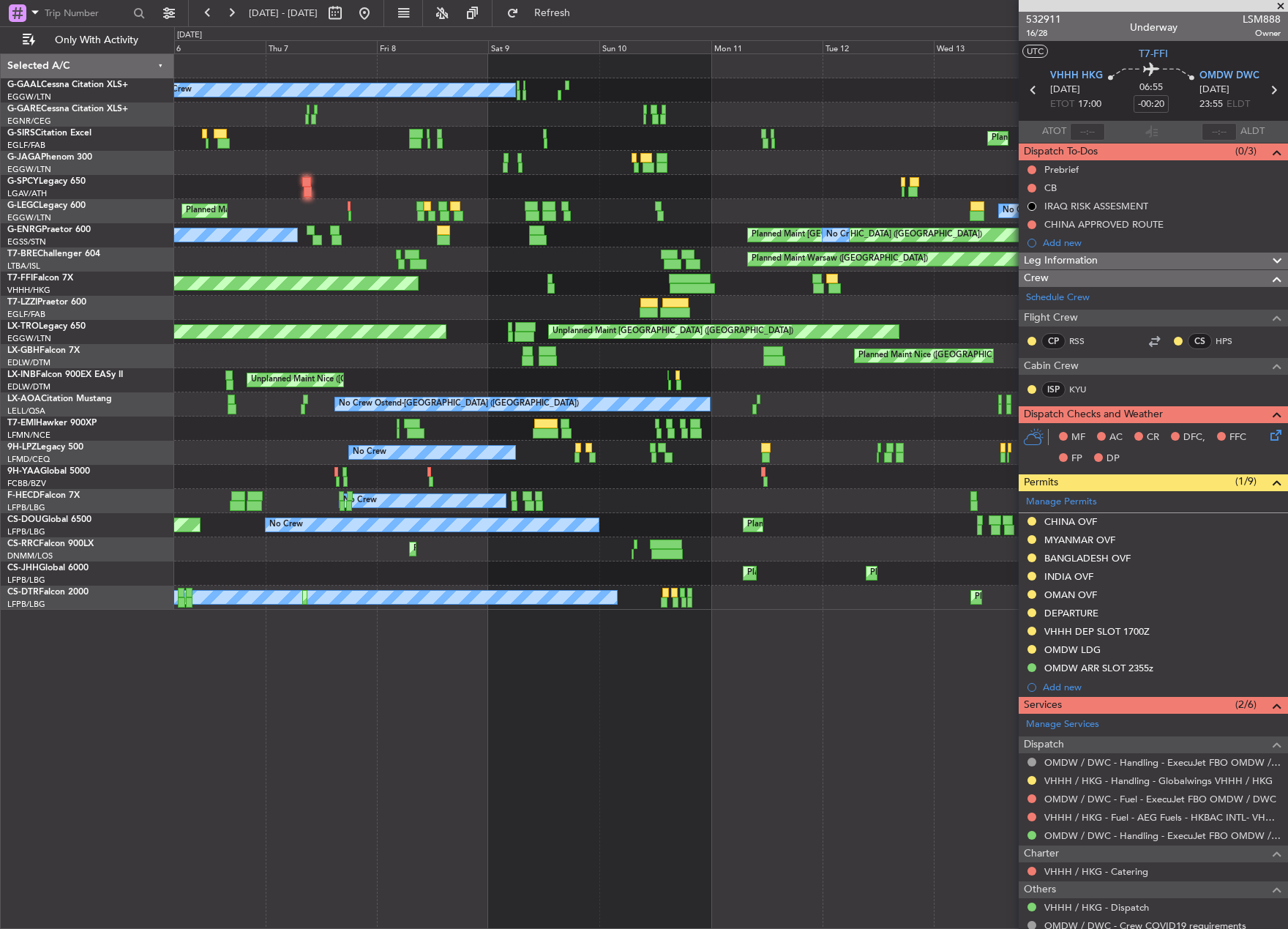
click at [604, 287] on div "Planned Maint Geneva (Cointrin)" at bounding box center [730, 283] width 1113 height 24
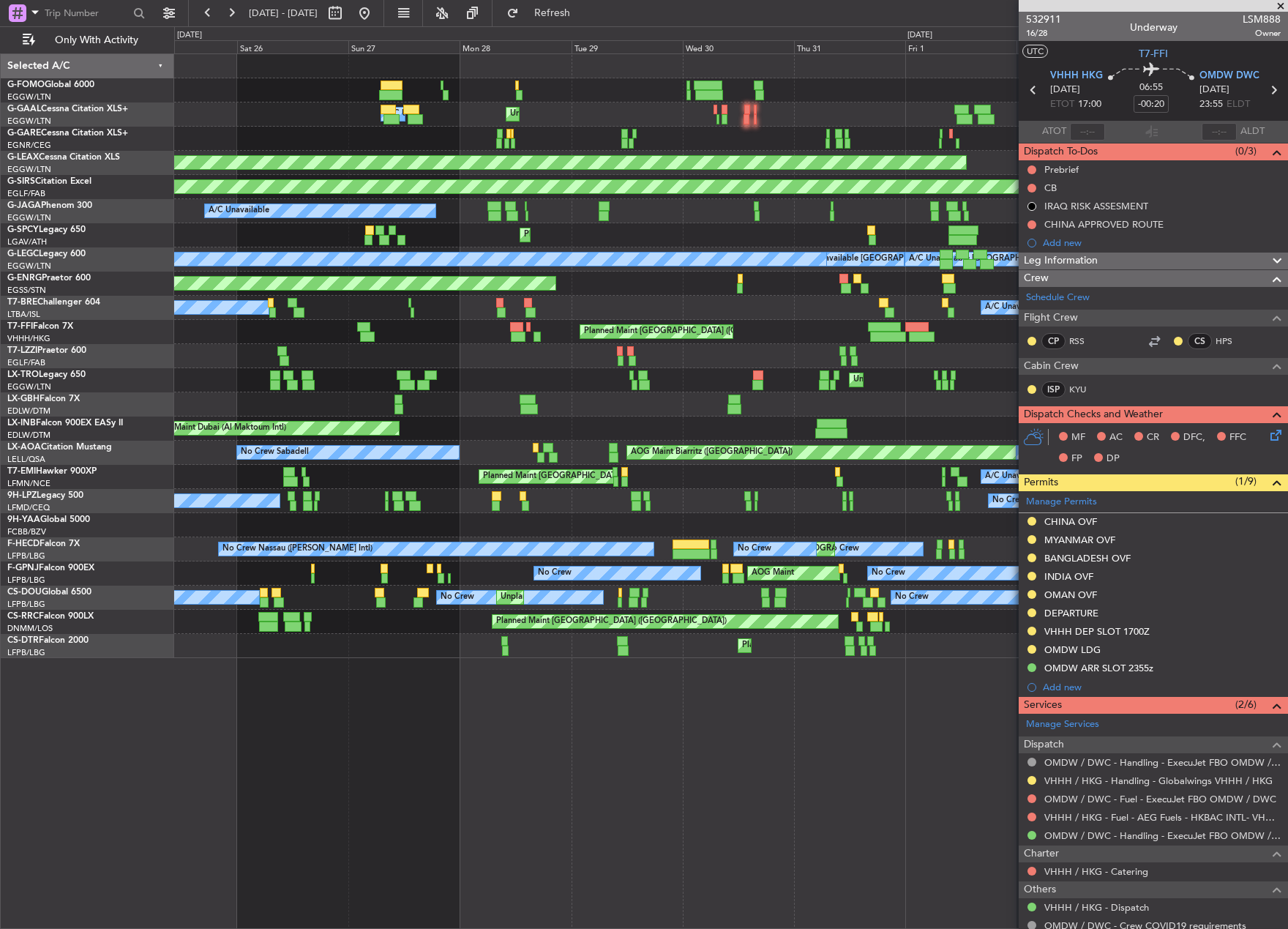
click at [1007, 336] on div "Planned Maint Geneva (Cointrin) Planned Maint [GEOGRAPHIC_DATA] ([GEOGRAPHIC_DA…" at bounding box center [730, 332] width 1113 height 24
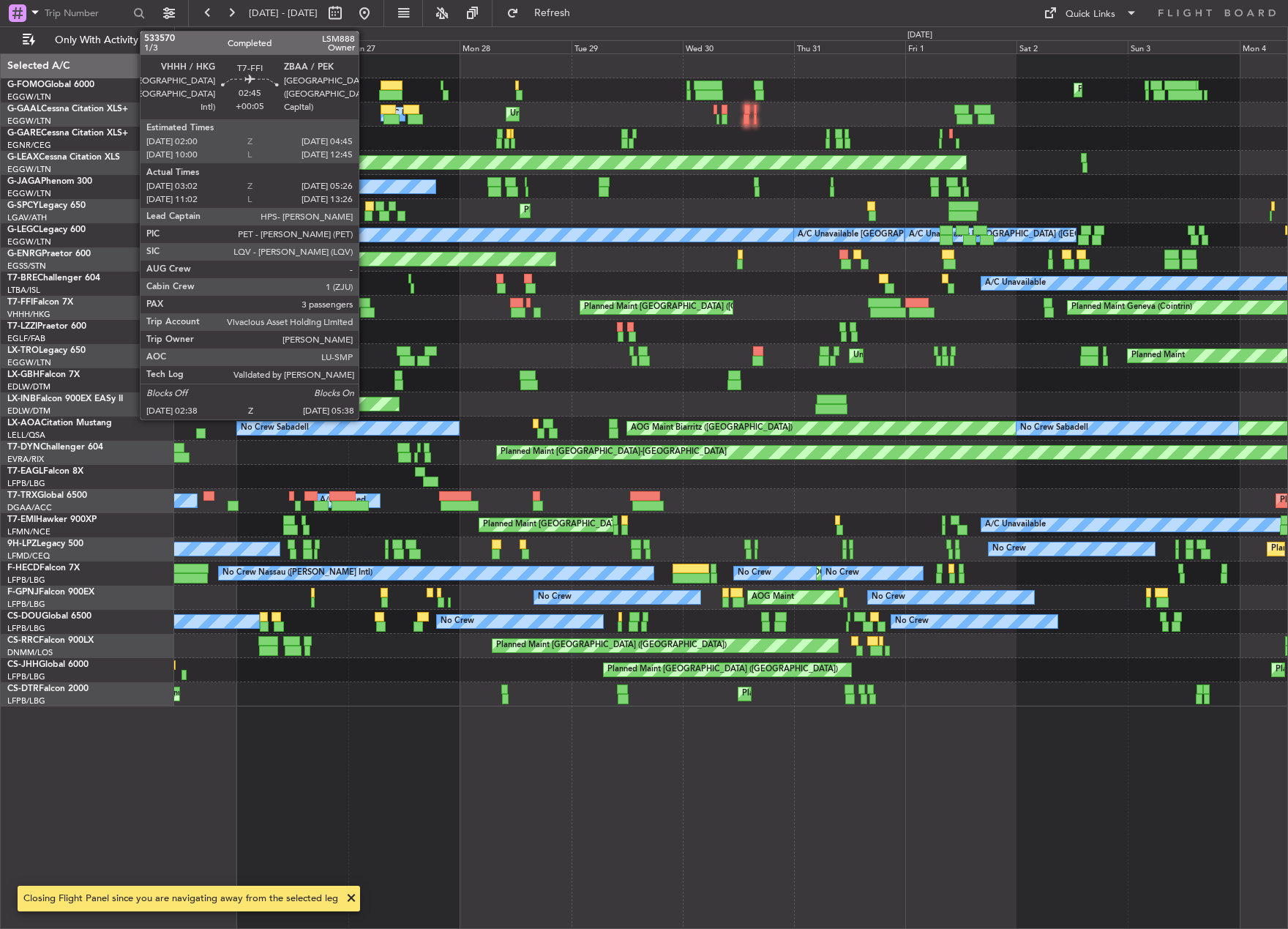
click at [365, 304] on div at bounding box center [363, 302] width 14 height 10
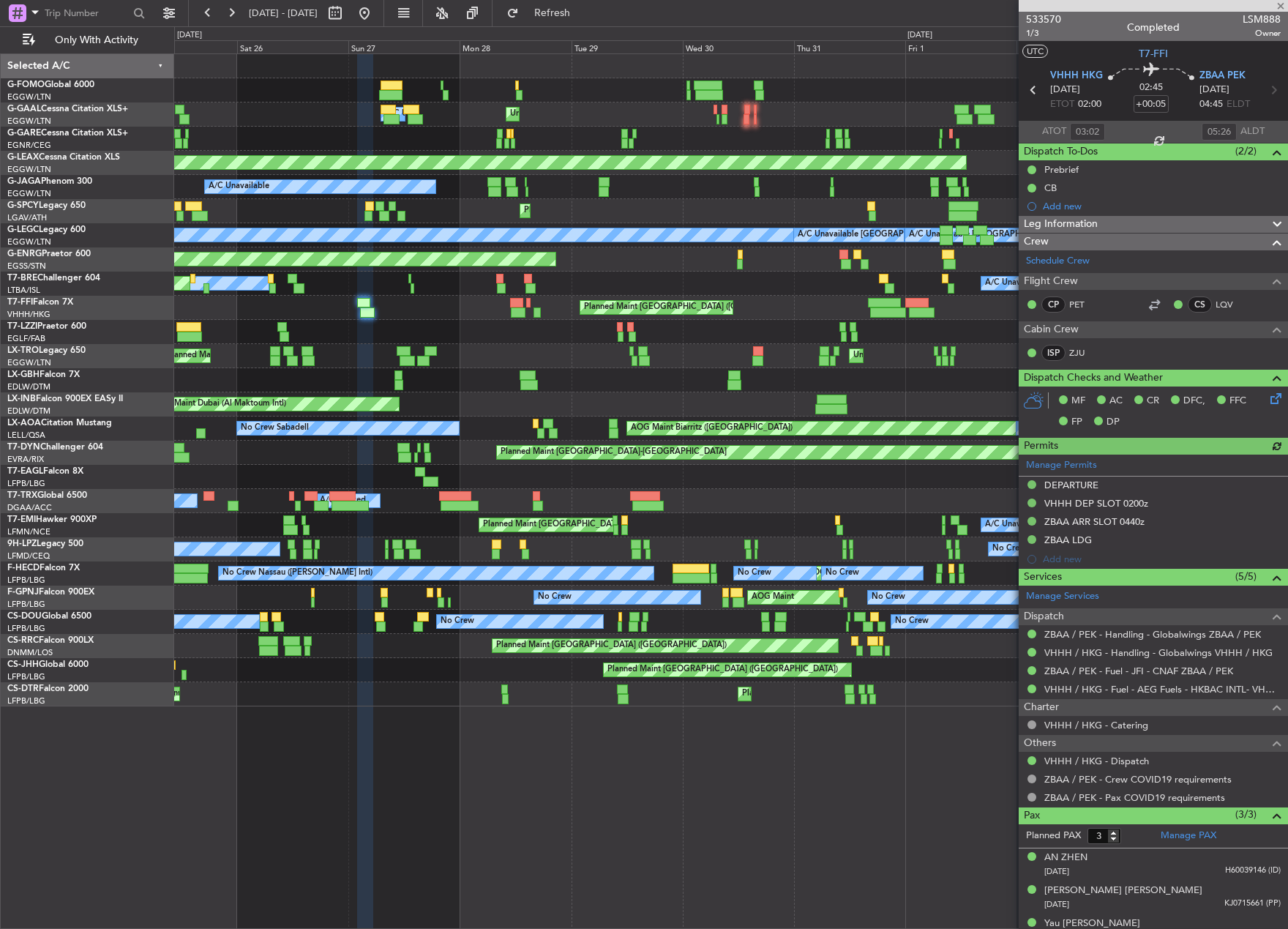
click at [1062, 540] on div "Manage Permits DEPARTURE VHHH DEP SLOT 0200z ZBAA ARR SLOT 0440z ZBAA LDG Add n…" at bounding box center [1152, 511] width 269 height 114
click at [1076, 538] on div "ZBAA LDG" at bounding box center [1069, 540] width 48 height 13
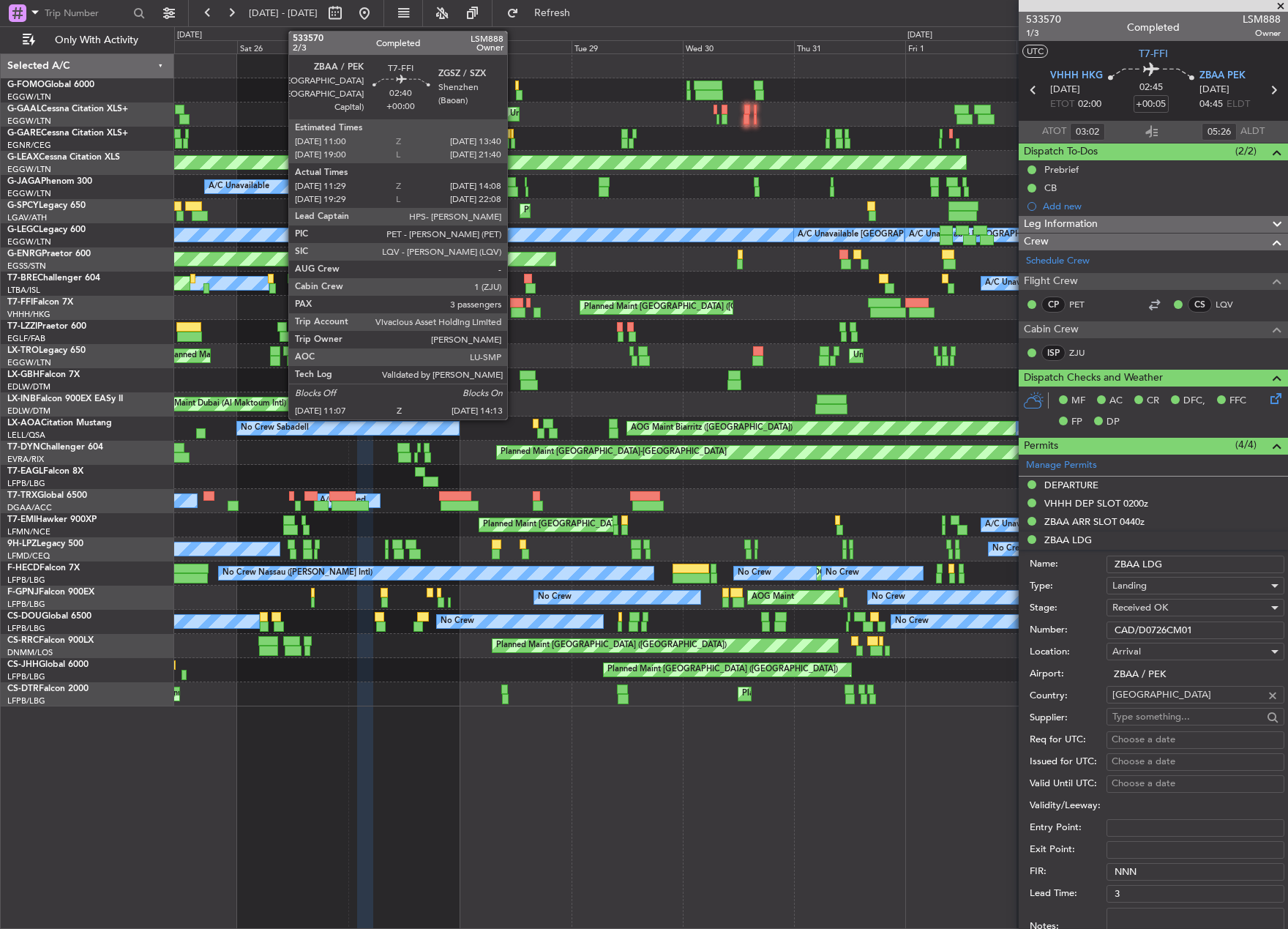
click at [514, 309] on div at bounding box center [518, 312] width 14 height 10
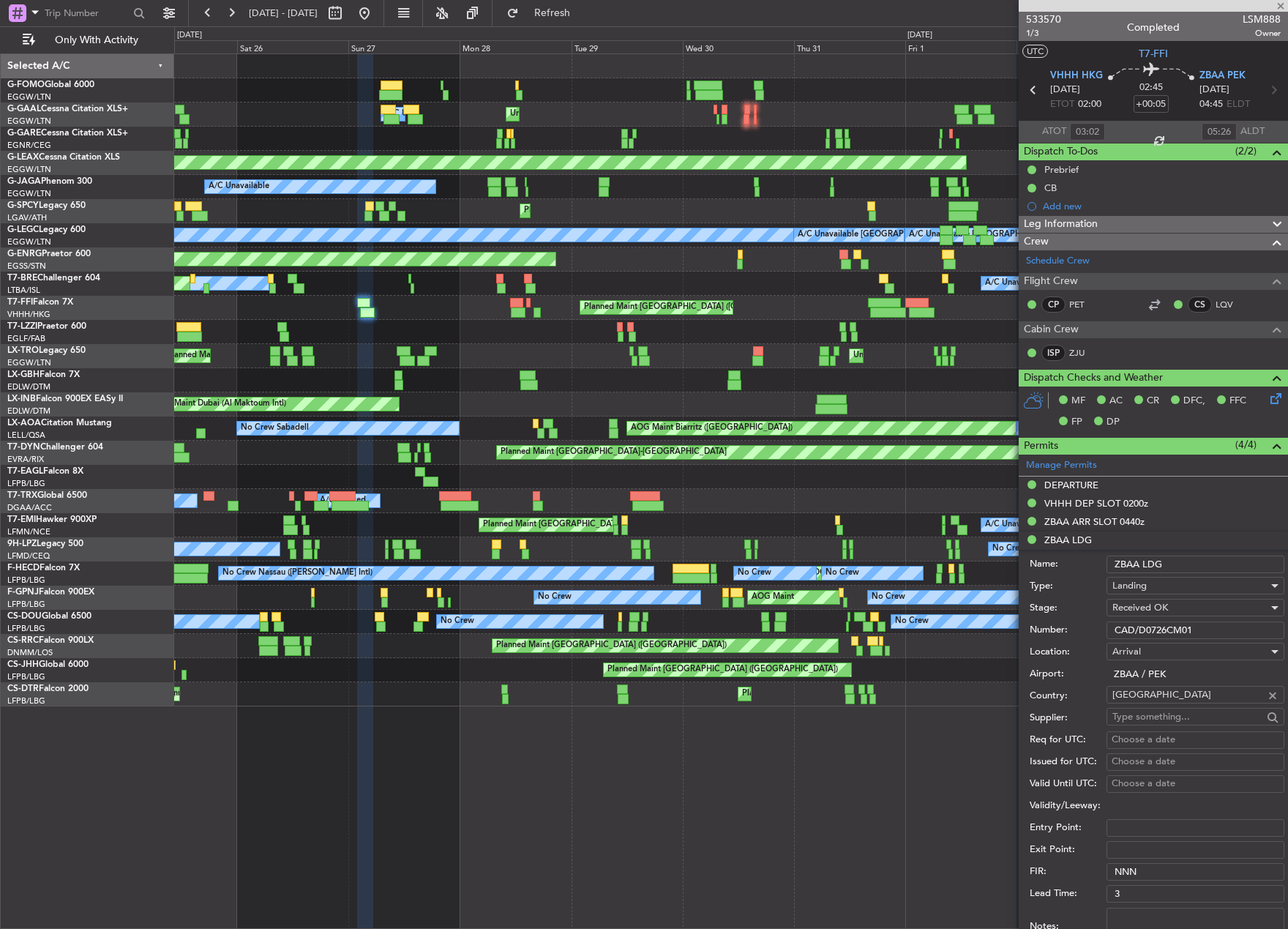
type input "11:29"
type input "14:08"
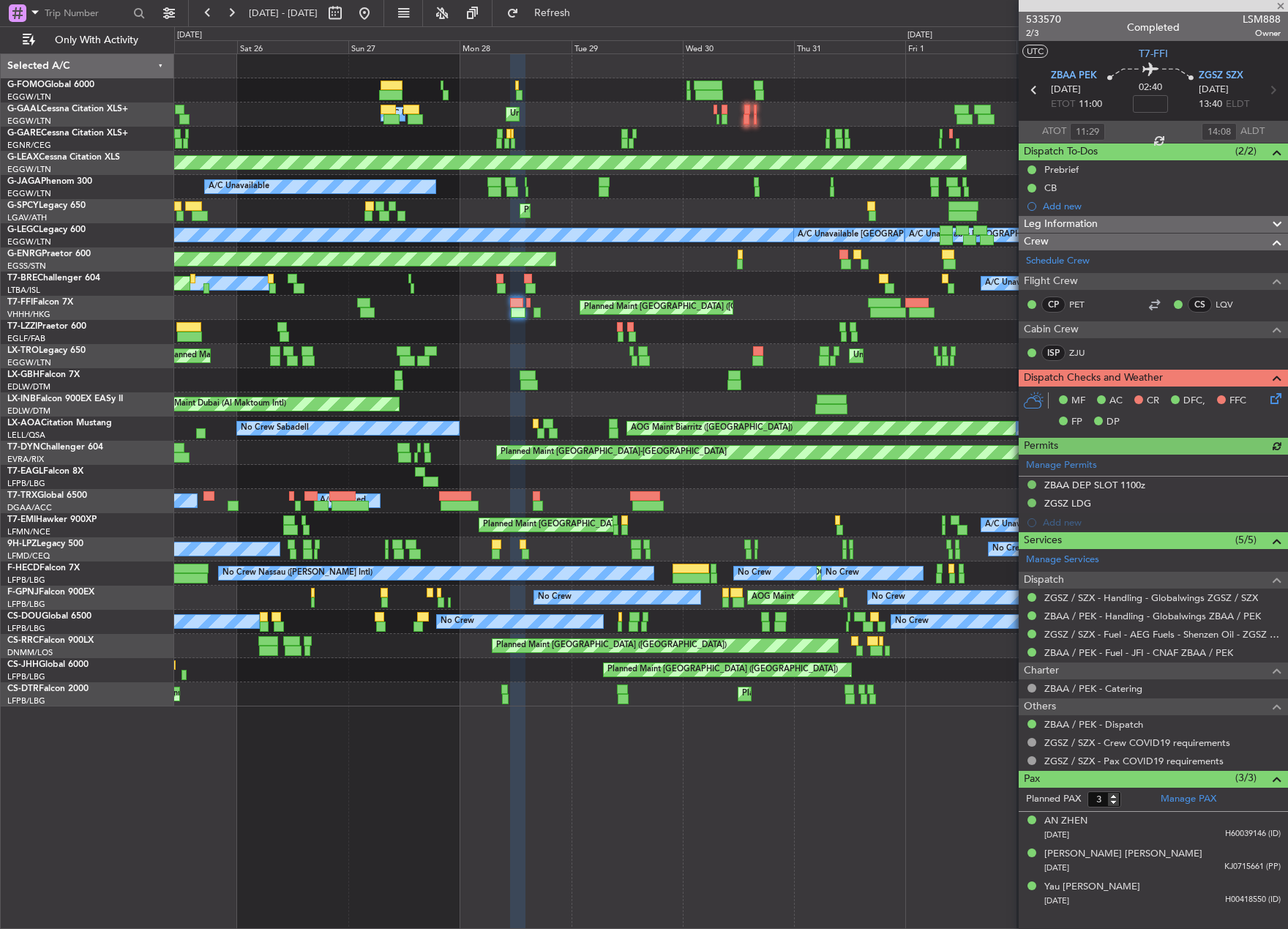
click at [1059, 502] on div "Manage Permits ZBAA DEP SLOT 1100z ZGSZ LDG Add new" at bounding box center [1152, 492] width 269 height 77
click at [1058, 503] on div "Manage Permits ZBAA DEP SLOT 1100z ZGSZ LDG Add new" at bounding box center [1152, 492] width 269 height 77
click at [1077, 503] on div "ZGSZ LDG" at bounding box center [1068, 504] width 47 height 13
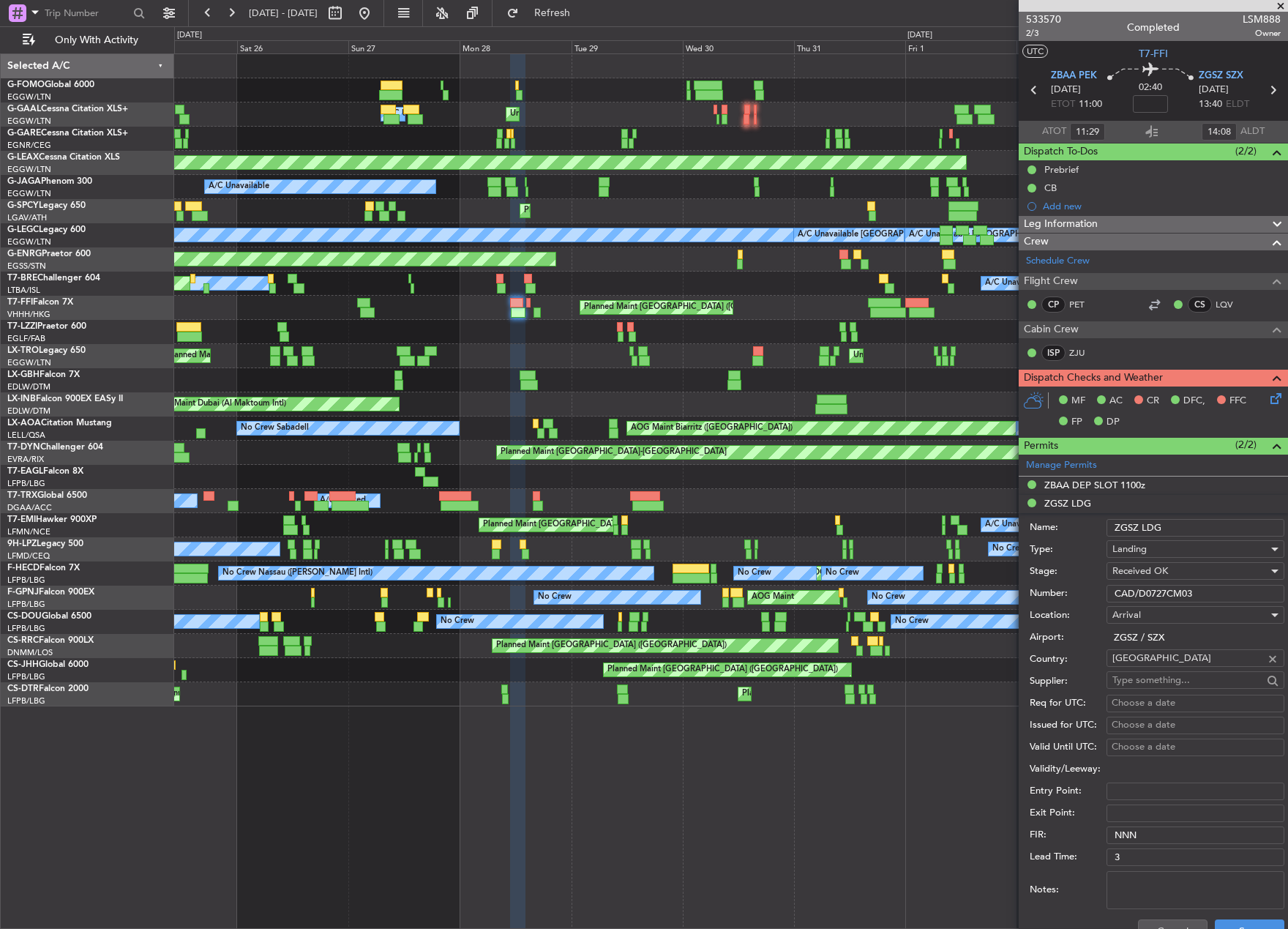
click at [93, 585] on div "Planned Maint Windsor Locks ([PERSON_NAME] Intl) Planned Maint [GEOGRAPHIC_DATA…" at bounding box center [644, 477] width 1288 height 903
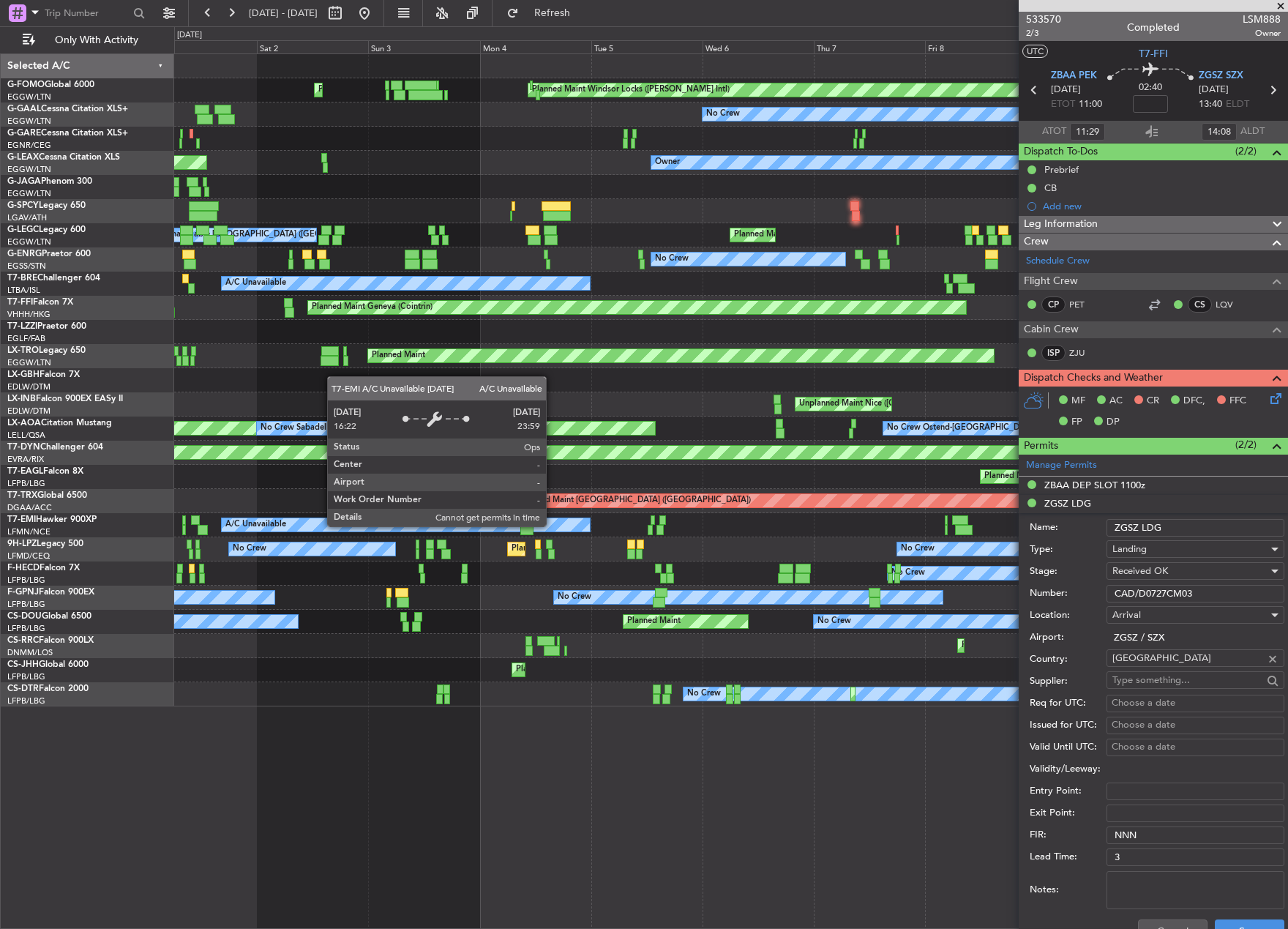
click at [88, 528] on div "Planned Maint Windsor Locks ([PERSON_NAME] Intl) Planned Maint [GEOGRAPHIC_DATA…" at bounding box center [644, 477] width 1288 height 903
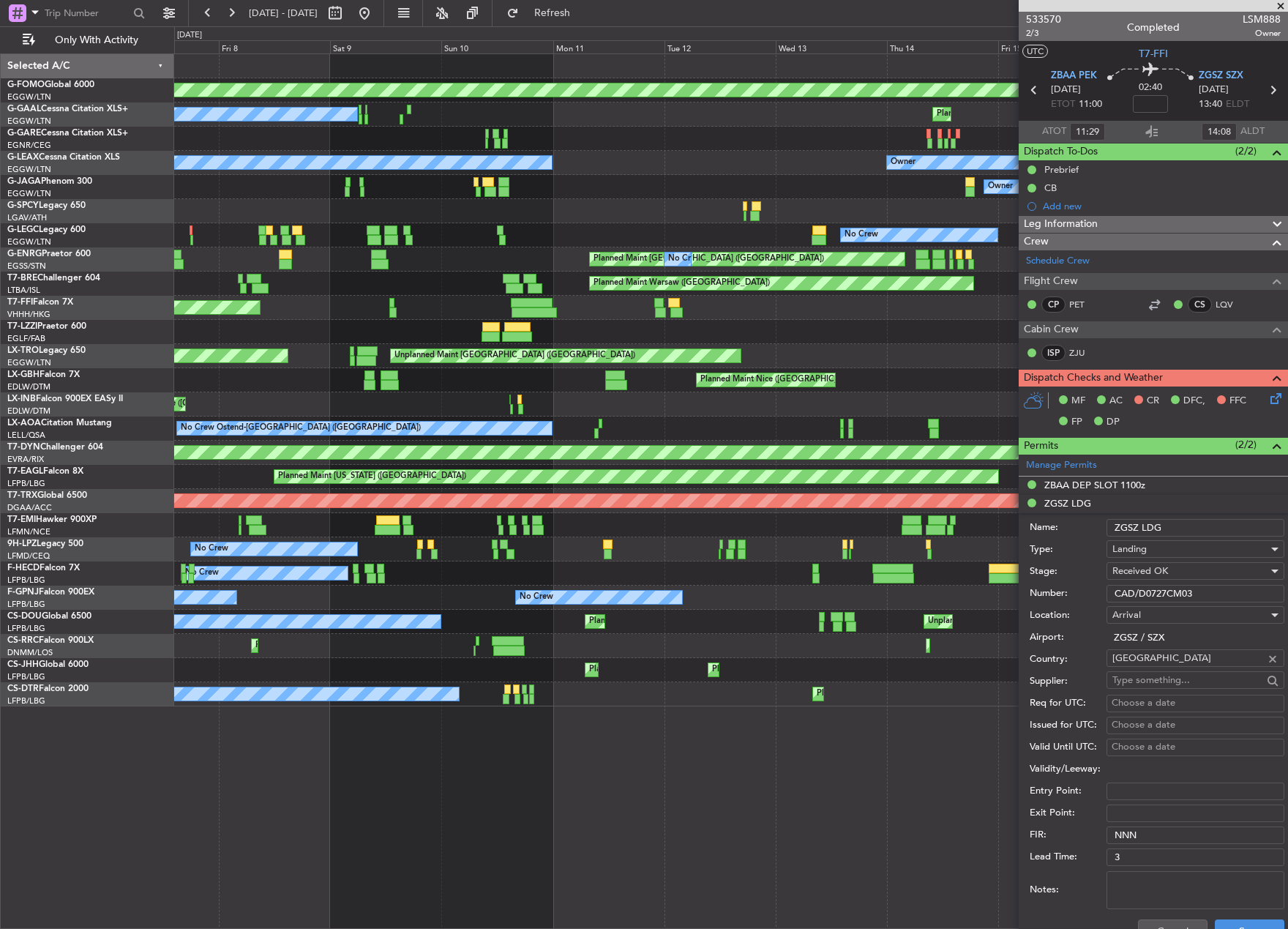
click at [15, 521] on div "Planned Maint Windsor Locks ([PERSON_NAME] Intl) No Crew Planned Maint Unplanne…" at bounding box center [644, 477] width 1288 height 903
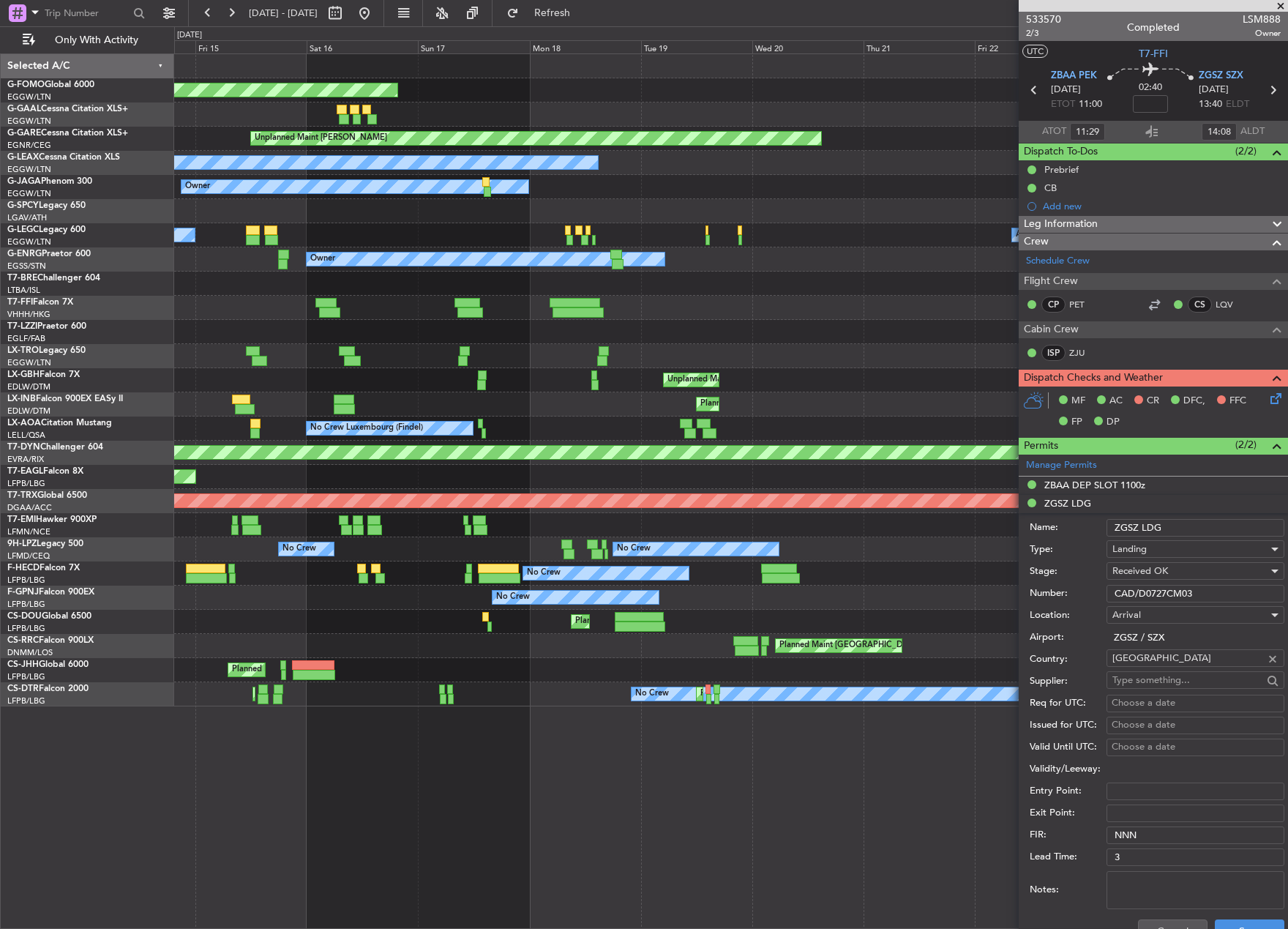
click at [0, 542] on html "[DATE] - [DATE] Refresh Quick Links Only With Activity Planned Maint Windsor Lo…" at bounding box center [644, 465] width 1288 height 929
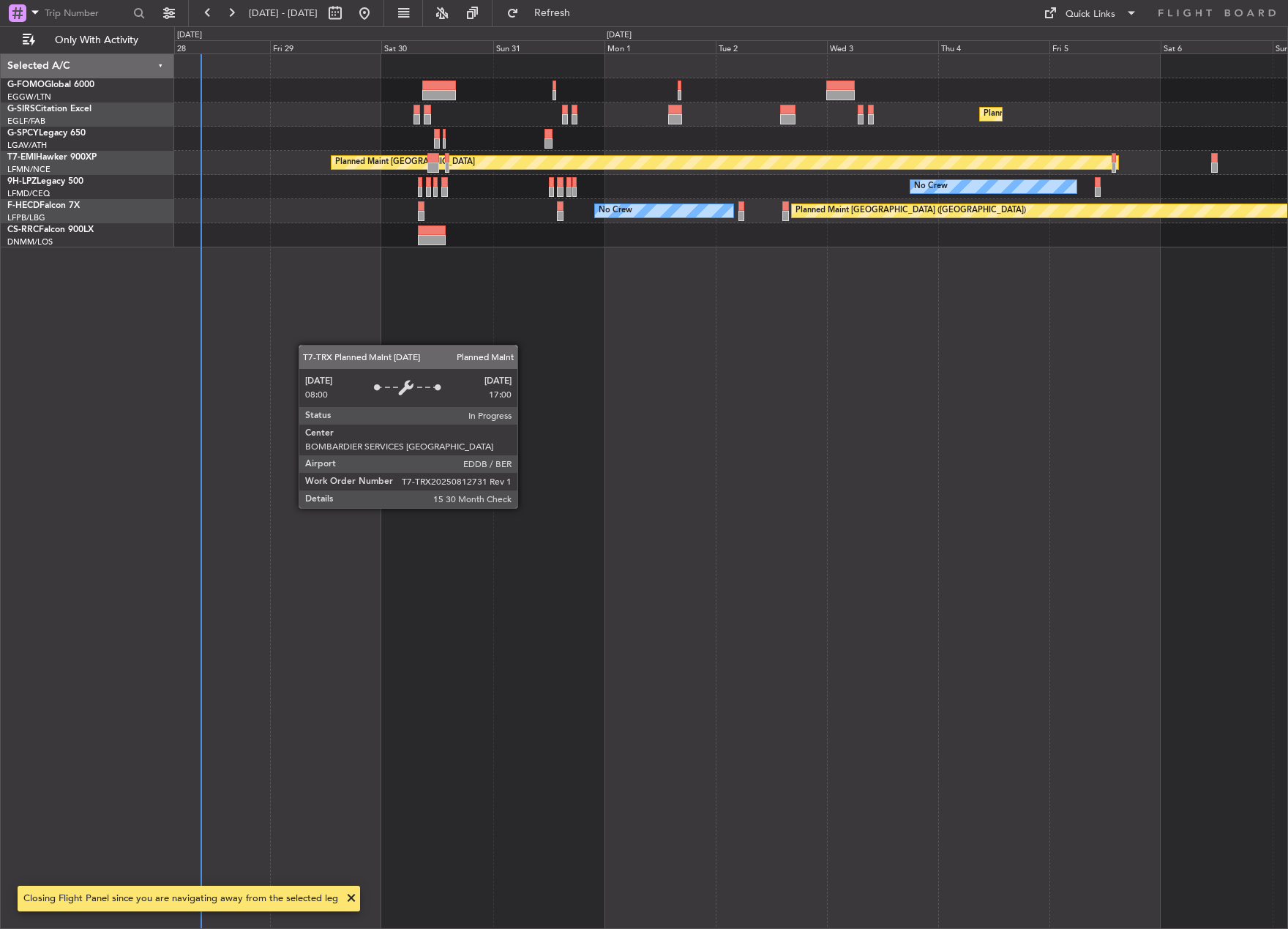
click at [193, 682] on div "Planned Maint [GEOGRAPHIC_DATA] ([GEOGRAPHIC_DATA]) Planned Maint [GEOGRAPHIC_D…" at bounding box center [731, 491] width 1114 height 876
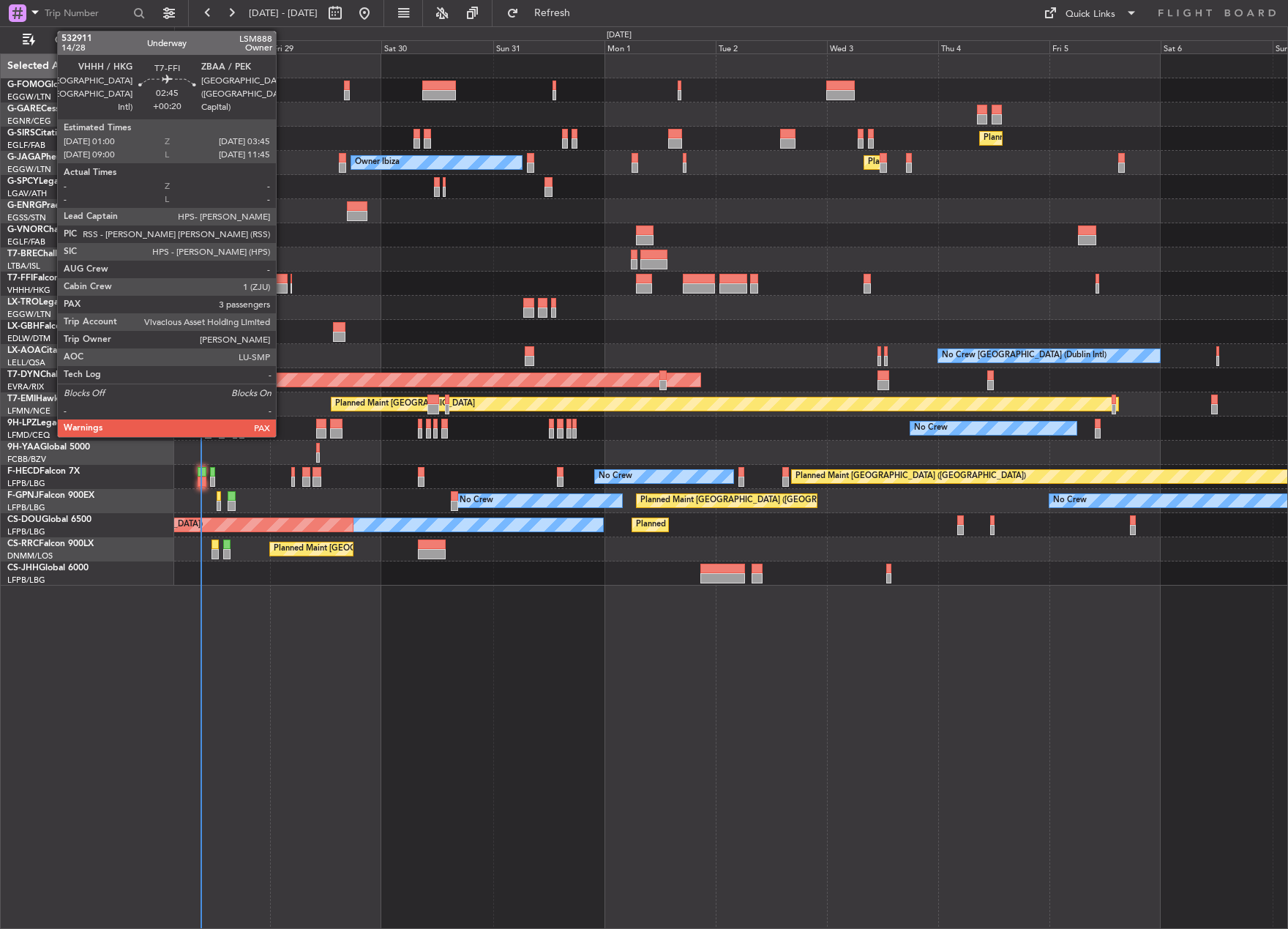
click at [282, 281] on div at bounding box center [281, 279] width 14 height 10
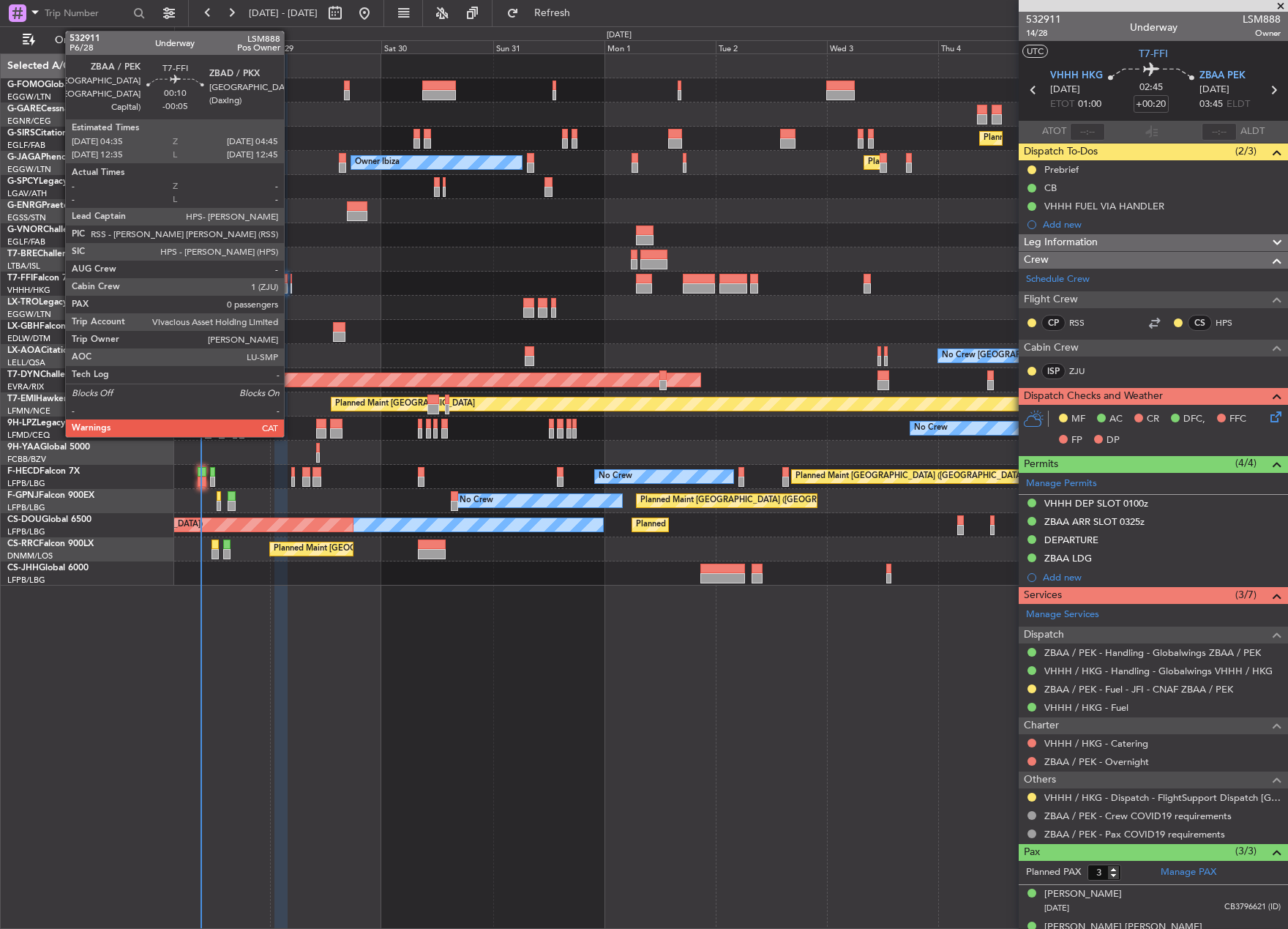
click at [290, 283] on div at bounding box center [291, 279] width 2 height 10
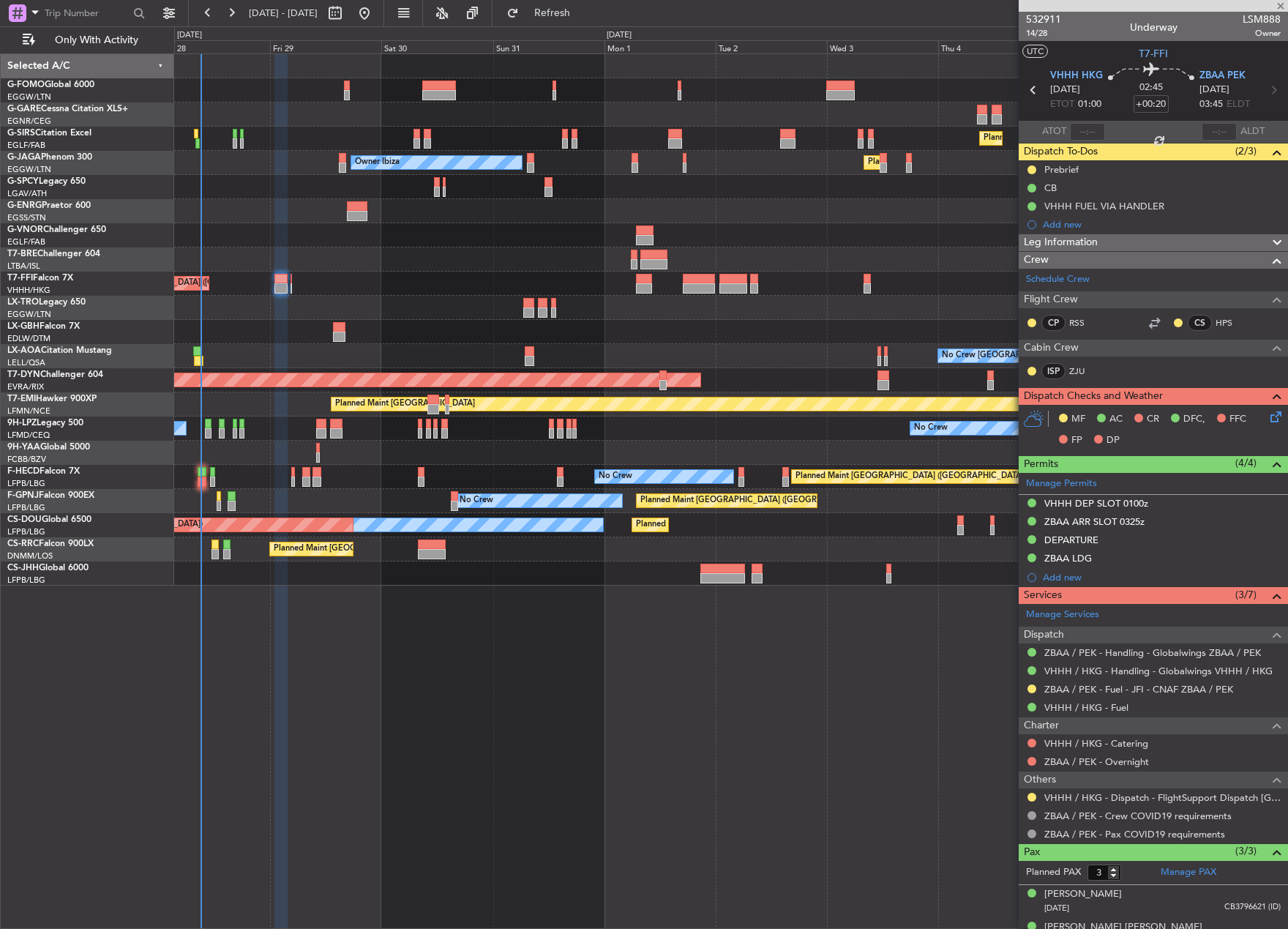
type input "-00:05"
type input "0"
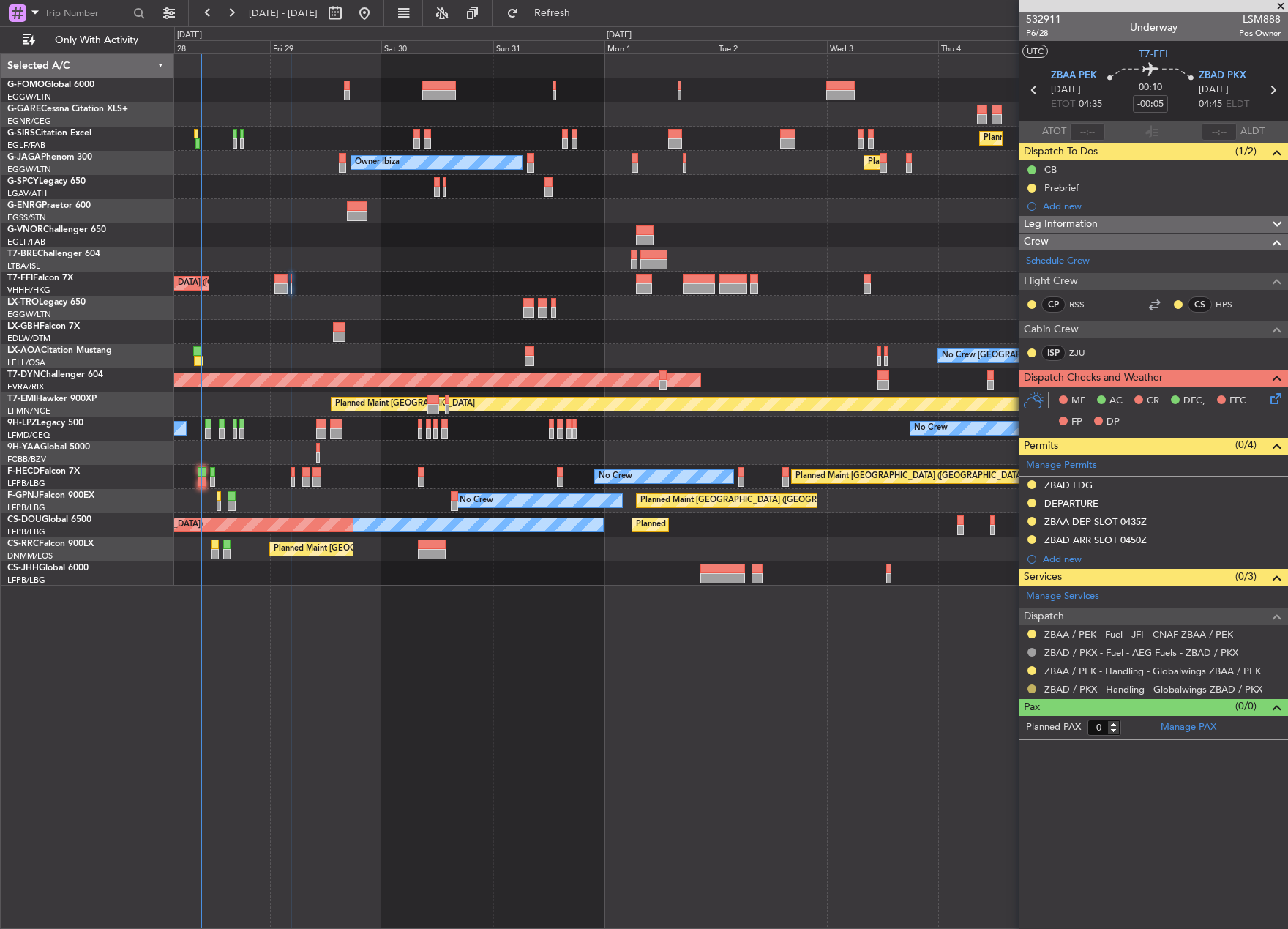
click at [1029, 687] on button at bounding box center [1031, 688] width 9 height 9
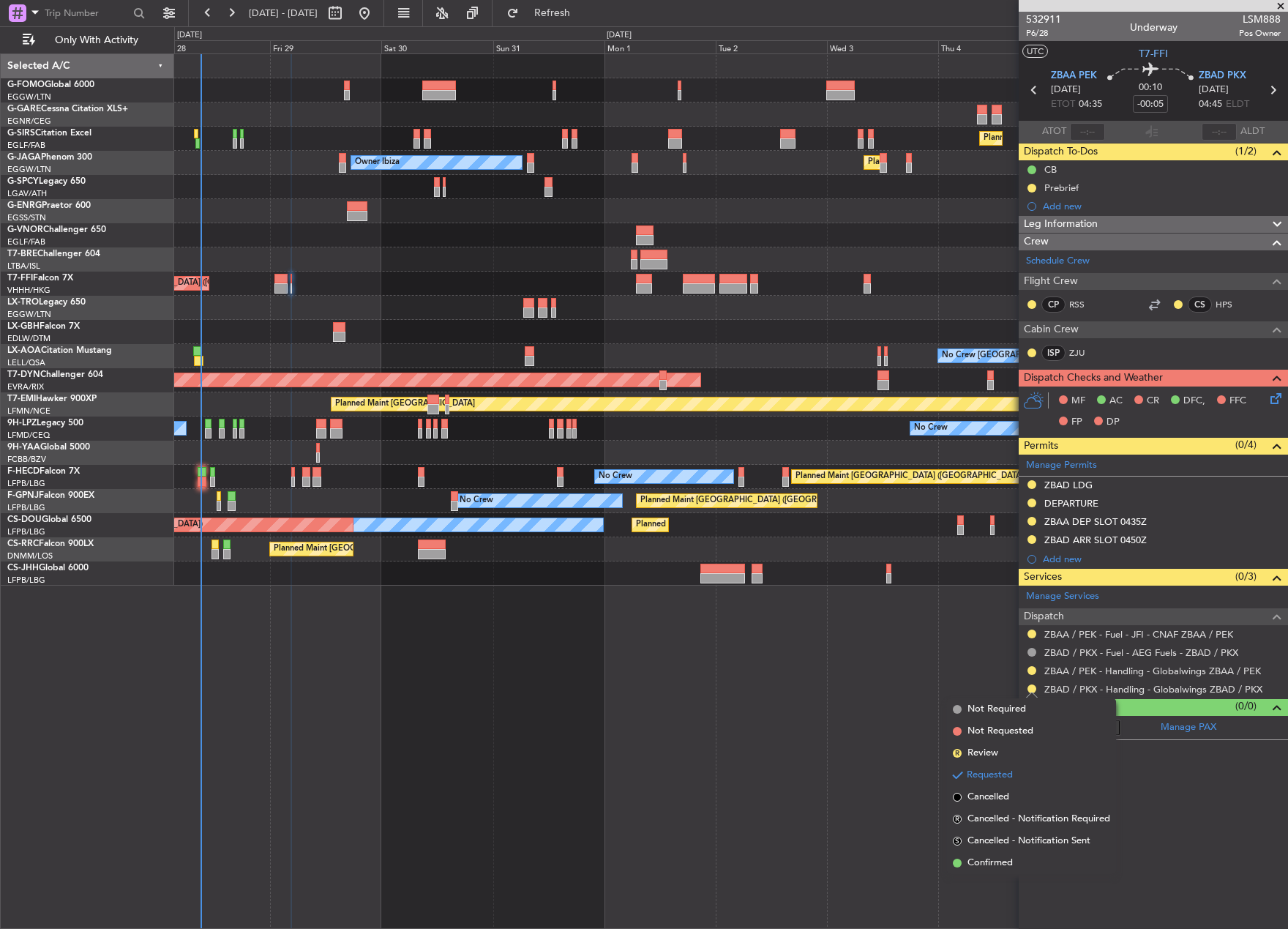
drag, startPoint x: 1004, startPoint y: 861, endPoint x: 1025, endPoint y: 793, distance: 71.2
click at [1002, 860] on span "Confirmed" at bounding box center [990, 863] width 45 height 14
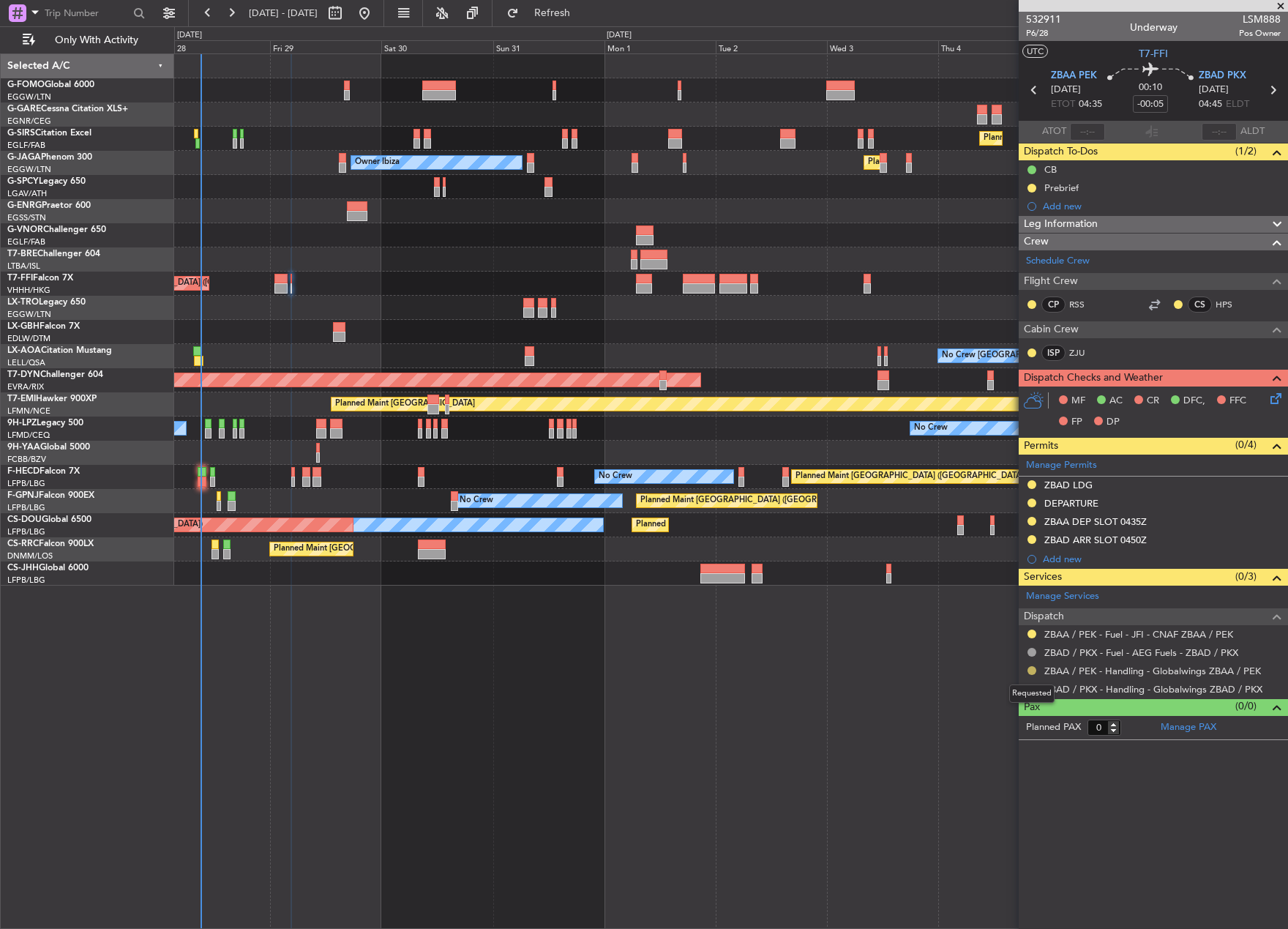
click at [1029, 670] on button at bounding box center [1031, 670] width 9 height 9
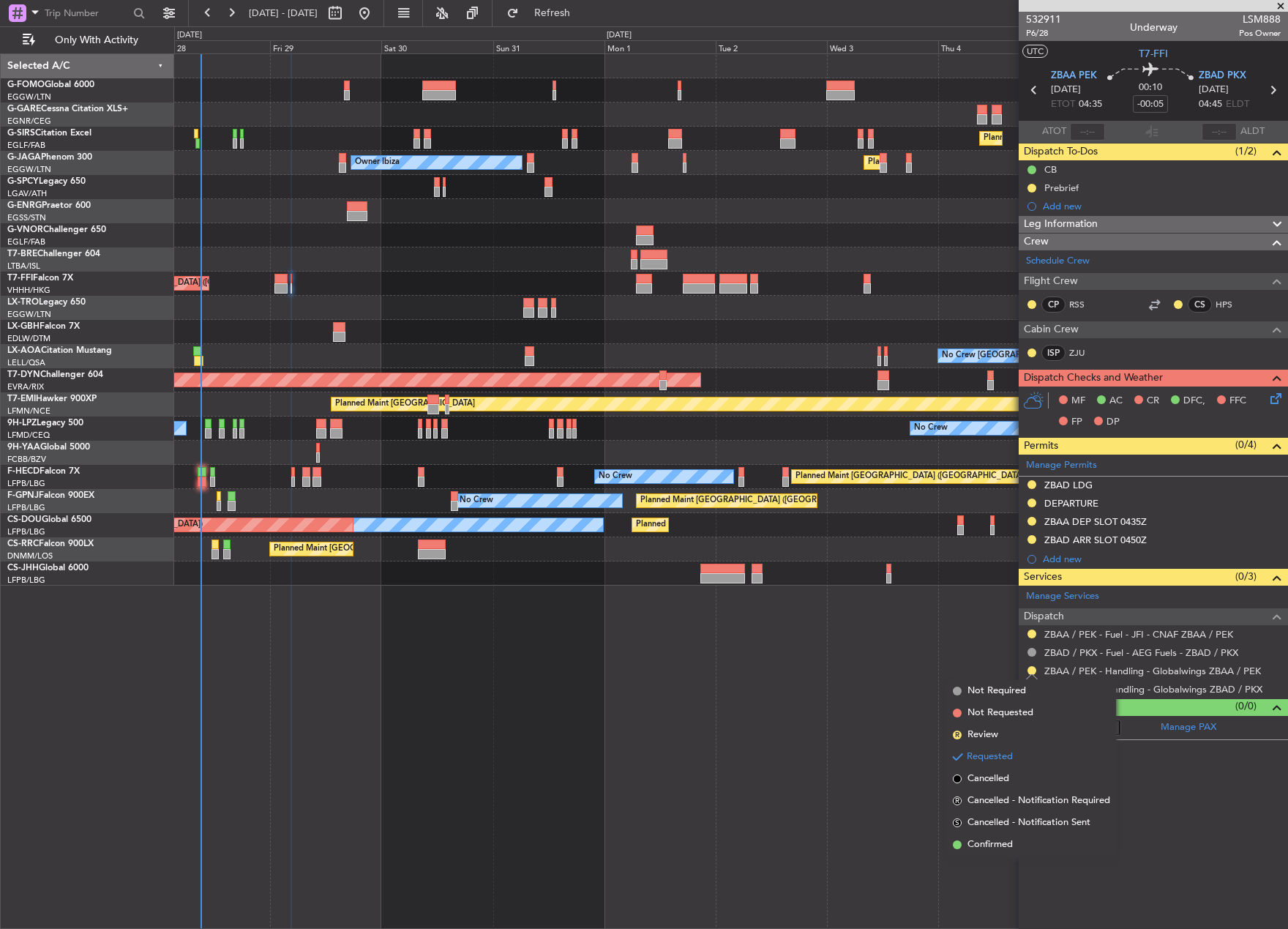
drag, startPoint x: 1016, startPoint y: 842, endPoint x: 1017, endPoint y: 830, distance: 12.0
click at [1015, 842] on li "Confirmed" at bounding box center [1032, 844] width 169 height 22
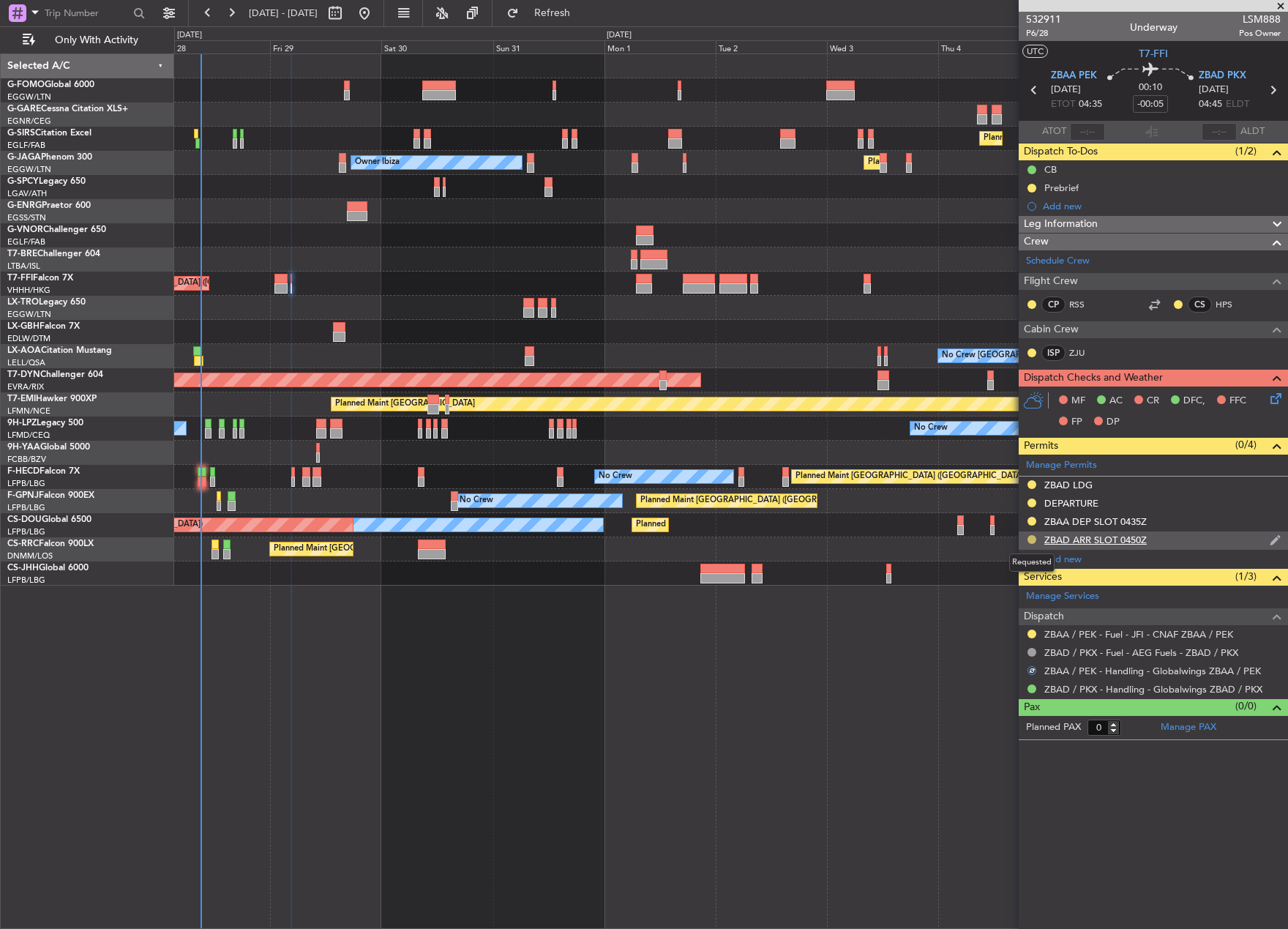
click at [1033, 542] on button at bounding box center [1031, 539] width 9 height 9
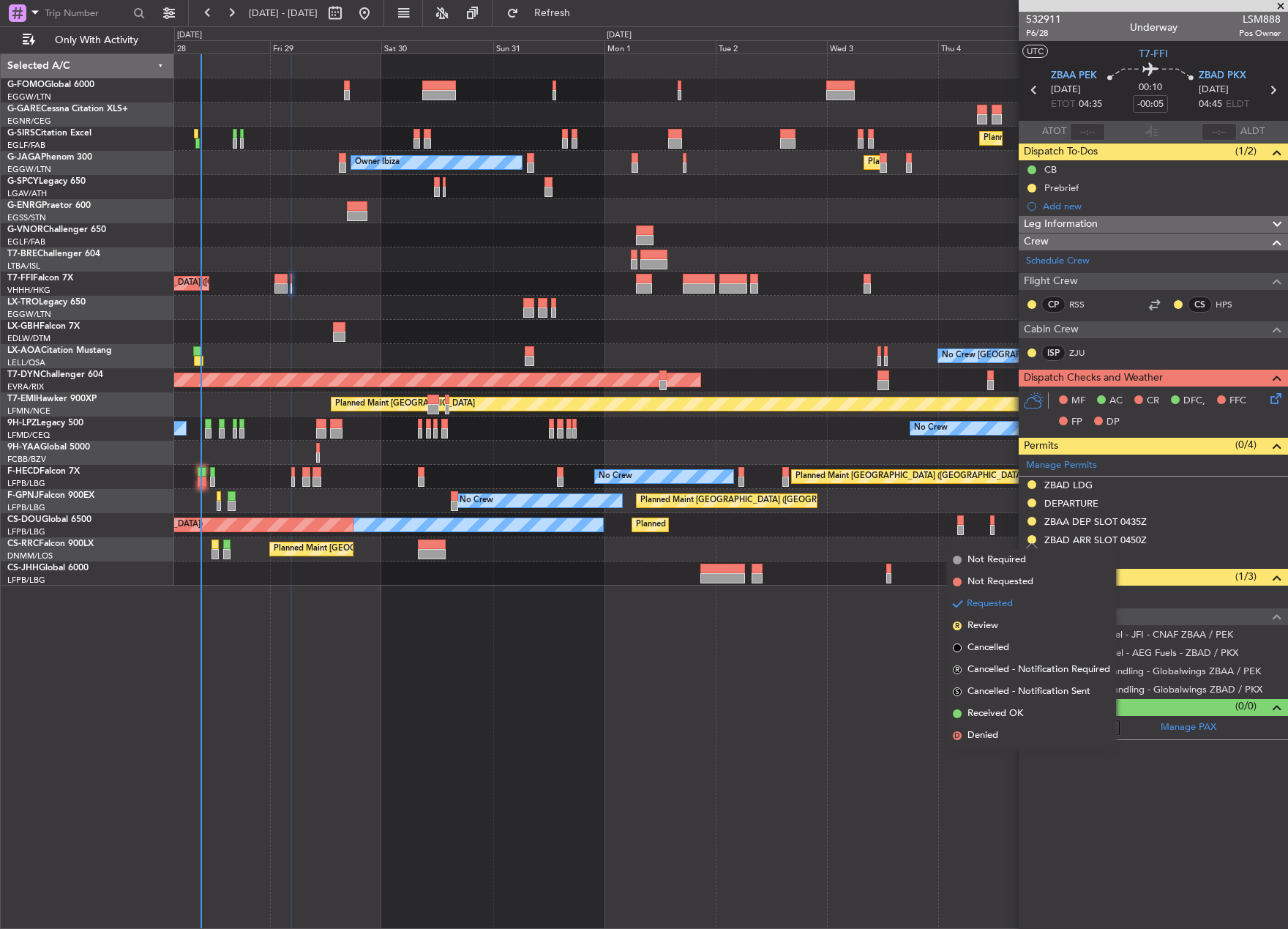
drag, startPoint x: 1013, startPoint y: 711, endPoint x: 1031, endPoint y: 618, distance: 94.7
click at [1013, 710] on span "Received OK" at bounding box center [995, 714] width 56 height 14
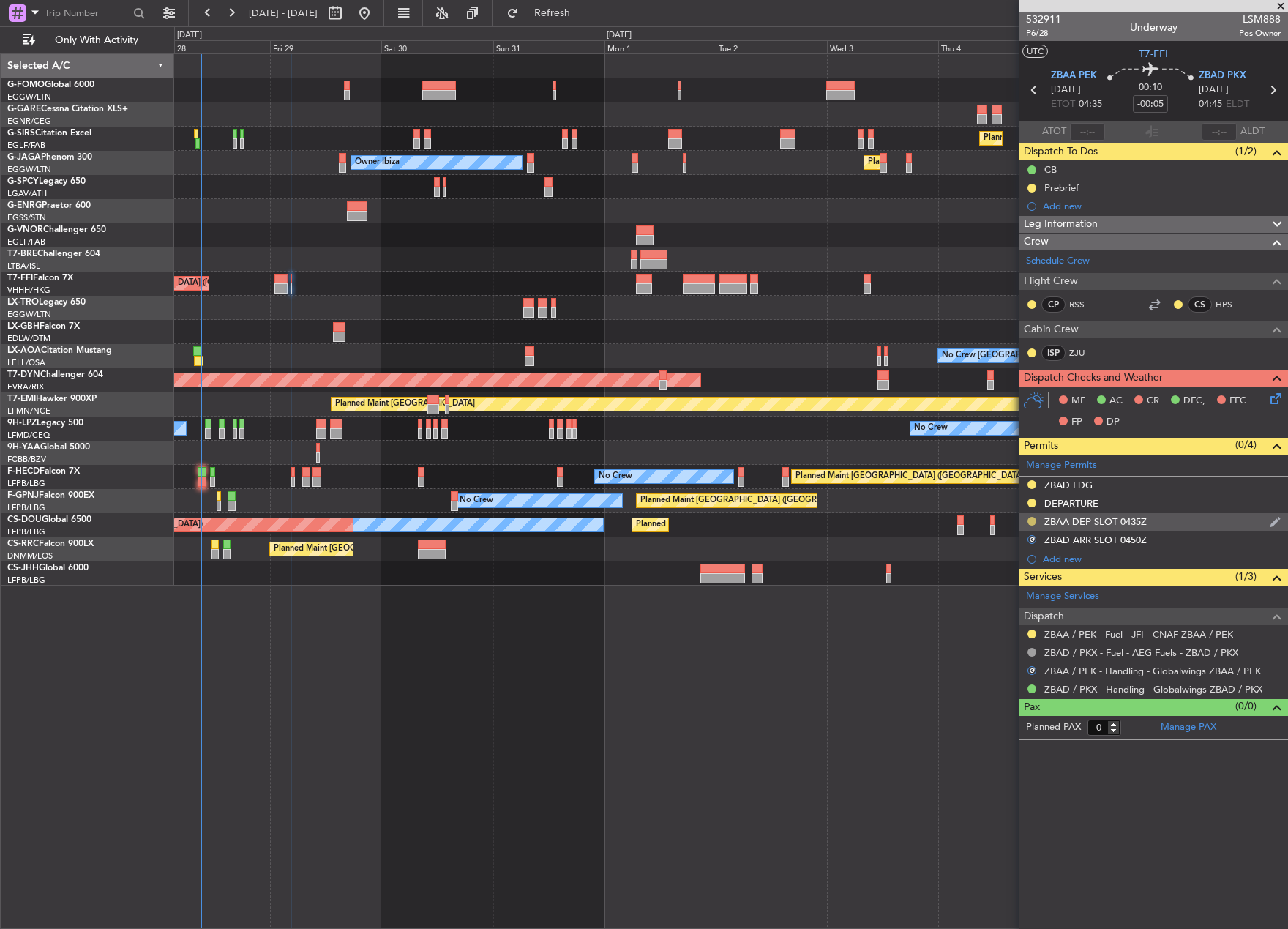
click at [1033, 521] on button at bounding box center [1031, 520] width 9 height 9
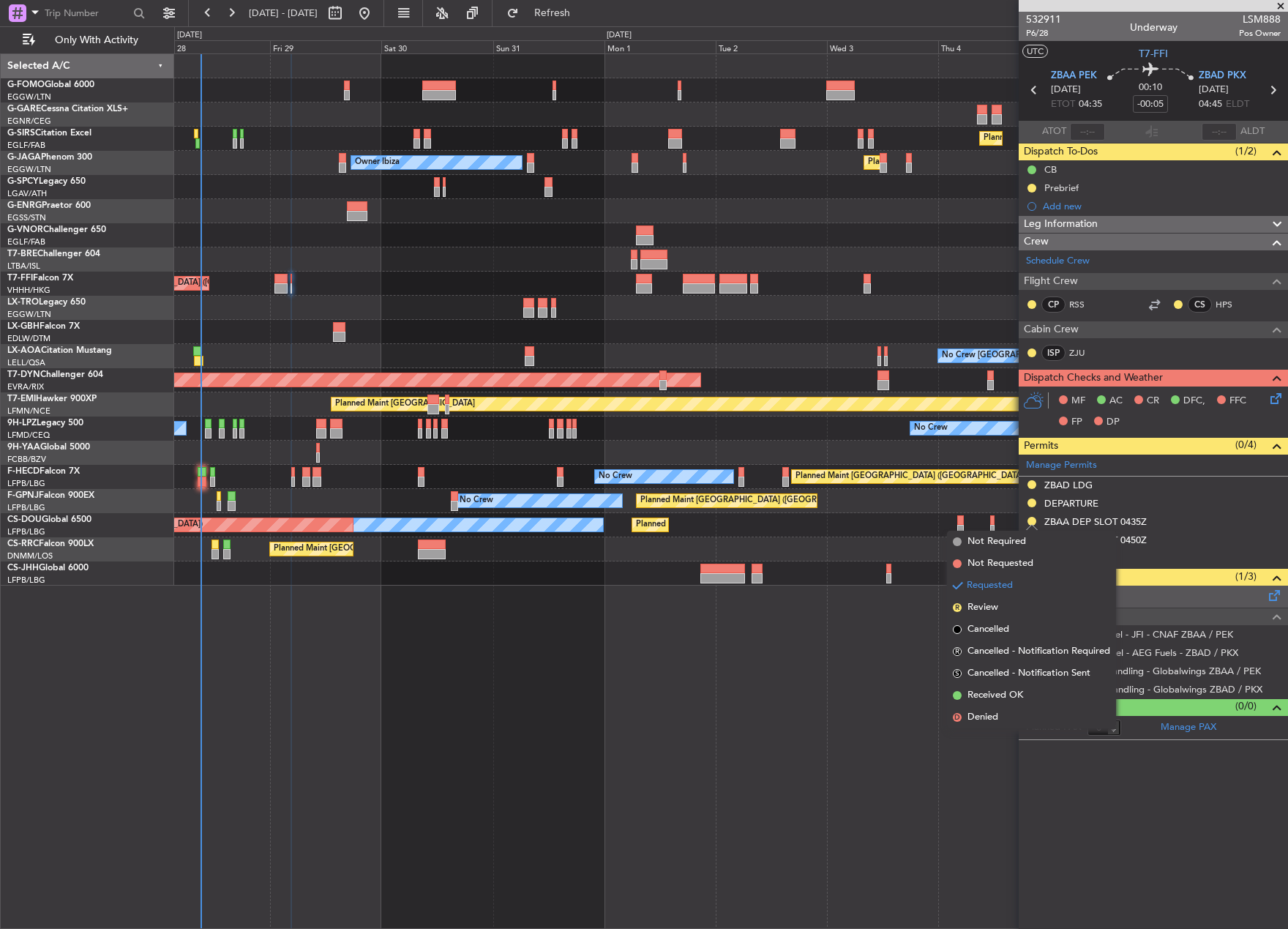
drag, startPoint x: 1014, startPoint y: 692, endPoint x: 1020, endPoint y: 594, distance: 98.2
click at [1014, 691] on span "Received OK" at bounding box center [995, 695] width 56 height 14
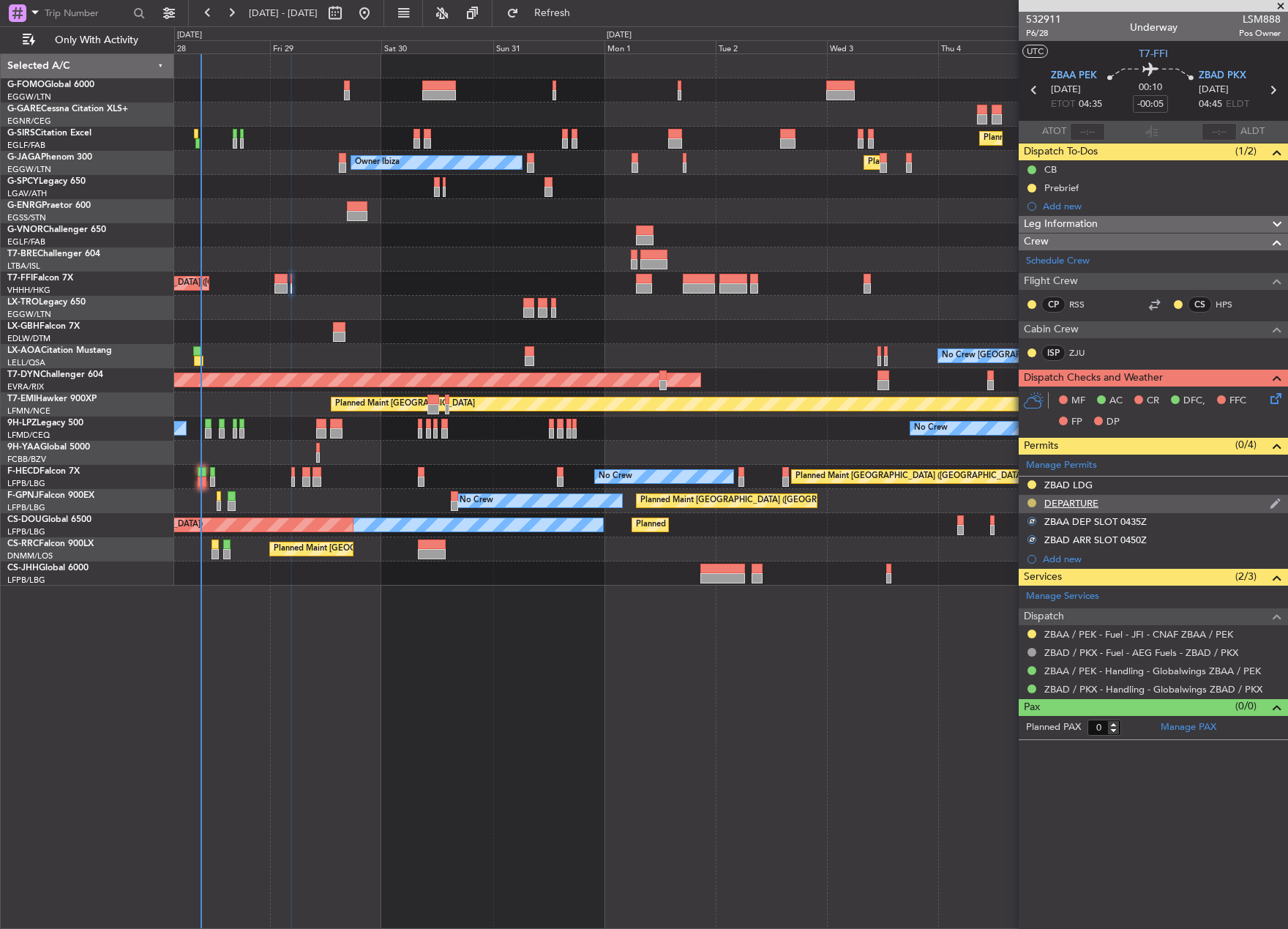
click at [1031, 505] on button at bounding box center [1031, 502] width 9 height 9
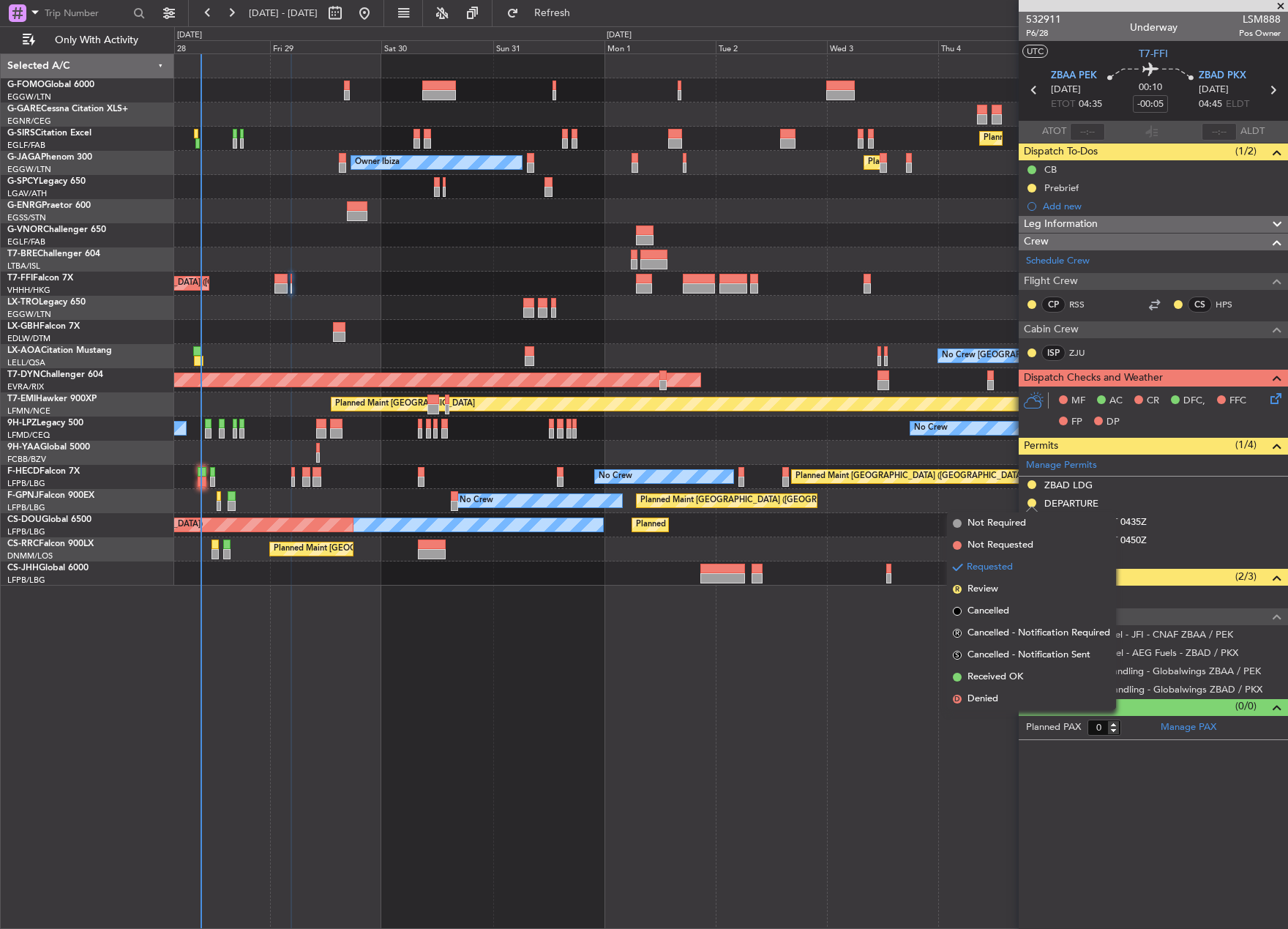
drag, startPoint x: 1012, startPoint y: 676, endPoint x: 1017, endPoint y: 655, distance: 21.6
click at [1011, 674] on span "Received OK" at bounding box center [995, 677] width 56 height 14
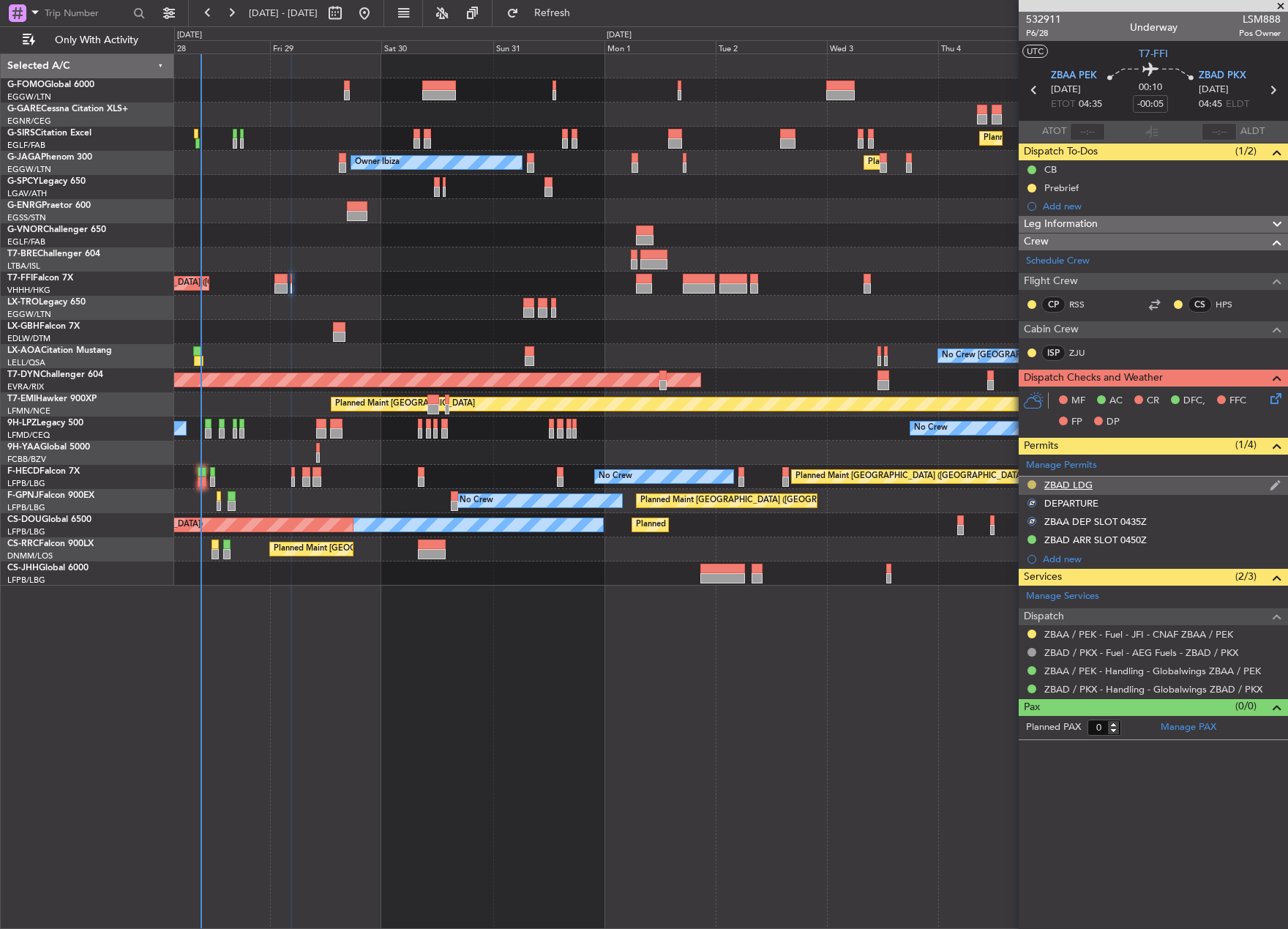
click at [1029, 480] on button at bounding box center [1031, 484] width 9 height 9
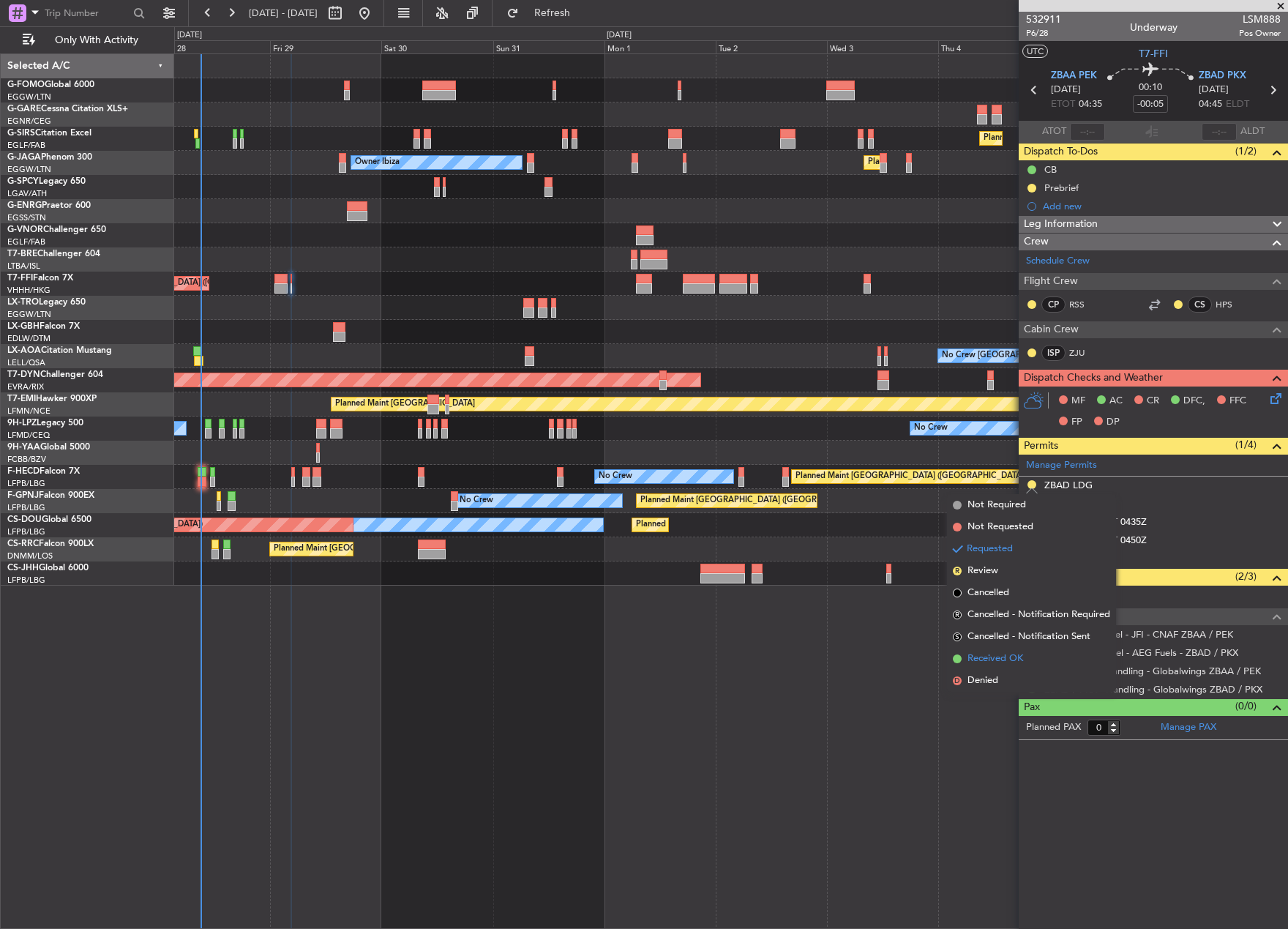
click at [1028, 656] on li "Received OK" at bounding box center [1032, 659] width 169 height 22
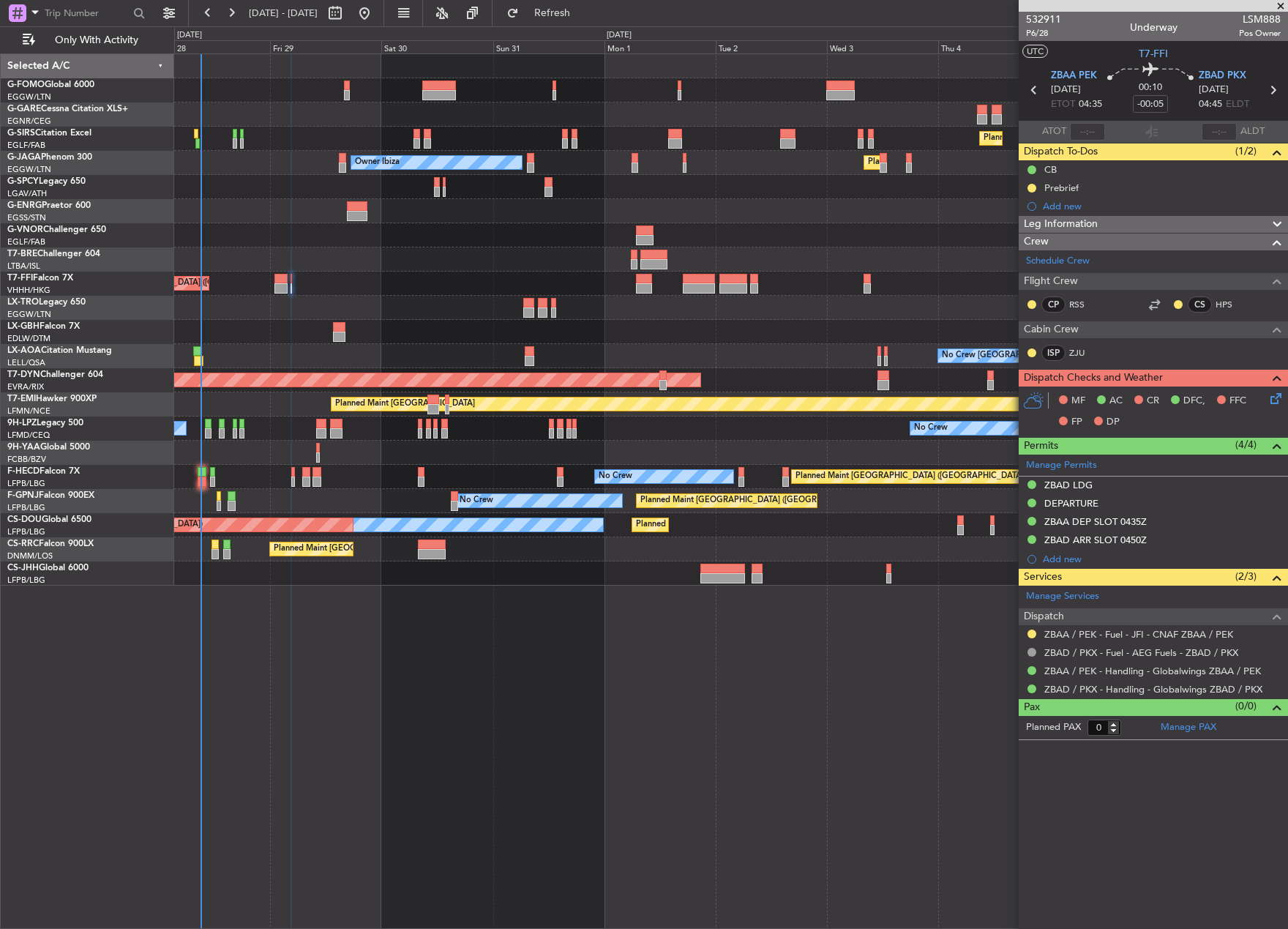
click at [768, 750] on div "Planned Maint [GEOGRAPHIC_DATA] ([GEOGRAPHIC_DATA]) Owner Ibiza Planned Maint […" at bounding box center [731, 491] width 1114 height 876
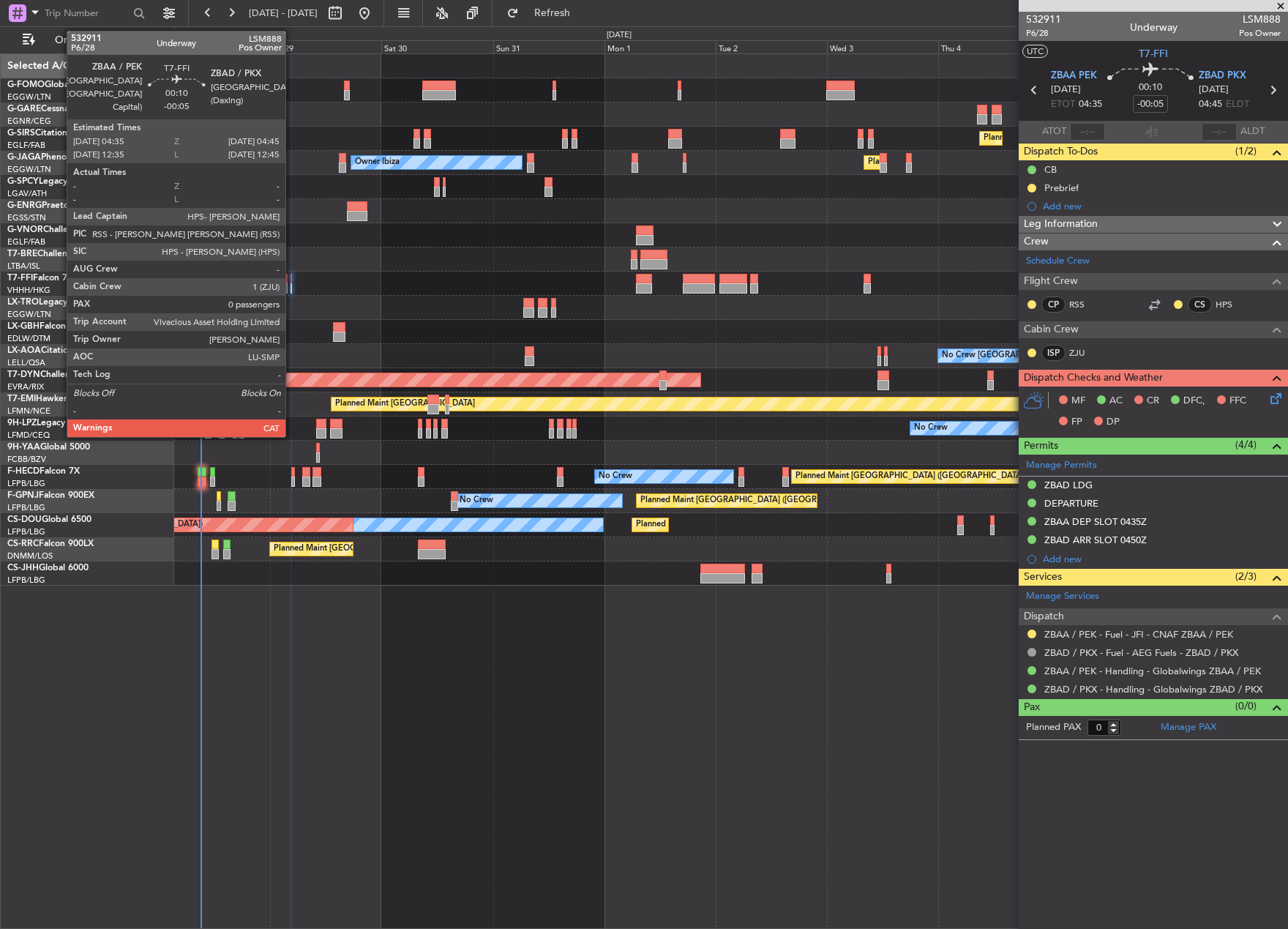
click at [292, 279] on div at bounding box center [291, 279] width 2 height 10
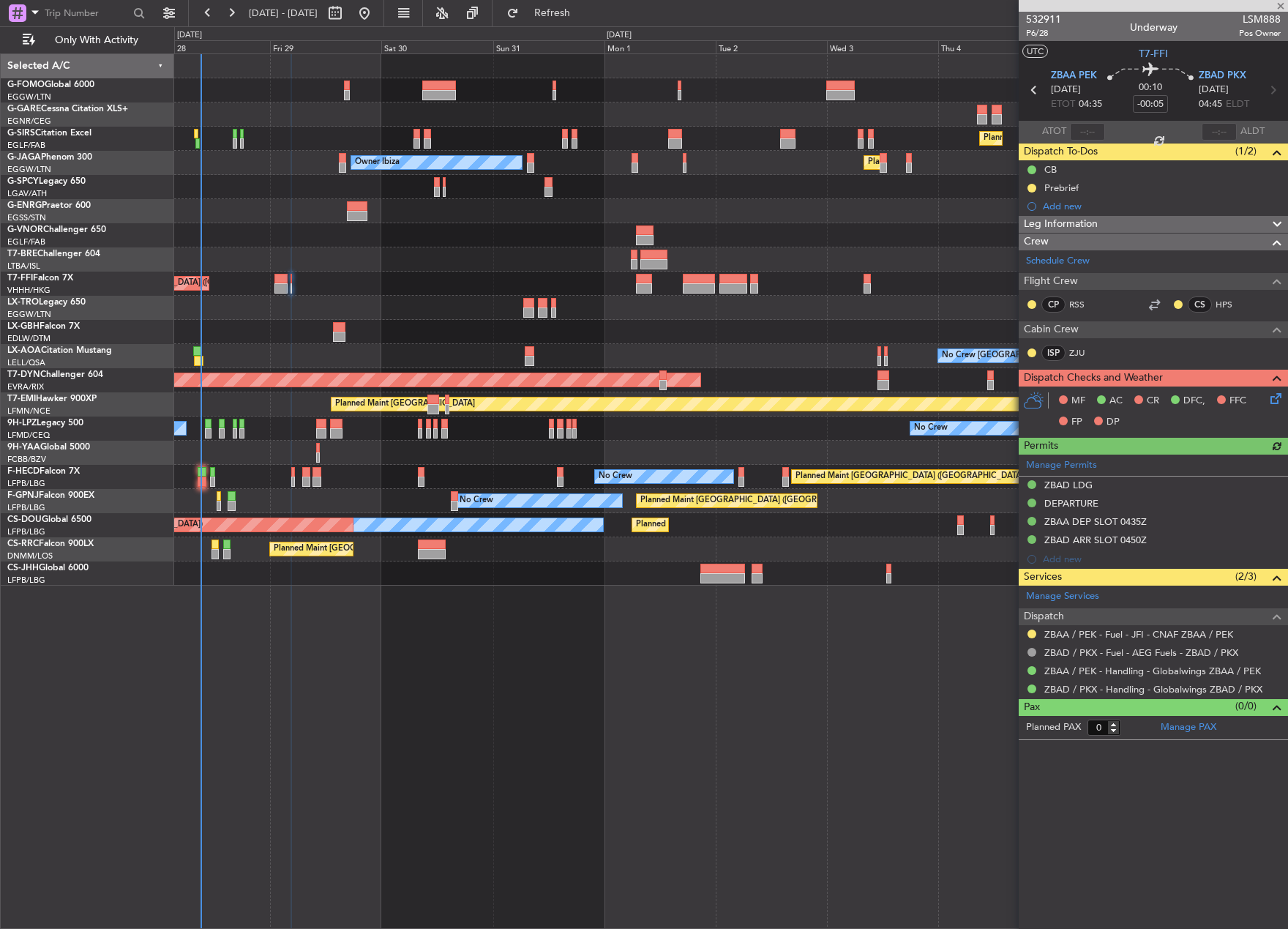
click at [1055, 484] on div "Manage Permits ZBAD LDG DEPARTURE ZBAA DEP SLOT 0435Z [GEOGRAPHIC_DATA] 0450Z A…" at bounding box center [1152, 511] width 269 height 114
click at [1061, 483] on div "ZBAD LDG" at bounding box center [1069, 485] width 49 height 13
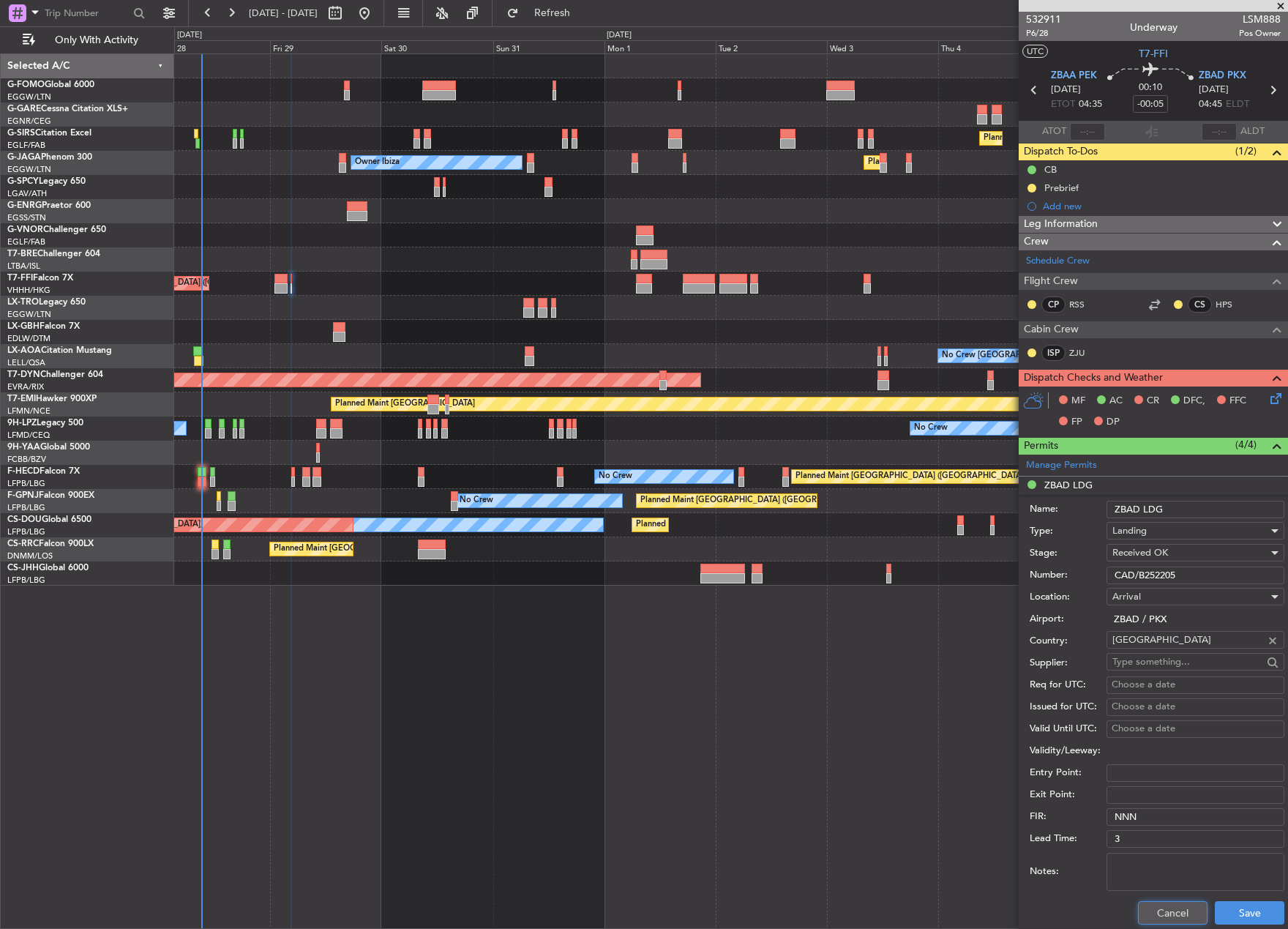
click at [1169, 905] on button "Cancel" at bounding box center [1172, 912] width 69 height 23
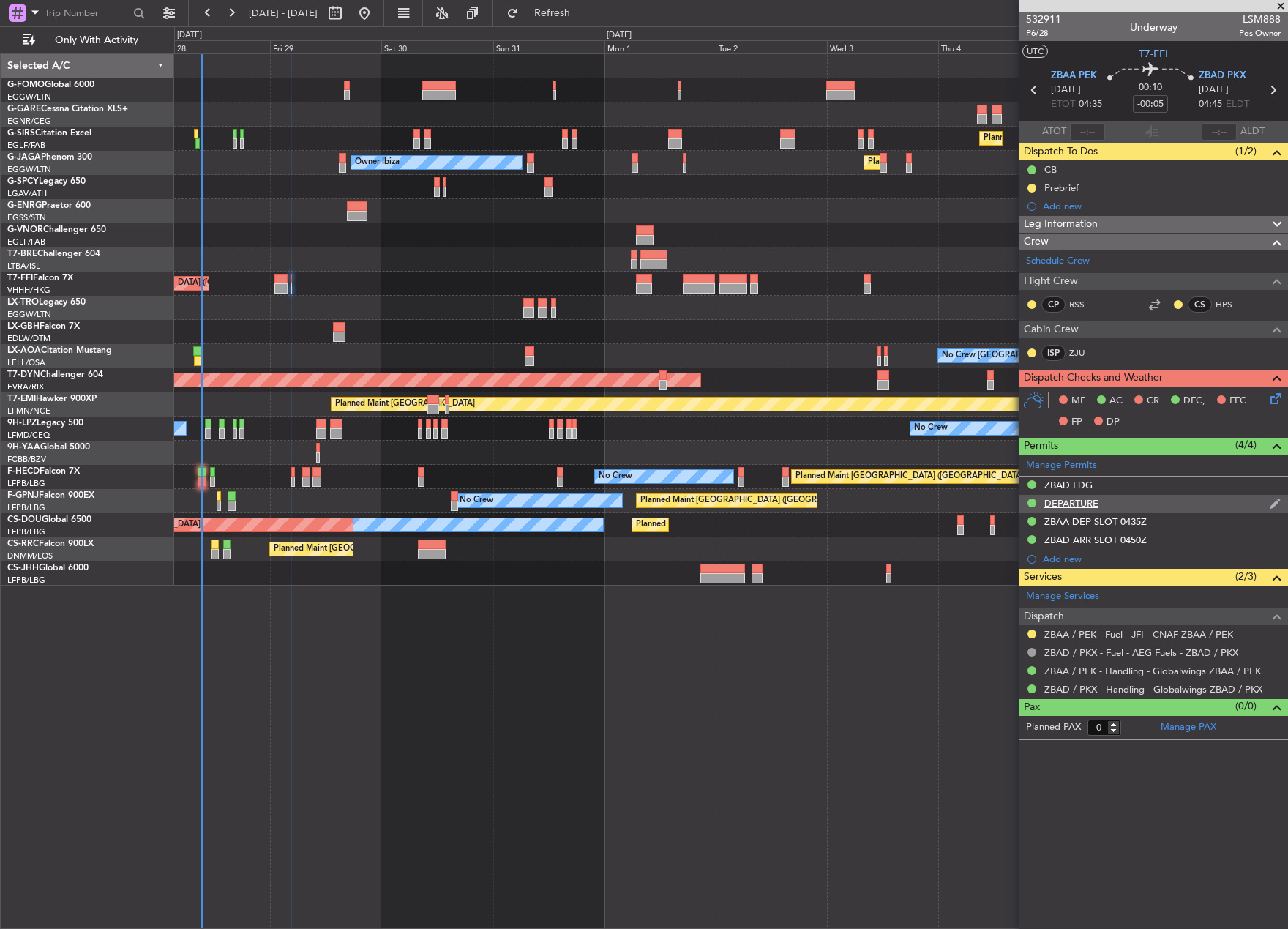
click at [1053, 502] on div "DEPARTURE" at bounding box center [1072, 504] width 54 height 13
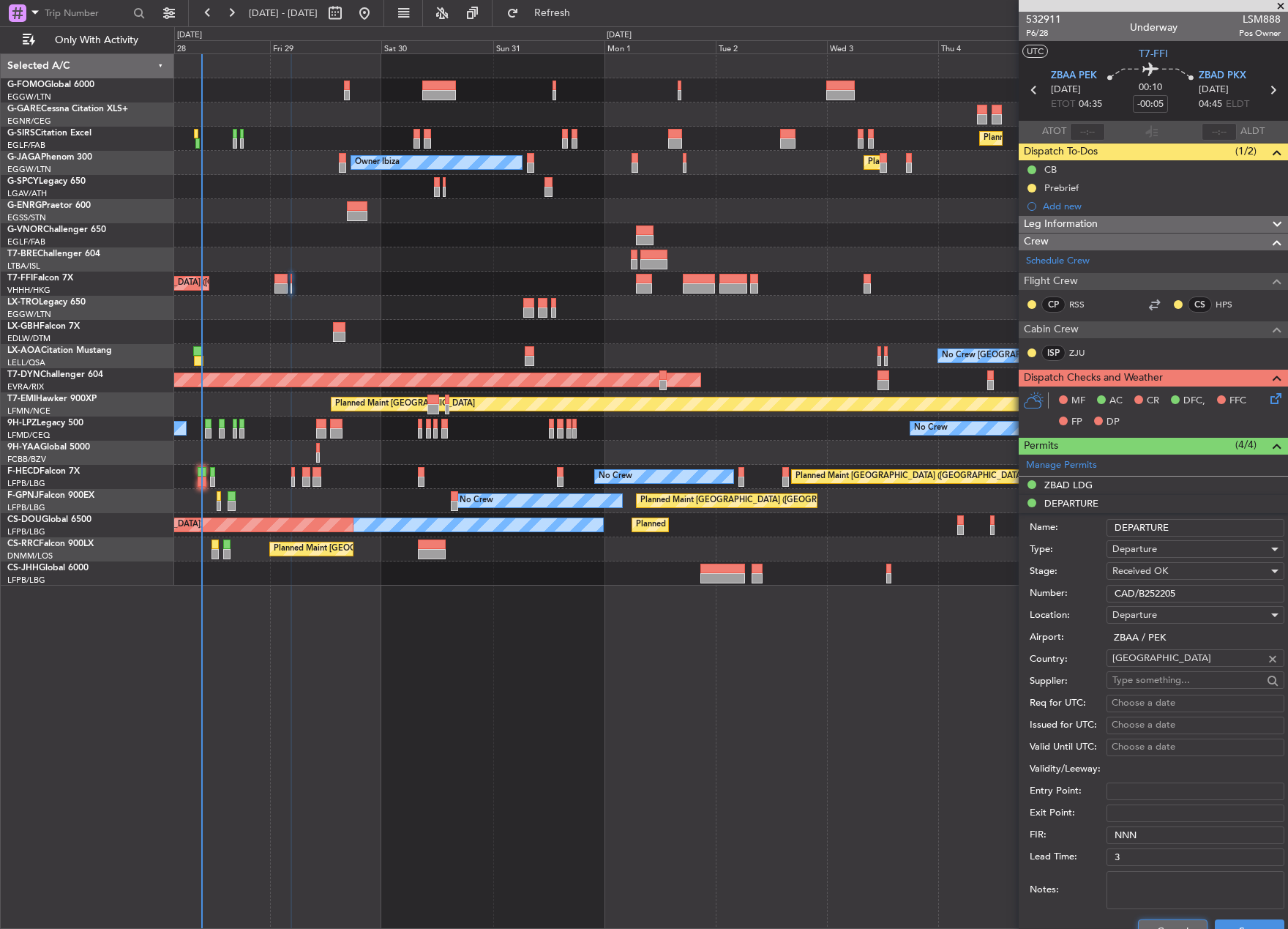
click at [1171, 920] on button "Cancel" at bounding box center [1172, 931] width 69 height 23
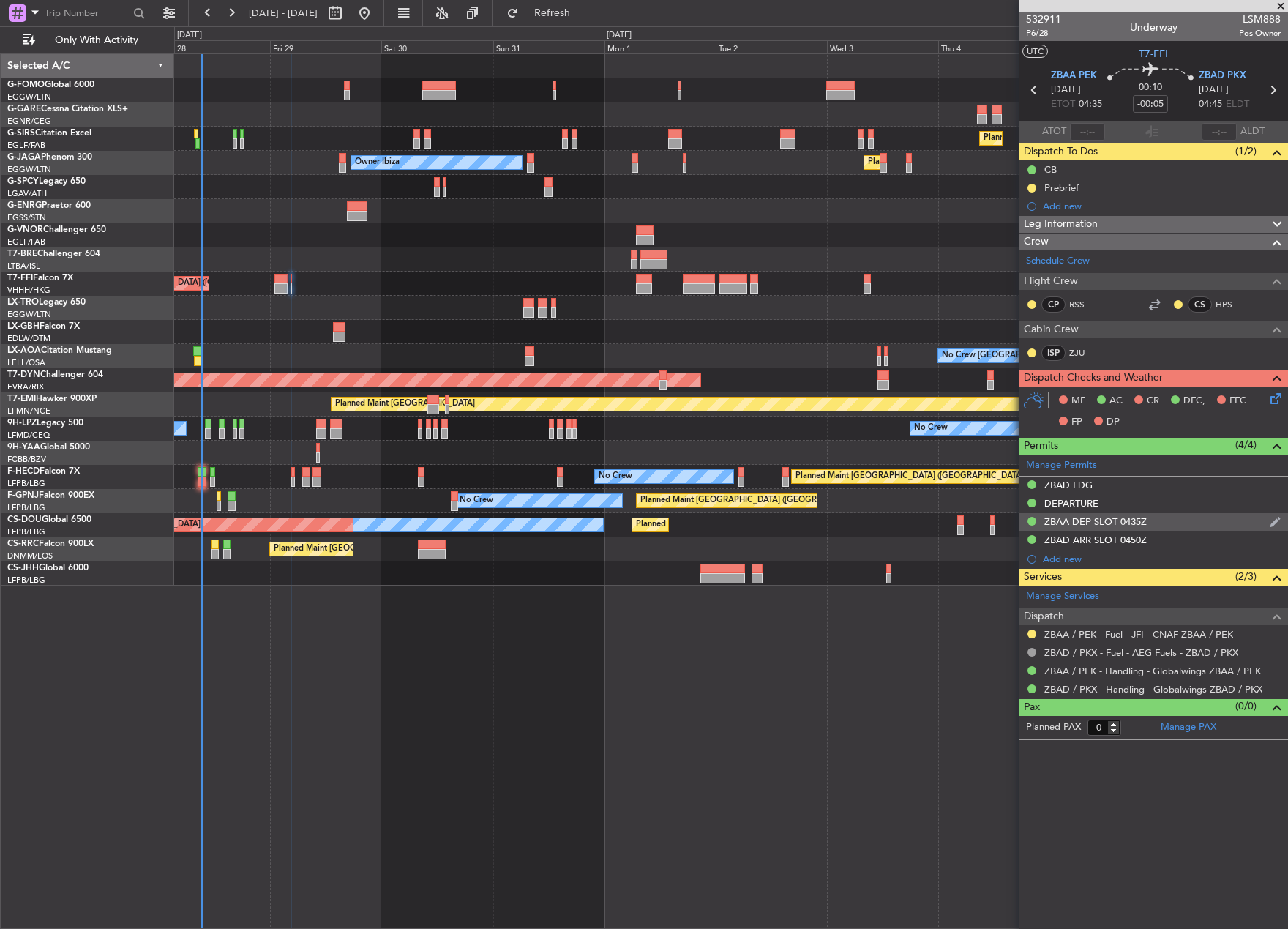
click at [1102, 526] on div "ZBAA DEP SLOT 0435Z" at bounding box center [1096, 522] width 102 height 13
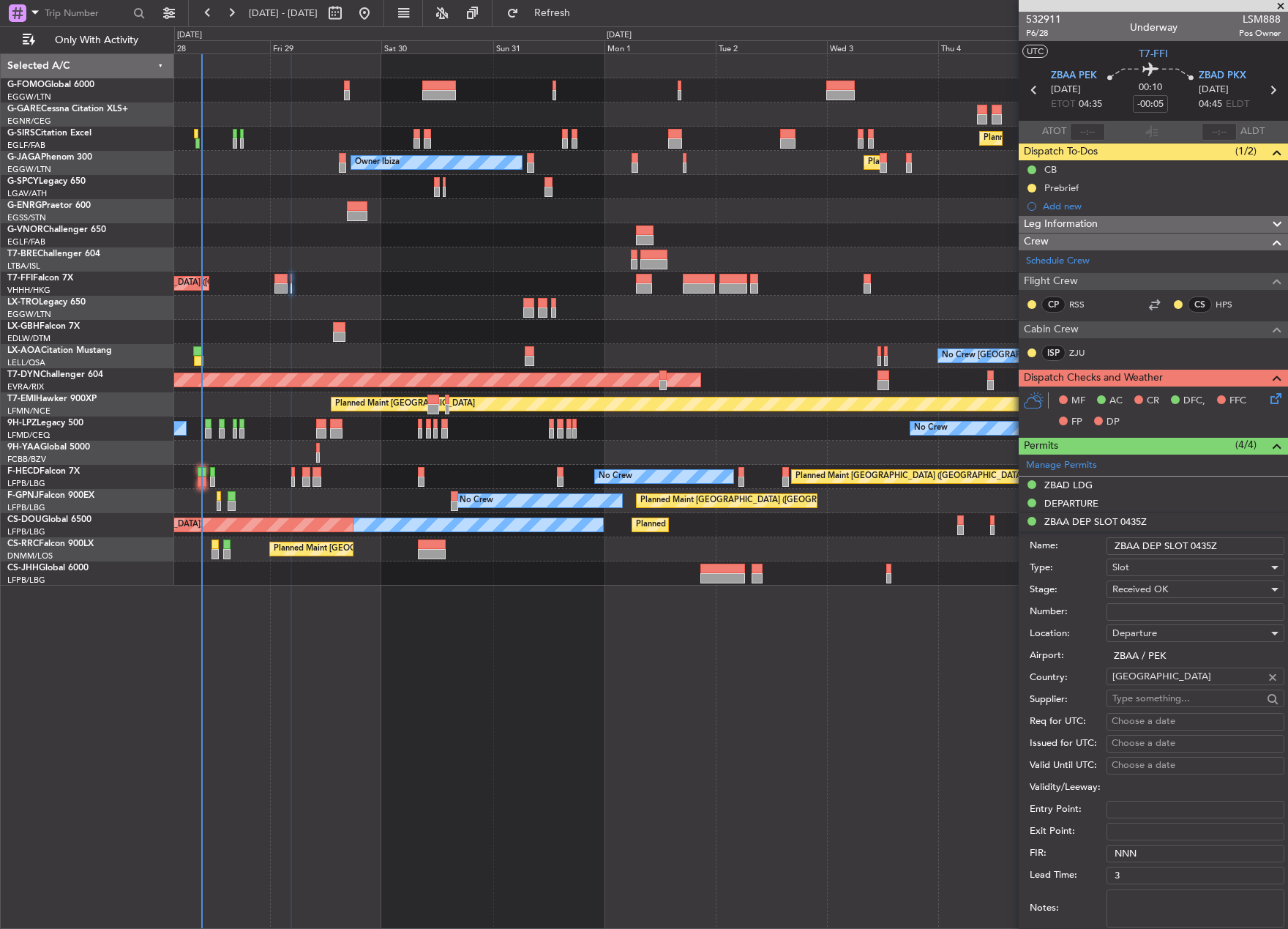
scroll to position [73, 0]
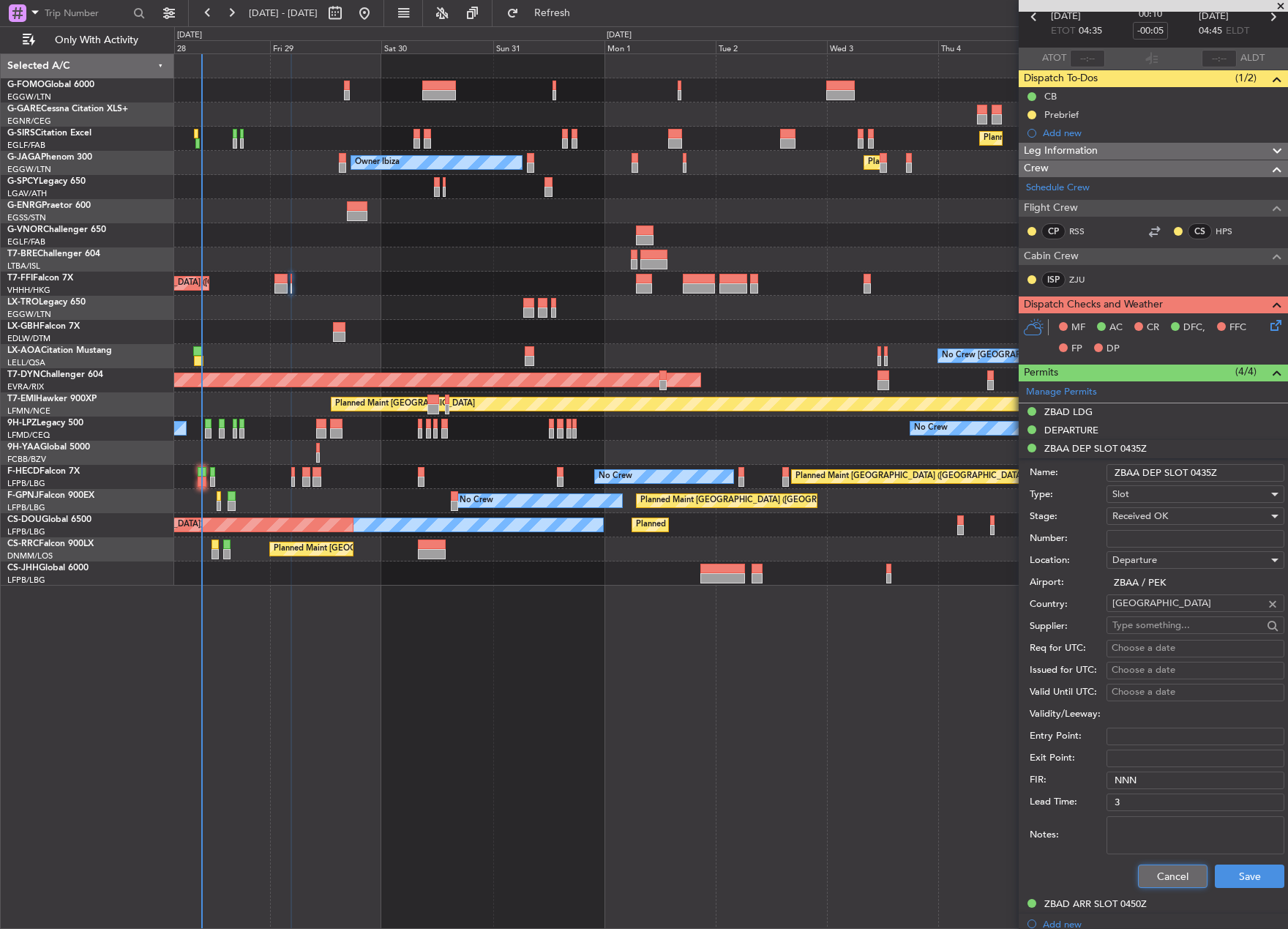
click at [1167, 868] on button "Cancel" at bounding box center [1172, 876] width 69 height 23
